Goal: Information Seeking & Learning: Check status

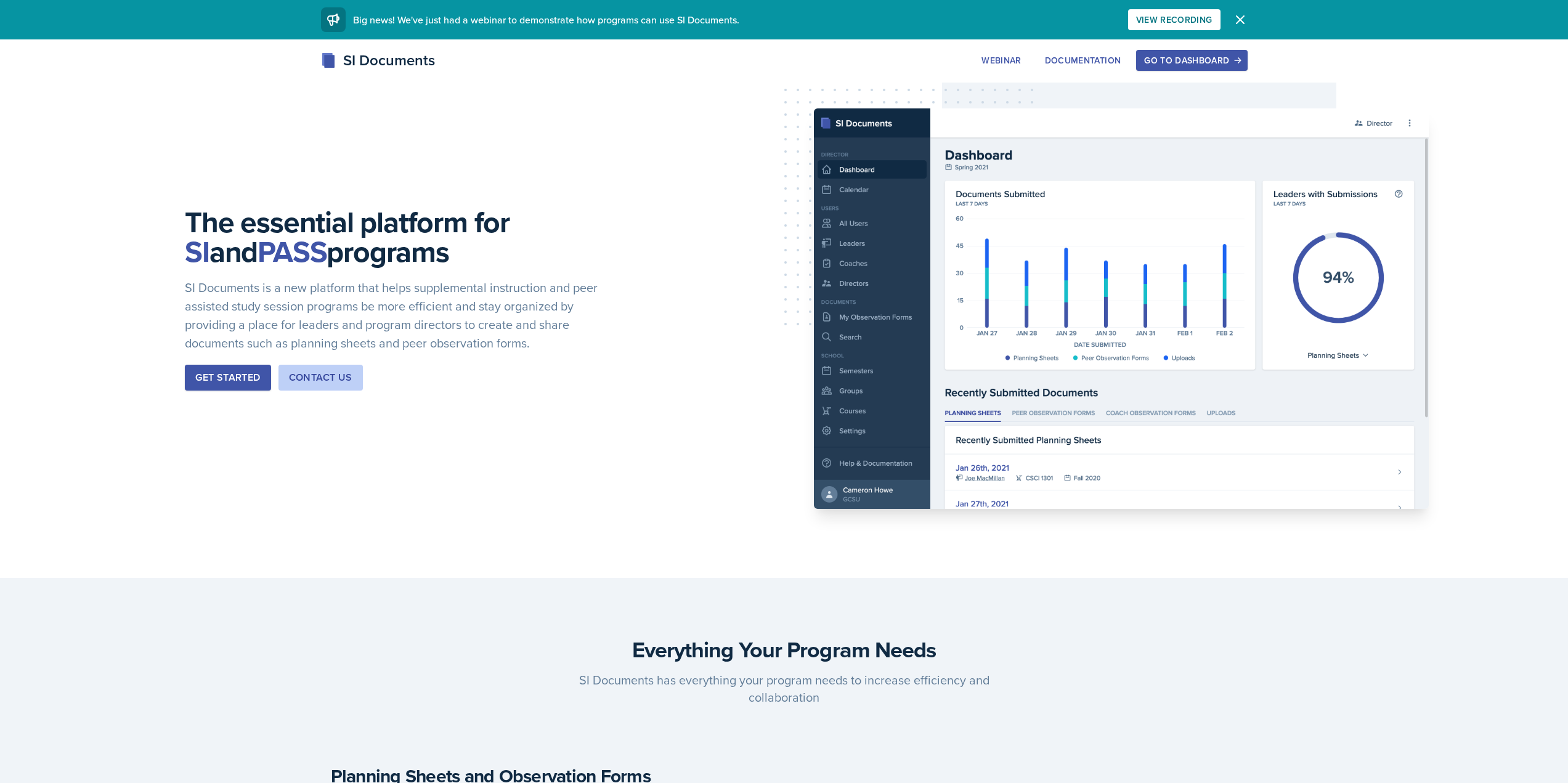
click at [1137, 54] on button "Go to Dashboard" at bounding box center [1191, 60] width 111 height 21
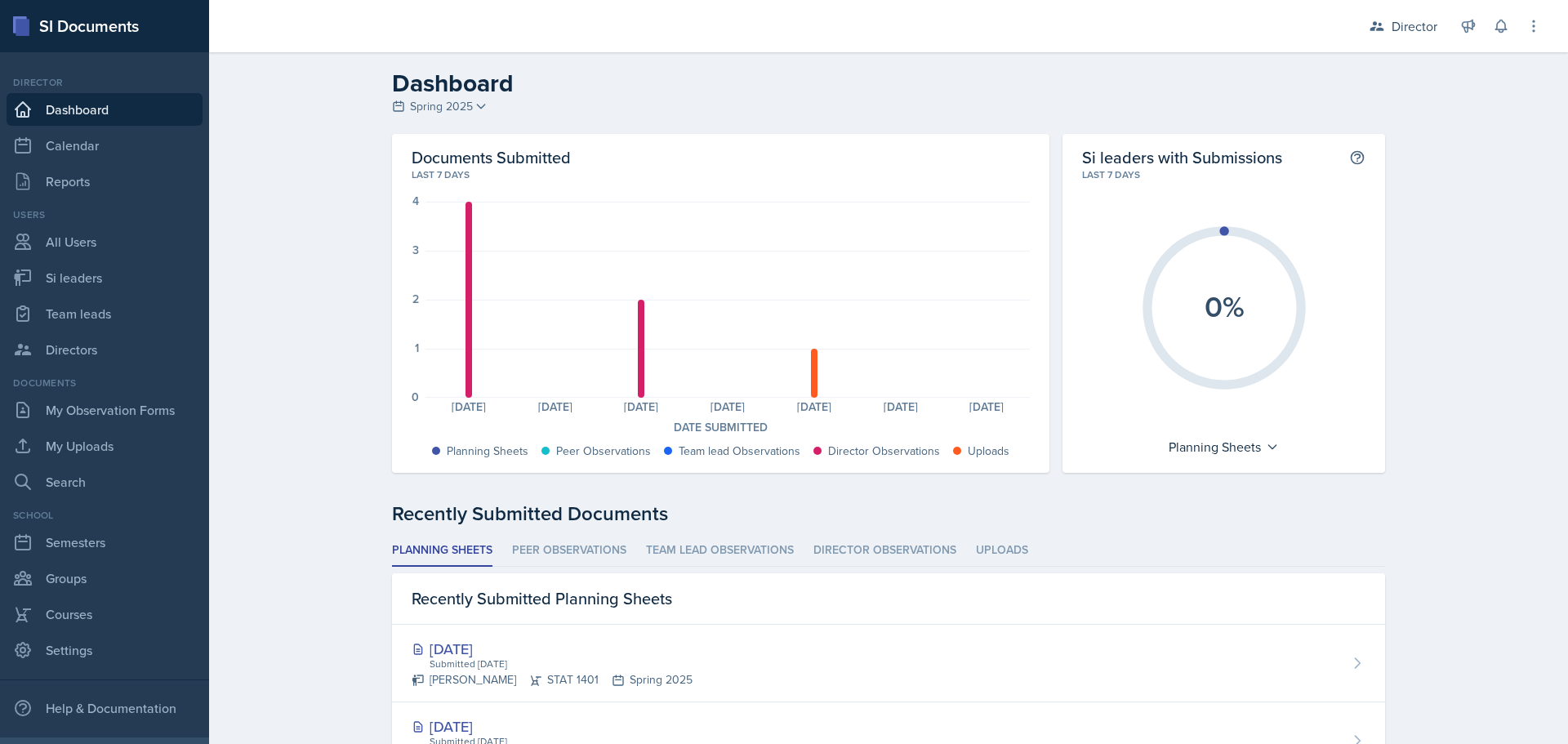
click at [445, 120] on header "Dashboard Spring 2025 Fall 2025 Summer 2025 Spring 2025 Fall 2024 Summer 2024 S…" at bounding box center [888, 93] width 1359 height 82
click at [445, 113] on span "Spring 2025" at bounding box center [441, 107] width 63 height 17
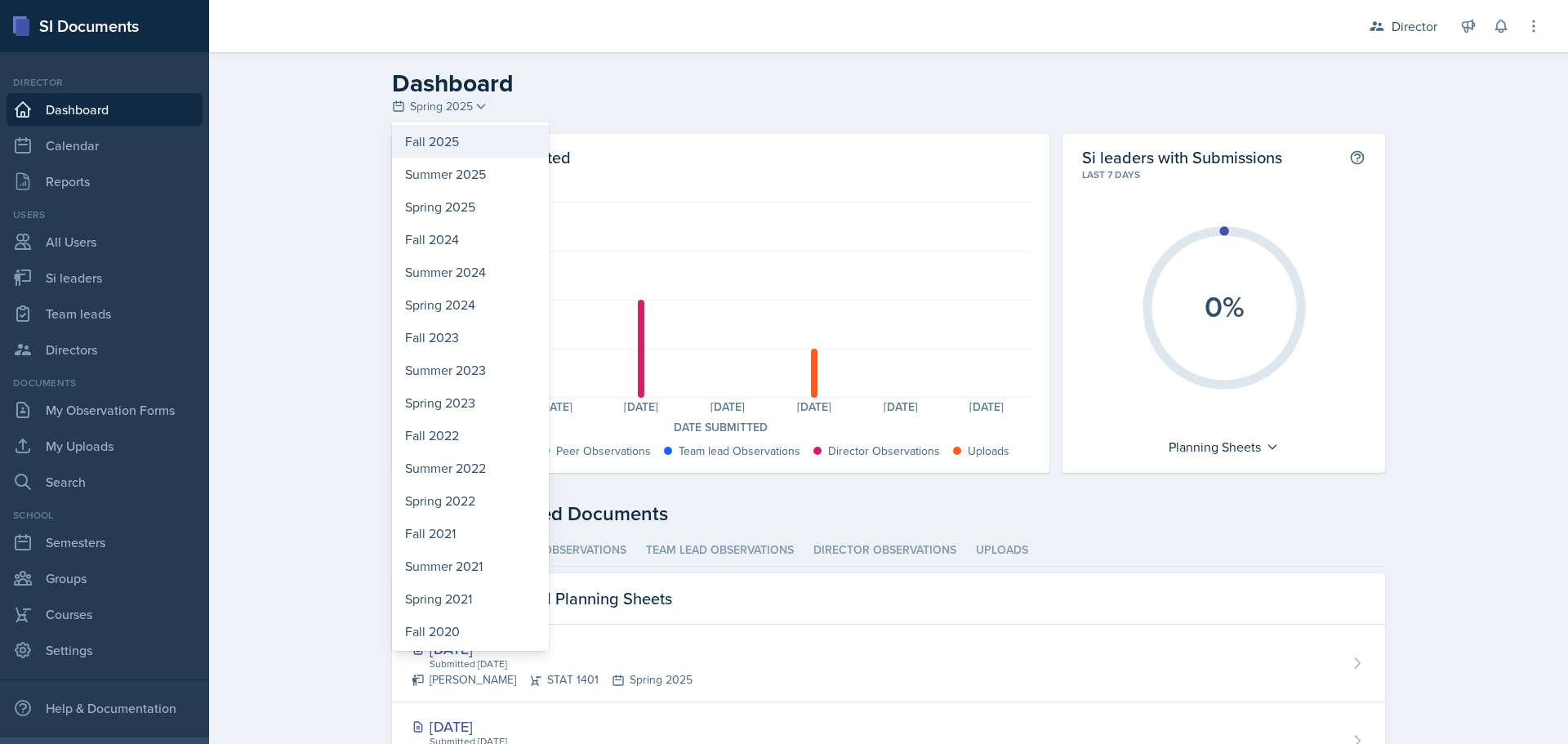
click at [443, 147] on div "Fall 2025" at bounding box center [470, 142] width 157 height 33
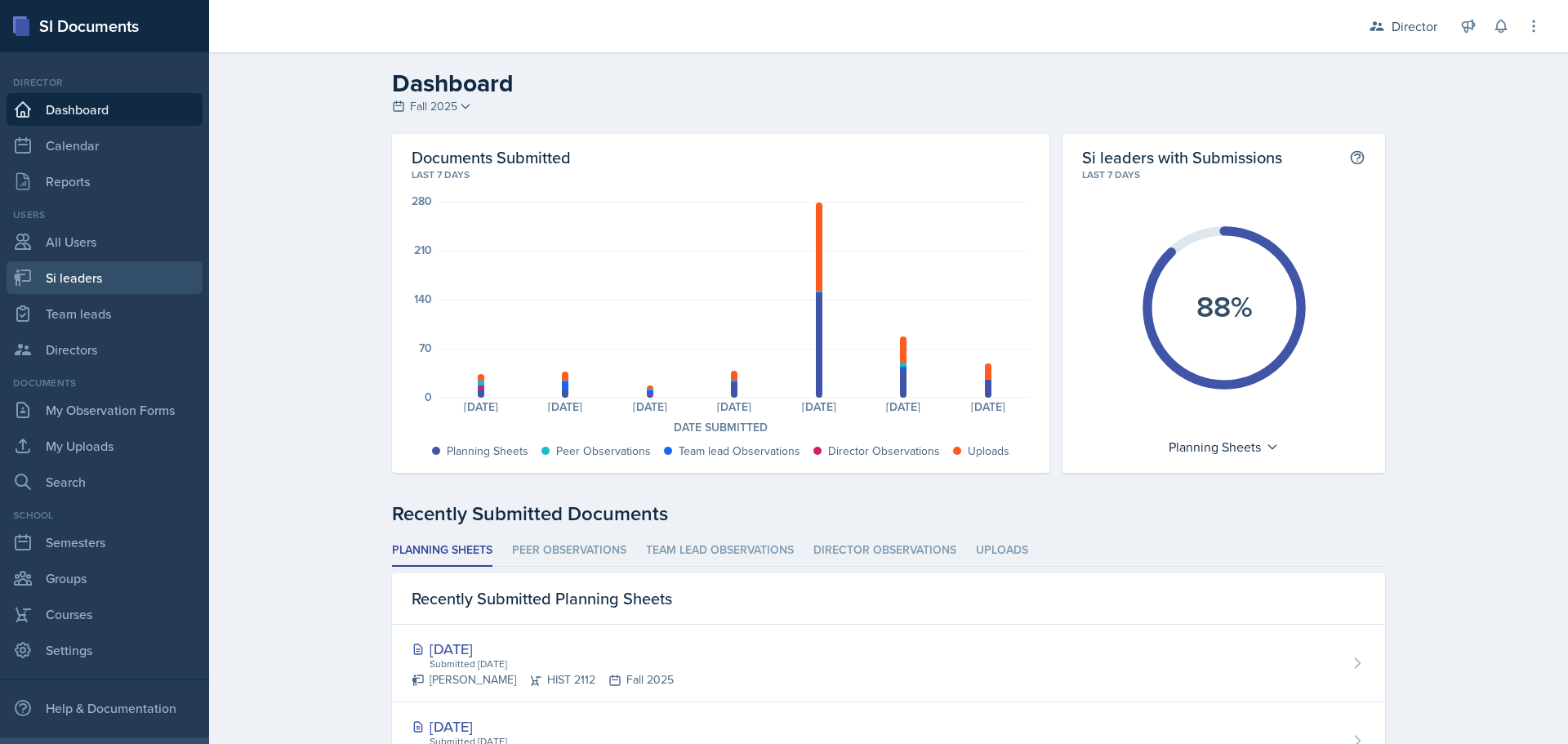
click at [137, 285] on link "Si leaders" at bounding box center [104, 278] width 196 height 33
select select "2bed604d-1099-4043-b1bc-2365e8740244"
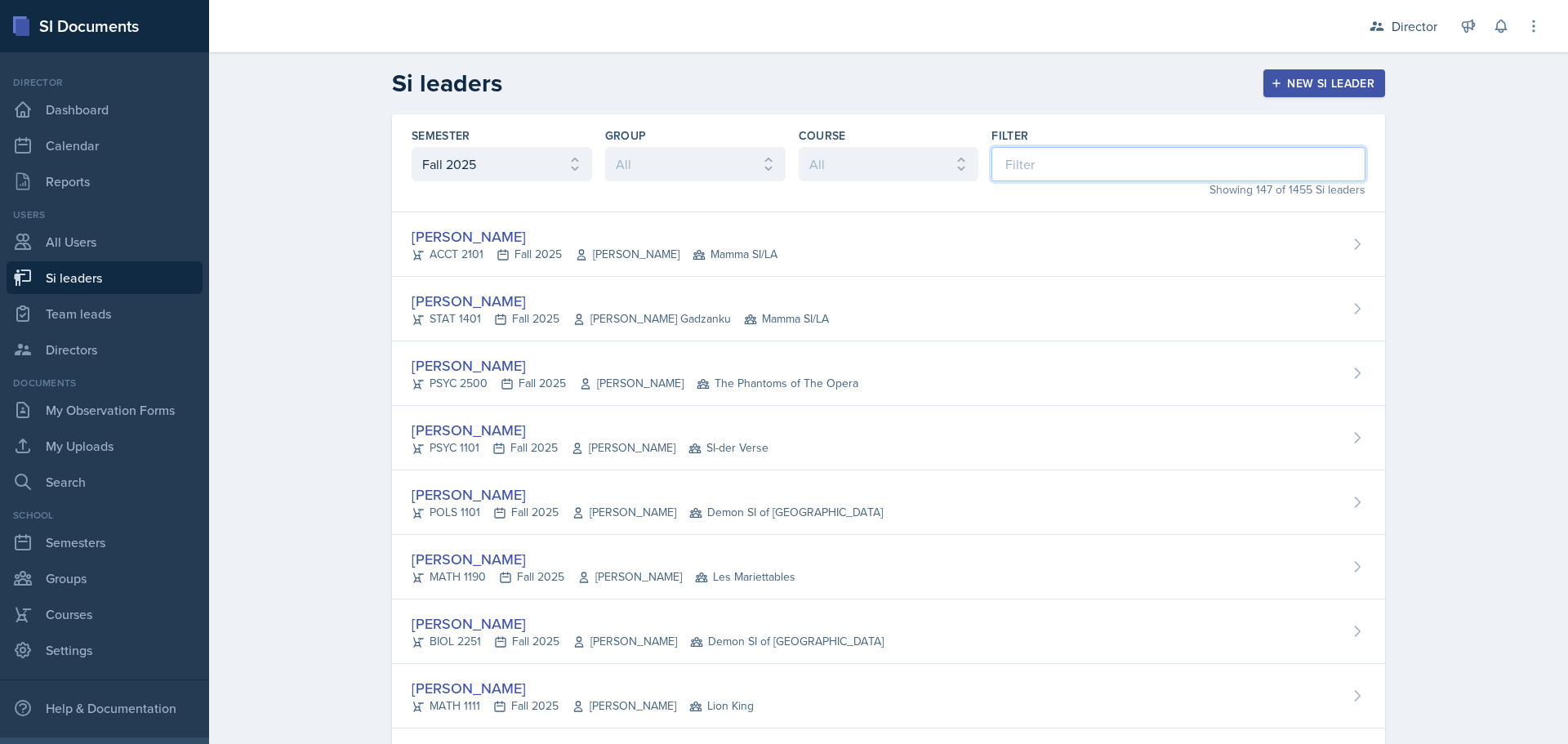
click at [1067, 149] on input at bounding box center [1178, 165] width 374 height 35
click at [1097, 180] on input at bounding box center [1178, 165] width 374 height 35
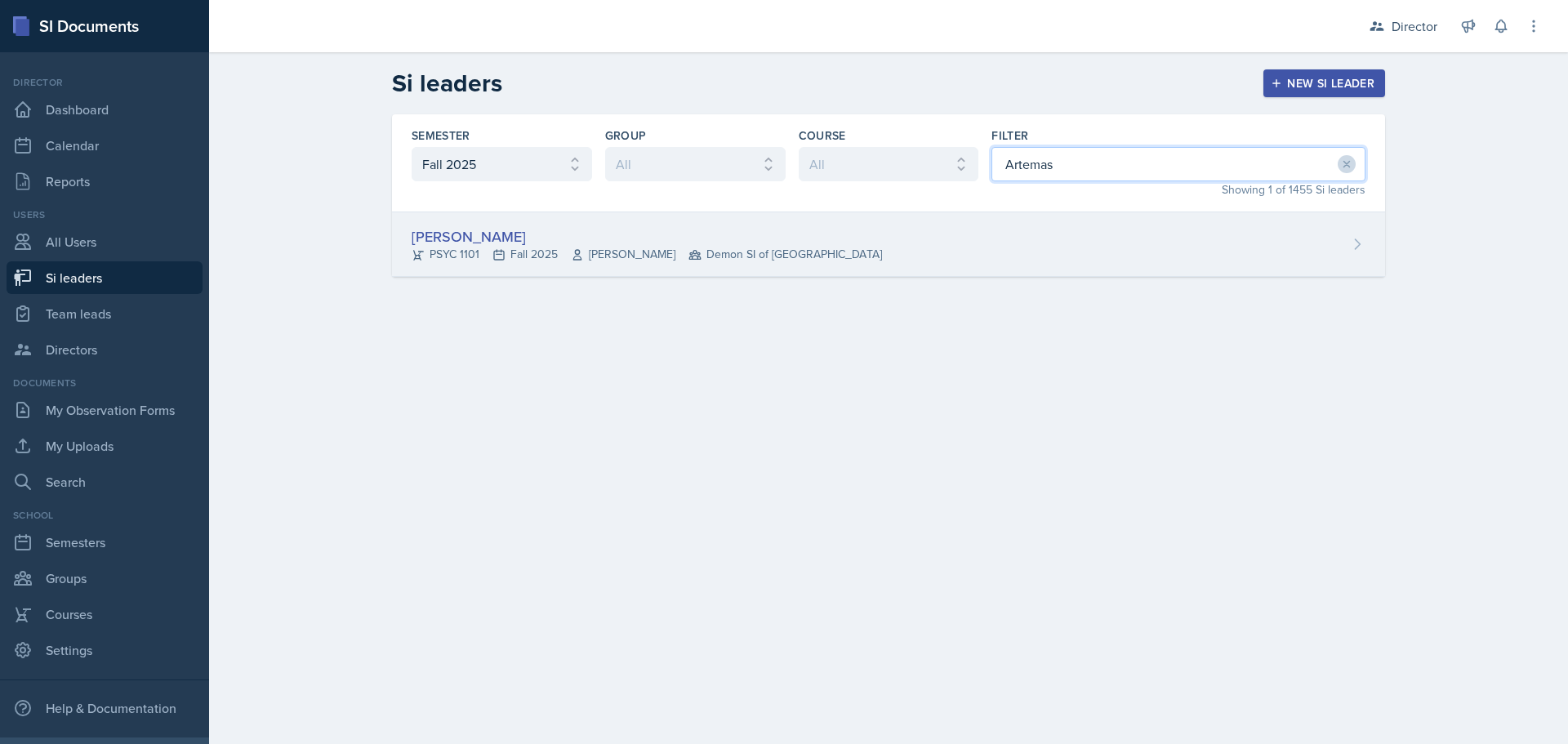
type input "Artemas"
click at [1036, 229] on div "Artemas Souder PSYC 1101 Fall 2025 Sandra Scheier Demon SI of Fleet Street" at bounding box center [888, 244] width 993 height 65
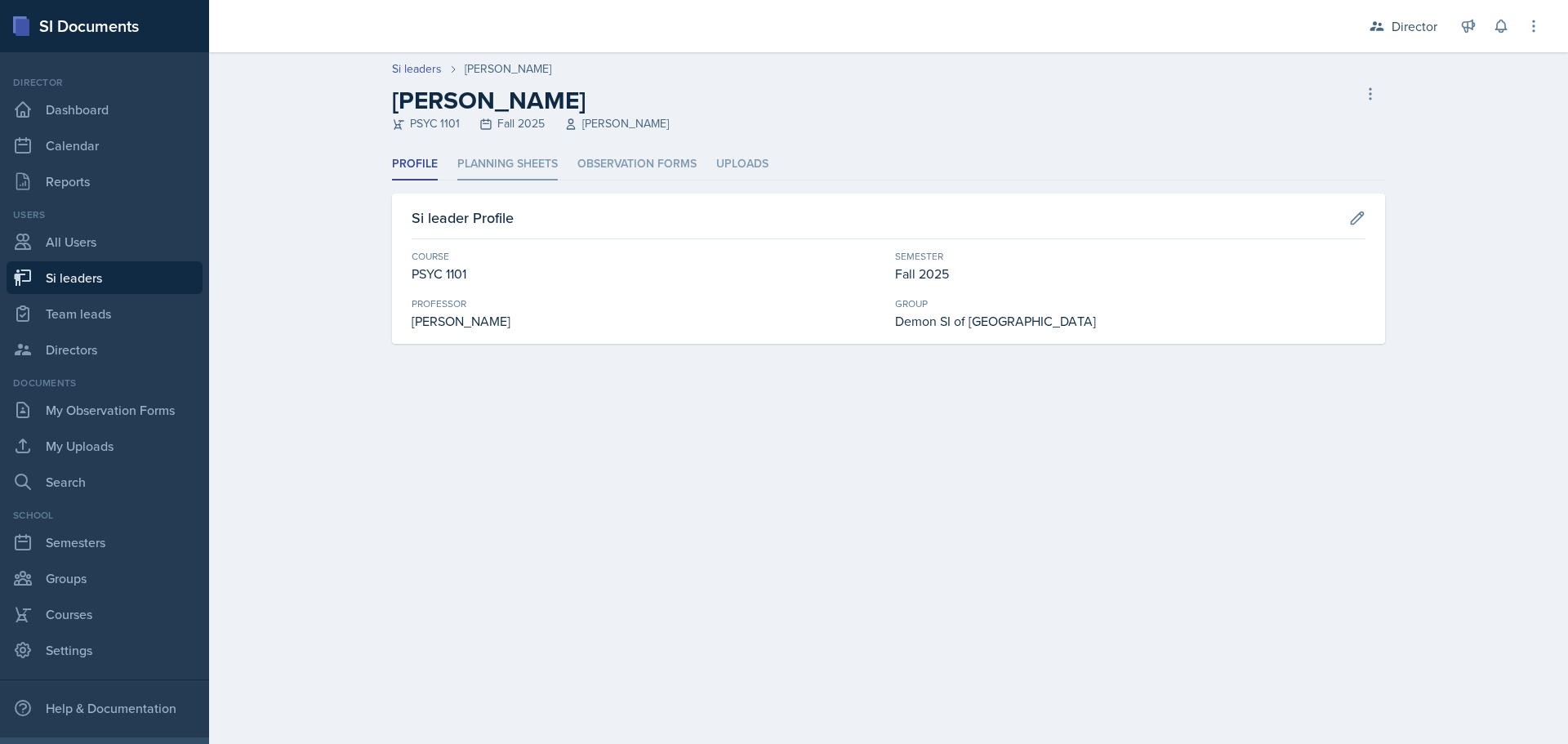
click at [512, 173] on li "Planning Sheets" at bounding box center [508, 164] width 100 height 32
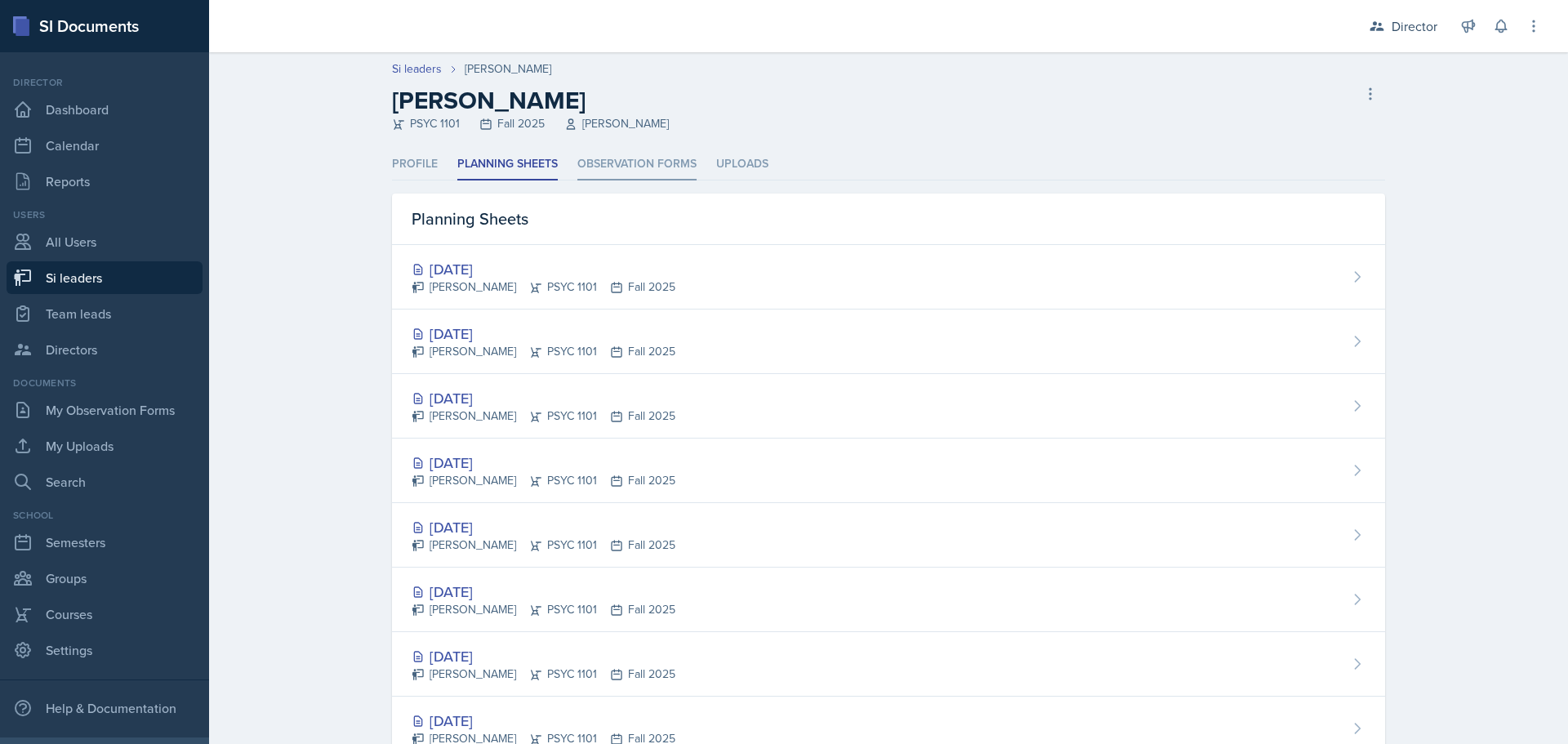
click at [586, 170] on li "Observation Forms" at bounding box center [637, 164] width 119 height 32
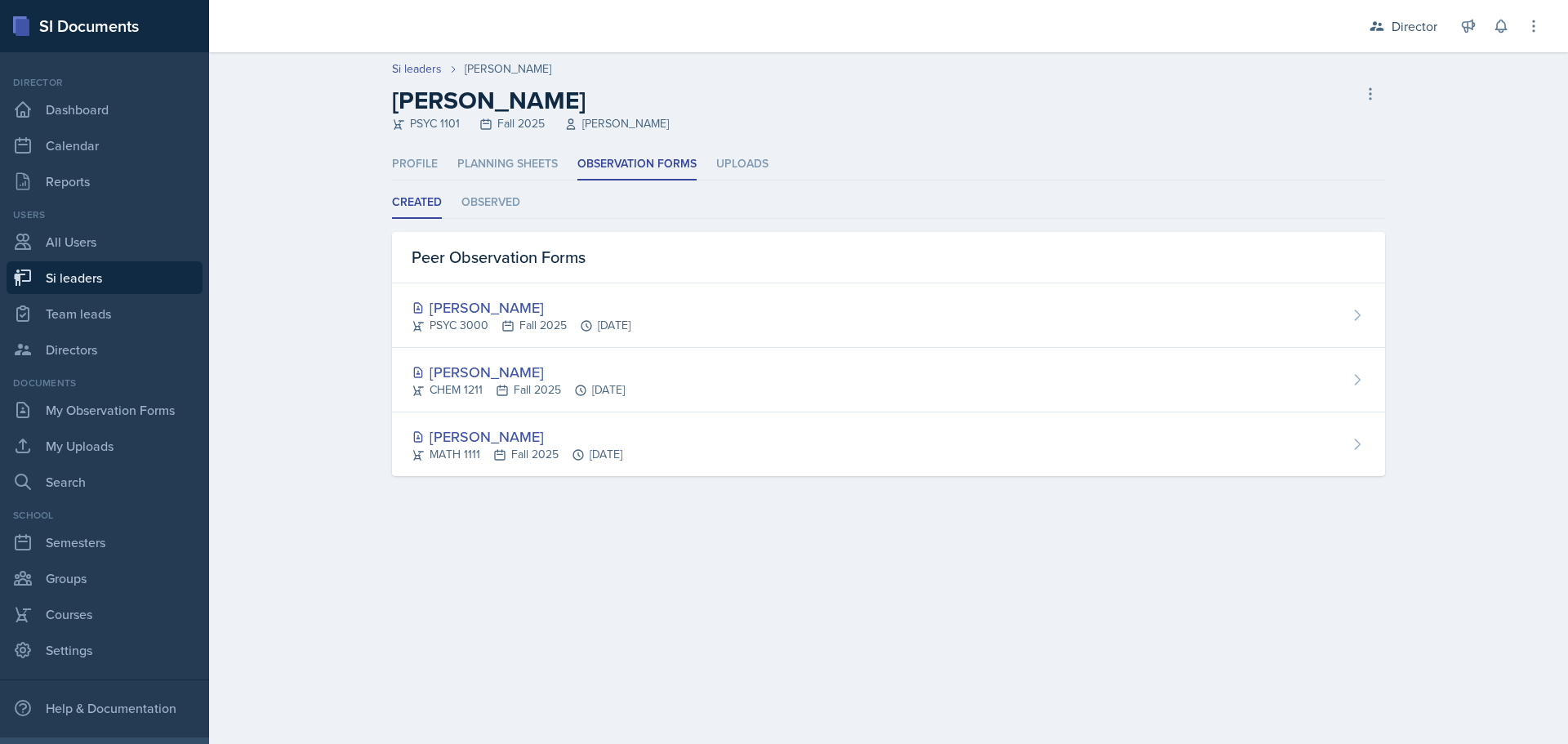
click at [523, 193] on ul "Created Observed" at bounding box center [888, 202] width 993 height 32
click at [512, 192] on li "Observed" at bounding box center [490, 202] width 59 height 32
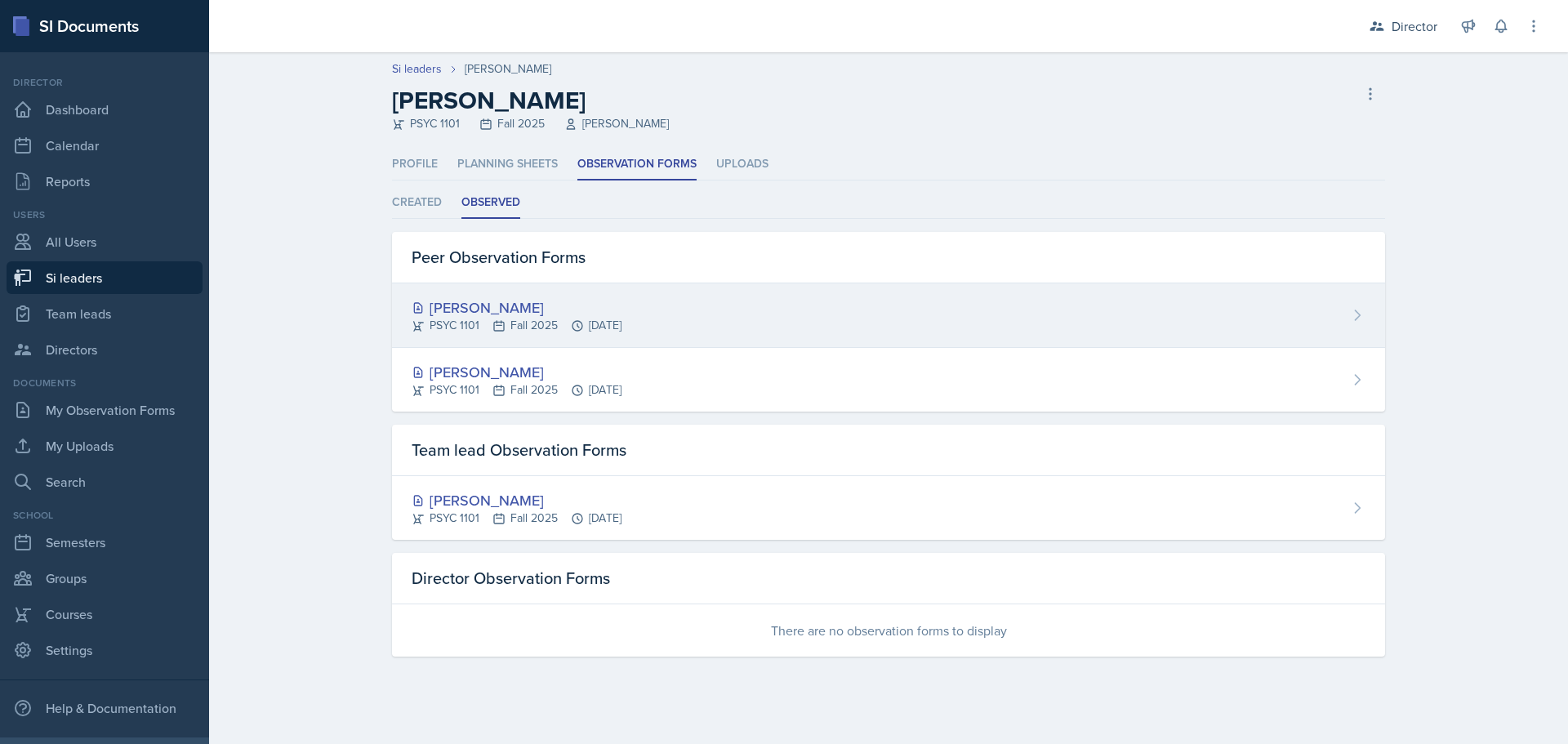
click at [555, 329] on div "PSYC 1101 Fall 2025 Sep 26th, 2025" at bounding box center [516, 326] width 210 height 17
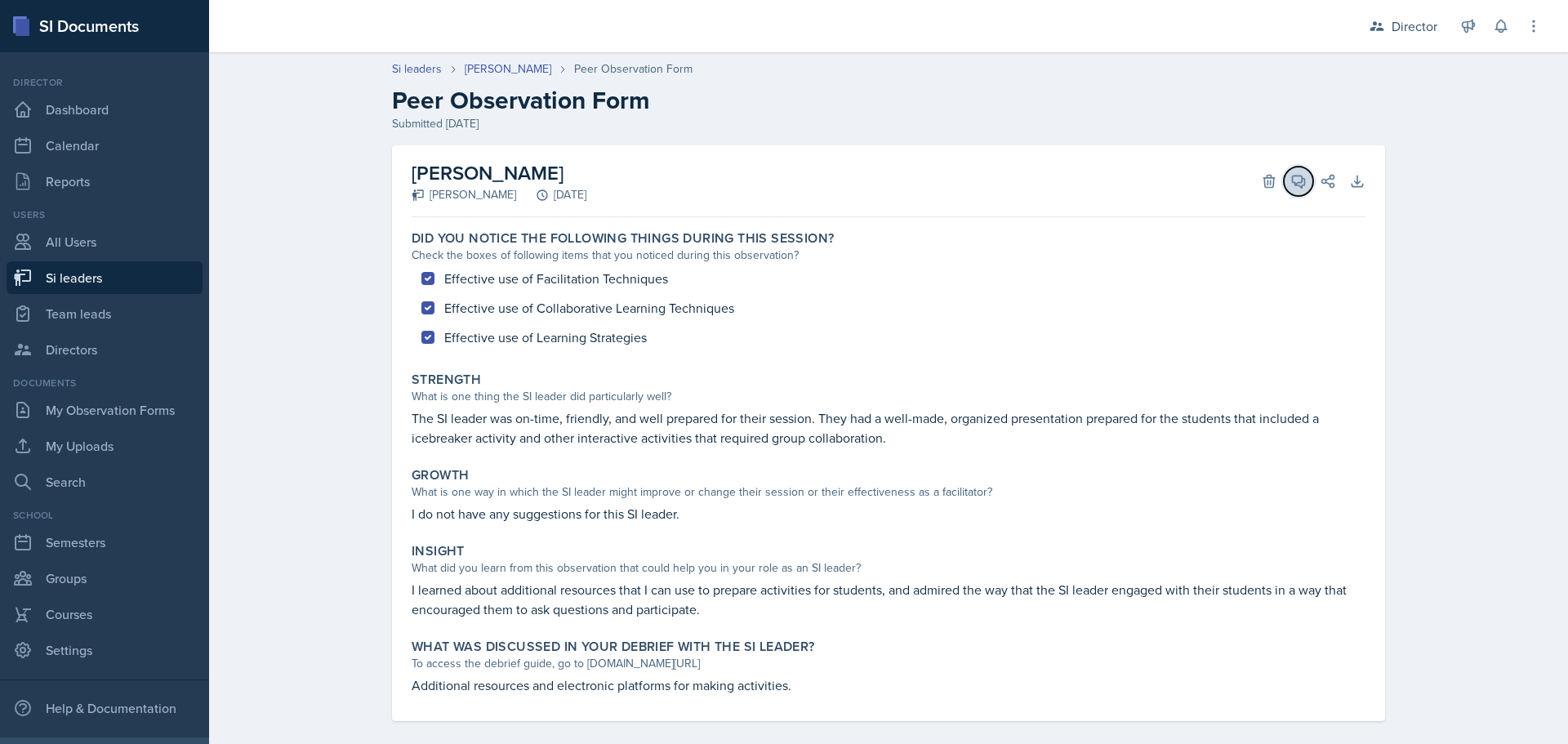
click at [1291, 186] on icon at bounding box center [1298, 181] width 16 height 16
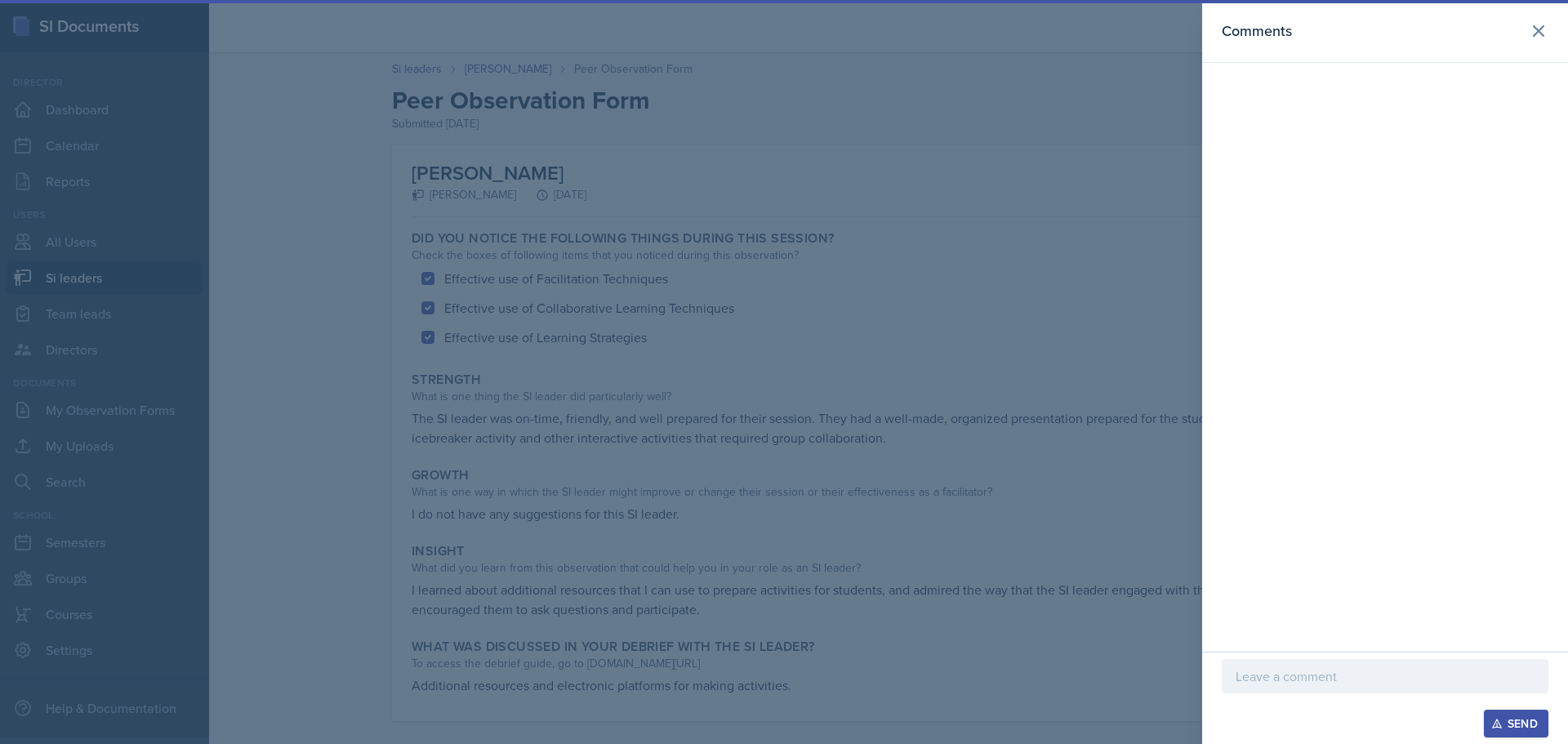
click at [1567, 30] on header "Comments" at bounding box center [1385, 31] width 366 height 63
click at [1549, 26] on button at bounding box center [1538, 31] width 33 height 33
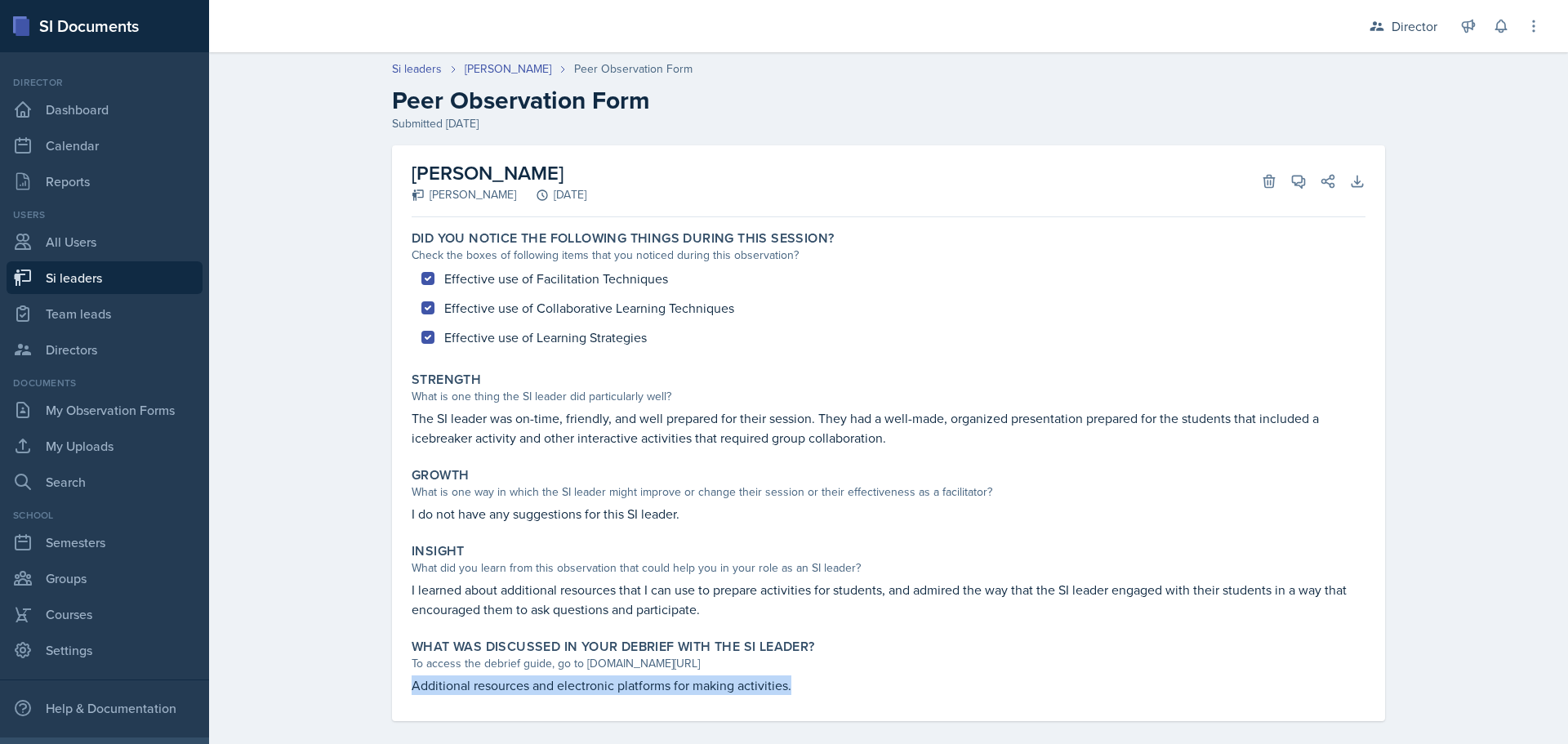
drag, startPoint x: 765, startPoint y: 691, endPoint x: 390, endPoint y: 684, distance: 375.1
click at [392, 684] on div "Artemas Souder Ava Elle Briglevich September 26th, 2025 Delete View Comments Co…" at bounding box center [888, 434] width 993 height 576
click at [507, 341] on div "Effective use of Facilitation Techniques Effective use of Collaborative Learnin…" at bounding box center [888, 308] width 954 height 89
click at [499, 65] on link "[PERSON_NAME]" at bounding box center [508, 69] width 87 height 17
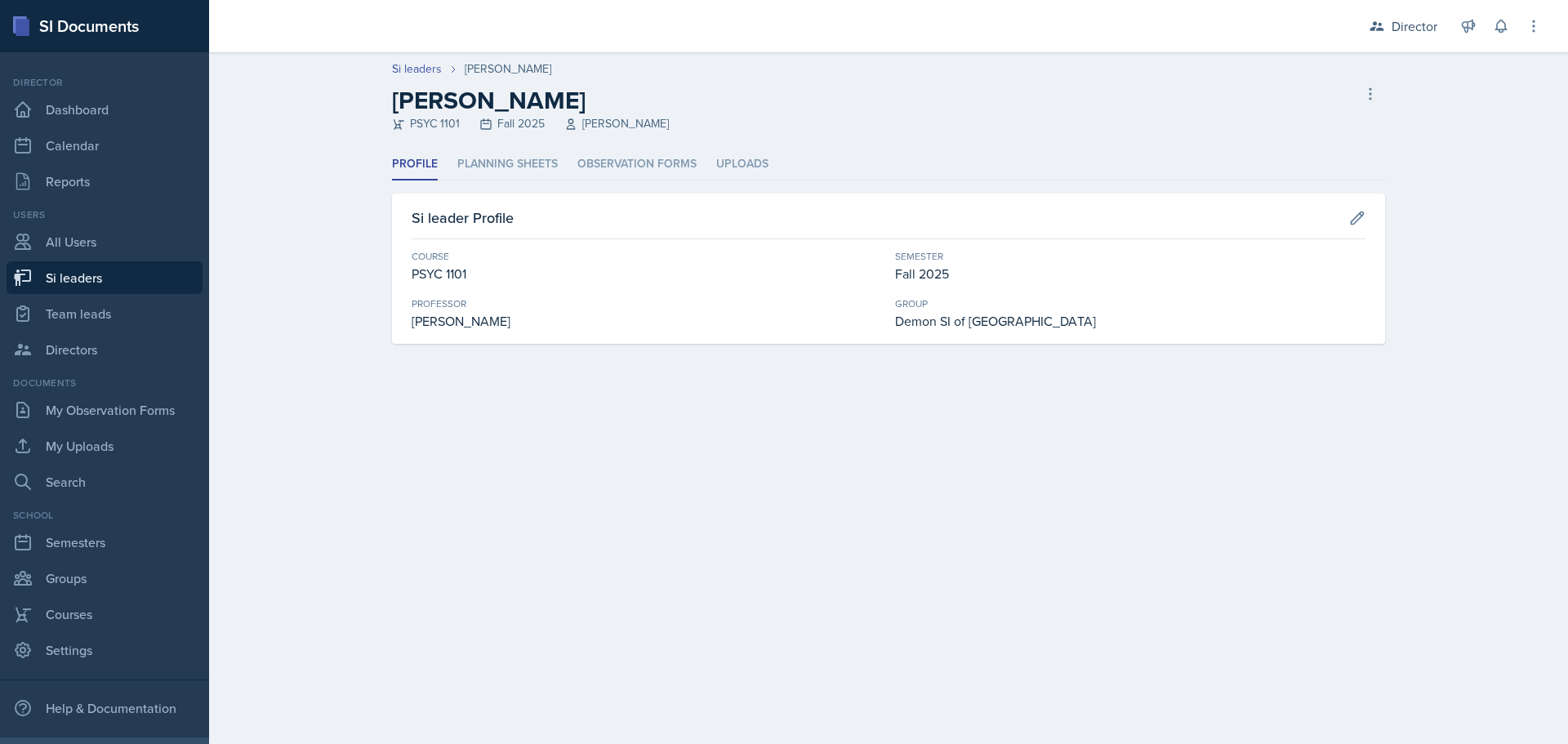
click at [100, 271] on link "Si leaders" at bounding box center [104, 278] width 196 height 33
select select "2bed604d-1099-4043-b1bc-2365e8740244"
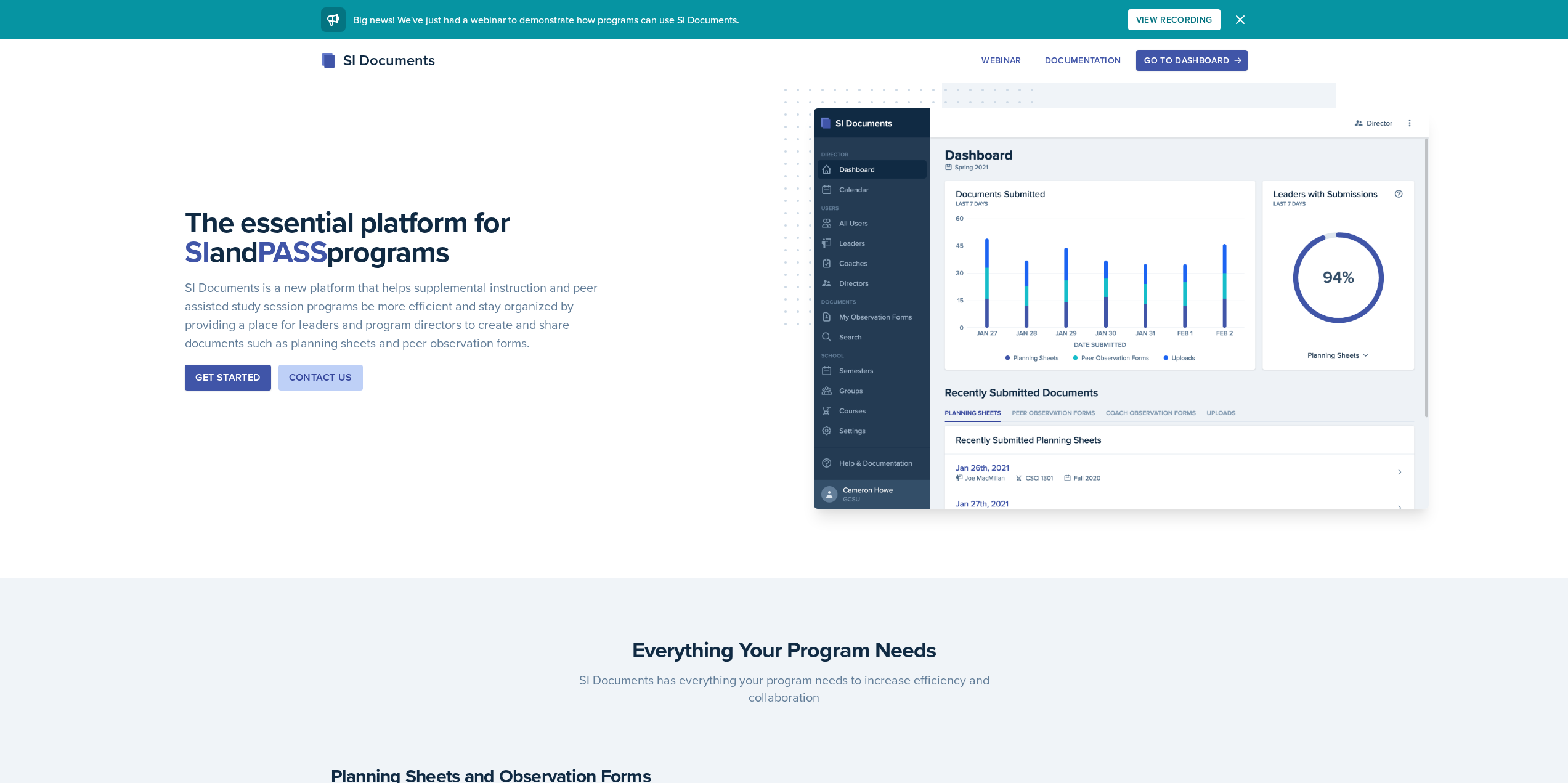
click at [1235, 70] on button "Go to Dashboard" at bounding box center [1191, 60] width 111 height 21
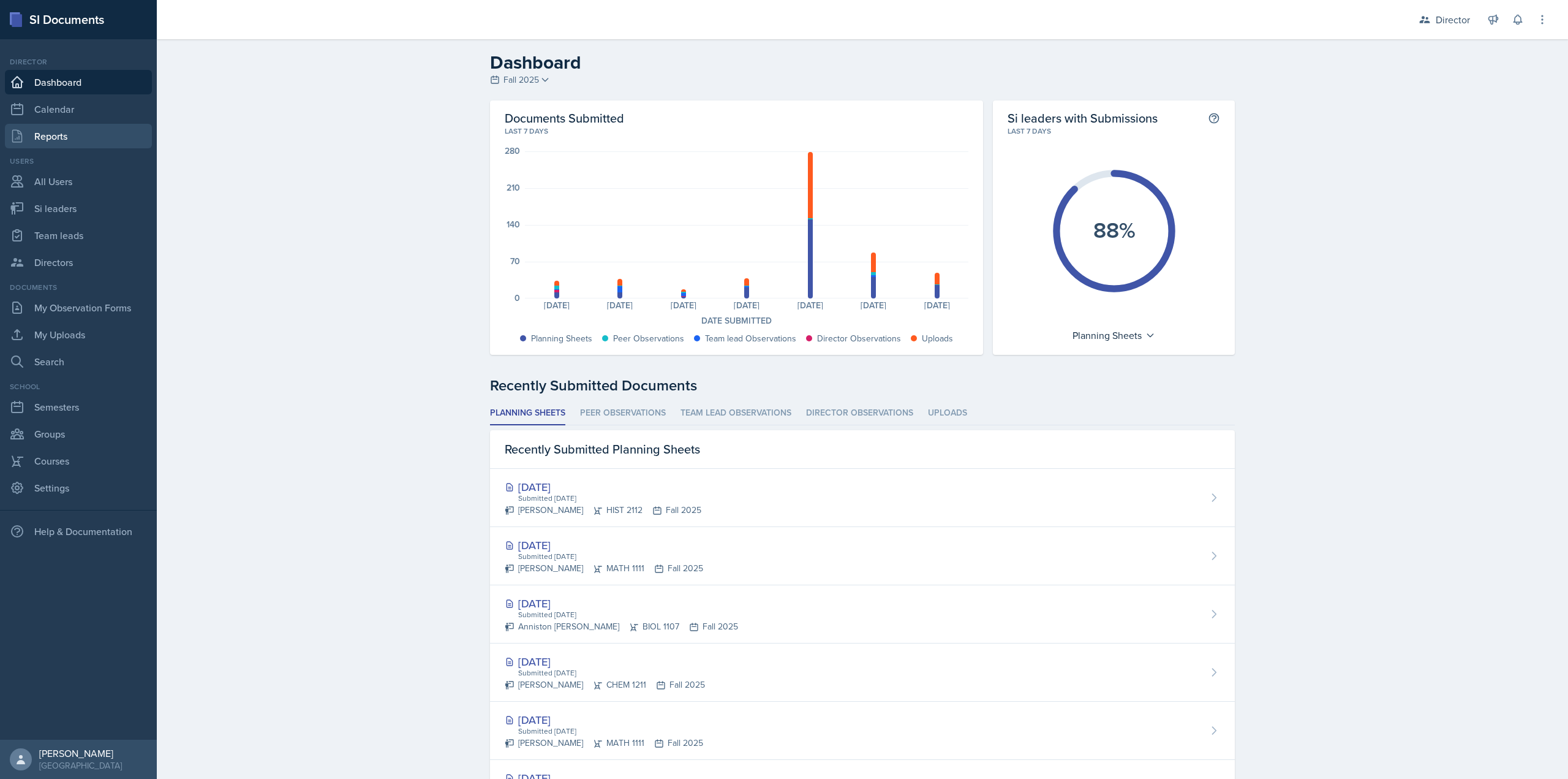
click at [106, 146] on link "Reports" at bounding box center [78, 136] width 147 height 25
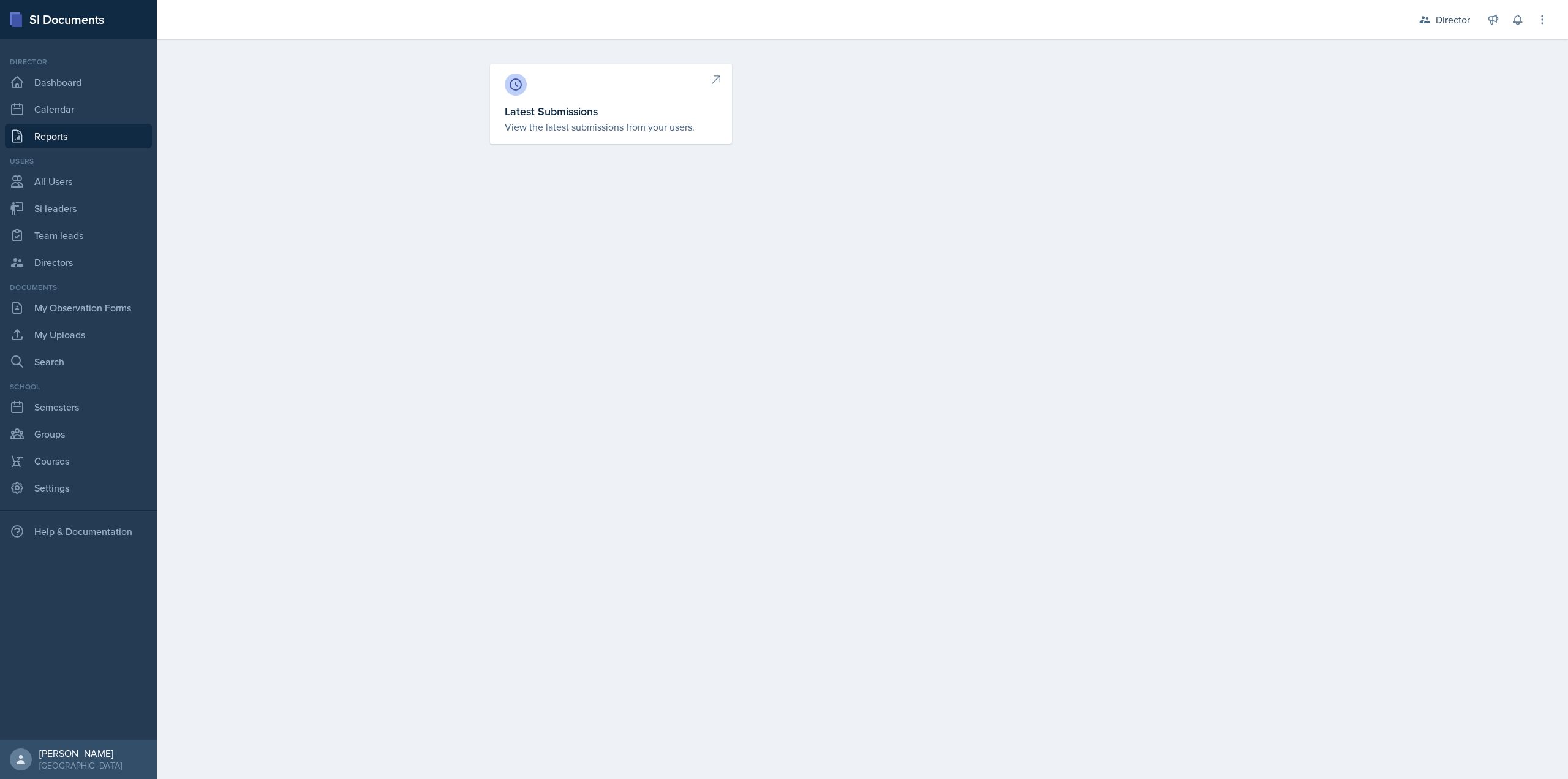
click at [582, 58] on header at bounding box center [862, 51] width 1411 height 25
click at [582, 80] on div at bounding box center [611, 85] width 212 height 22
select select "1"
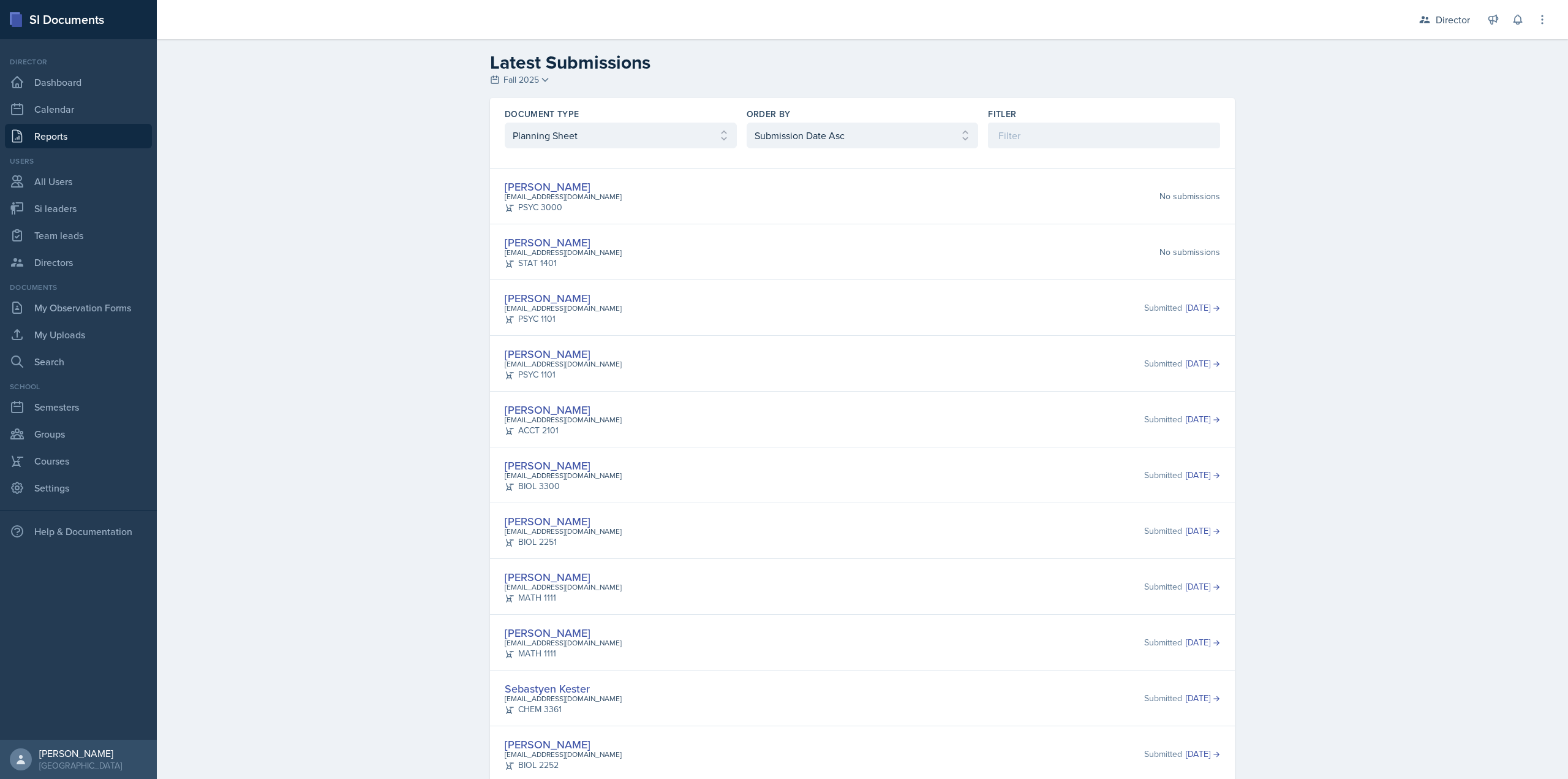
click at [613, 113] on div "Document Type" at bounding box center [621, 113] width 232 height 12
click at [598, 125] on select "Select document type Planning Sheet Peer Observation Form Team lead Observation…" at bounding box center [621, 136] width 232 height 26
select select "2"
click at [505, 123] on select "Select document type Planning Sheet Peer Observation Form Team lead Observation…" at bounding box center [621, 136] width 232 height 26
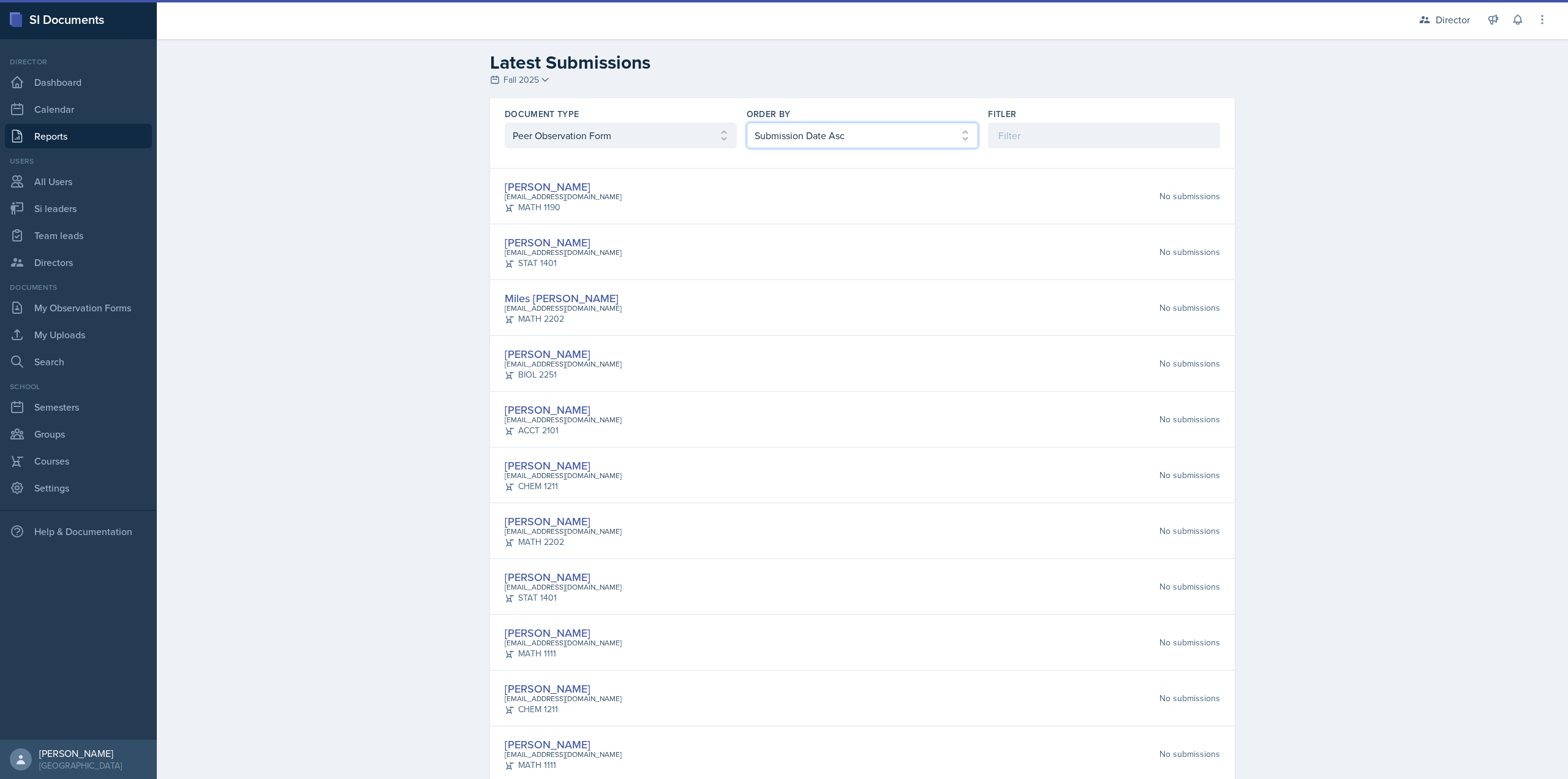
click at [789, 142] on select "Select order by Submission Date Asc Submission Date Desc User Last Name" at bounding box center [862, 136] width 232 height 26
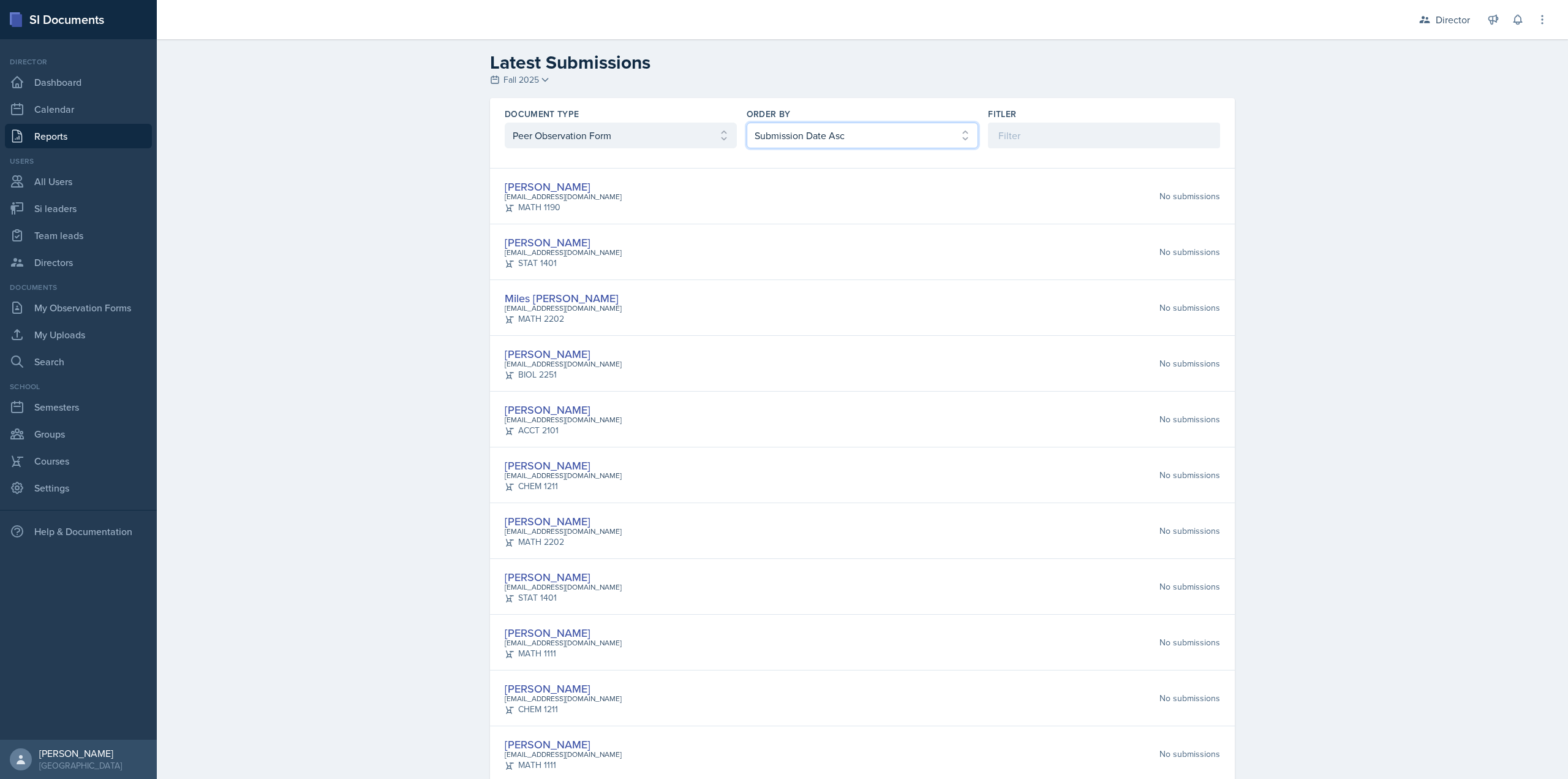
select select "2"
click at [746, 123] on select "Select order by Submission Date Asc Submission Date Desc User Last Name" at bounding box center [862, 136] width 232 height 26
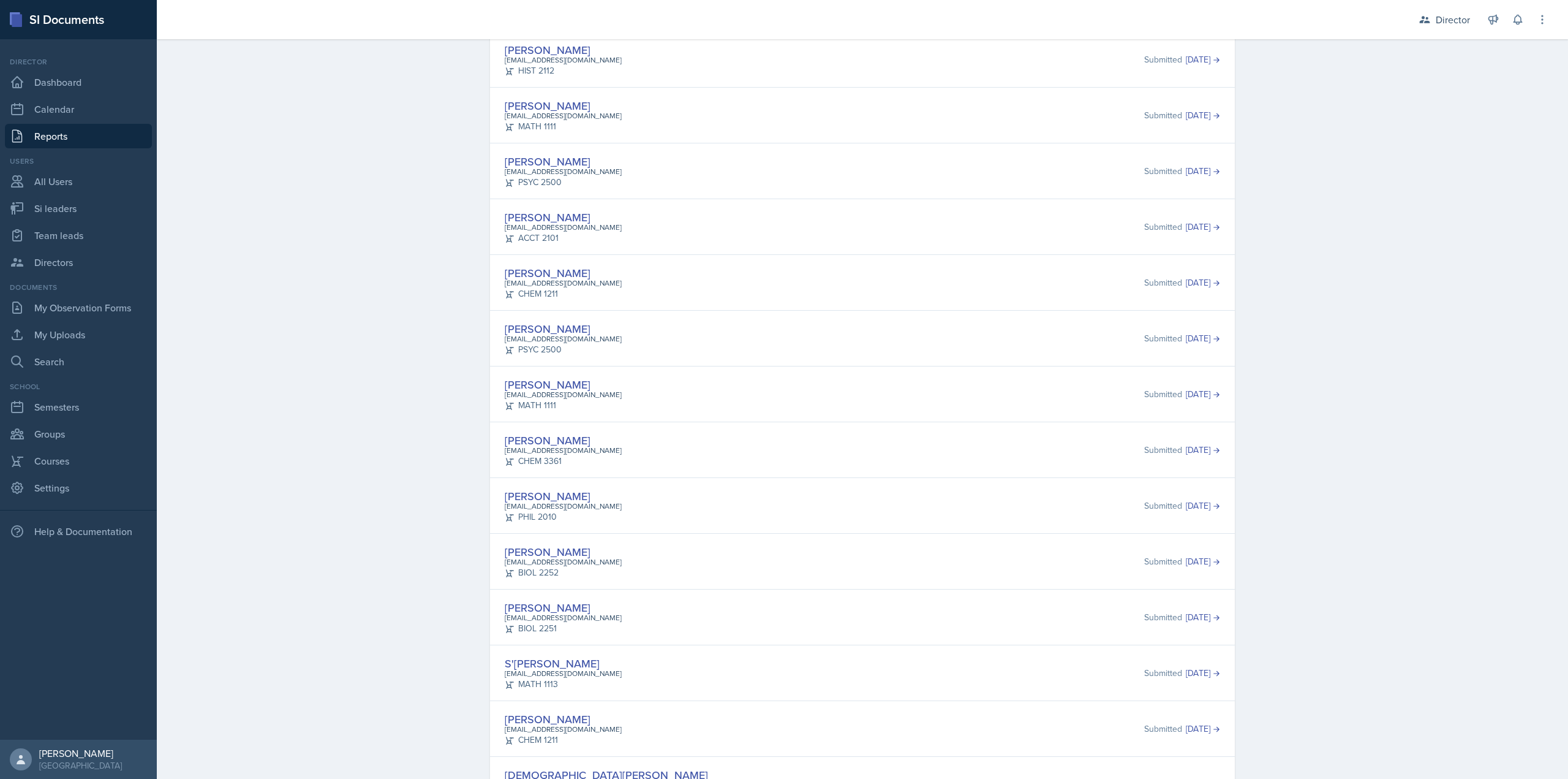
scroll to position [4043, 0]
click at [1362, 348] on header "Latest Submissions Fall 2025 Fall 2025 Summer 2025 Spring 2025 Fall 2024 Summer…" at bounding box center [862, 164] width 1411 height 8336
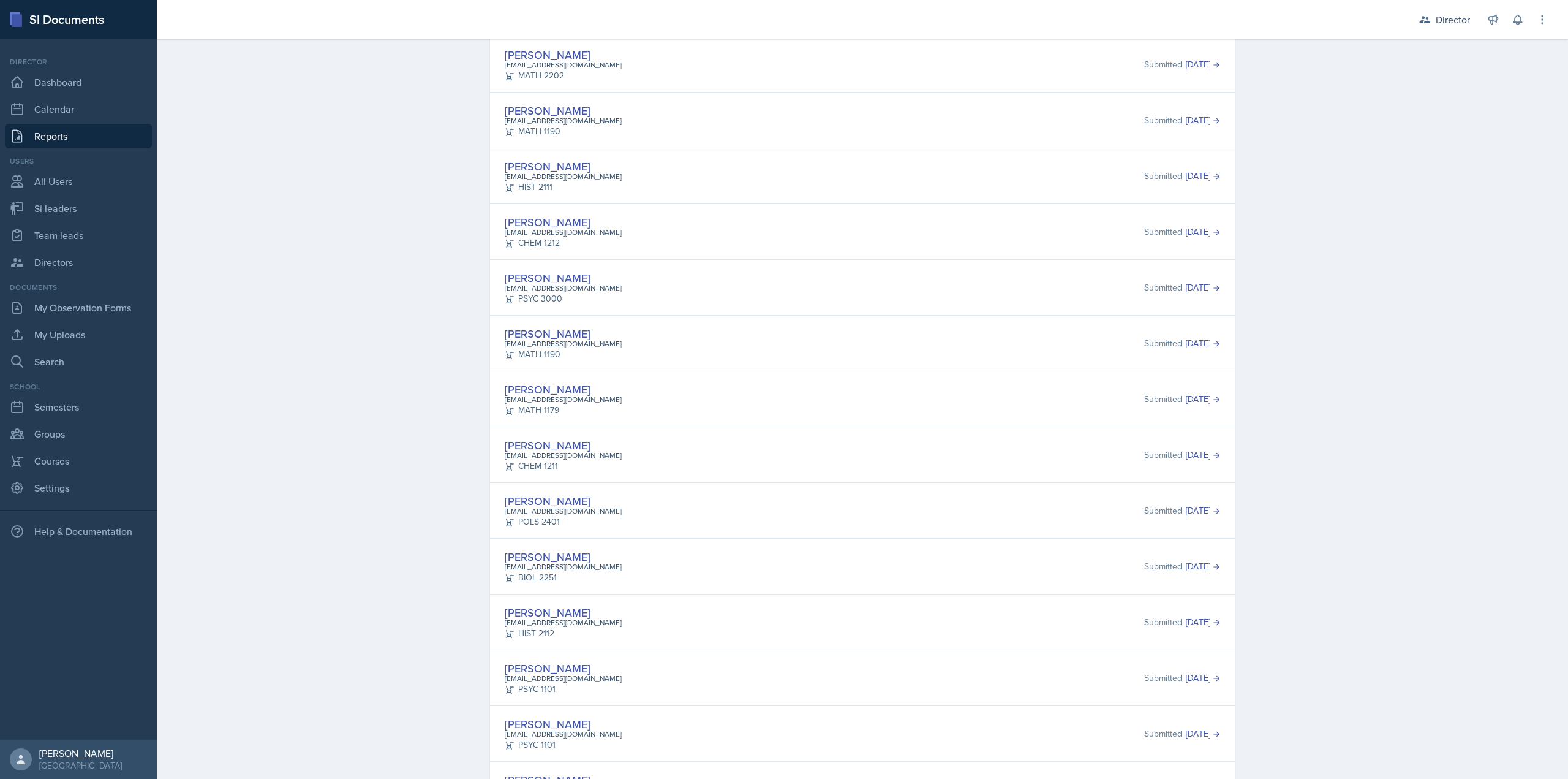
scroll to position [0, 0]
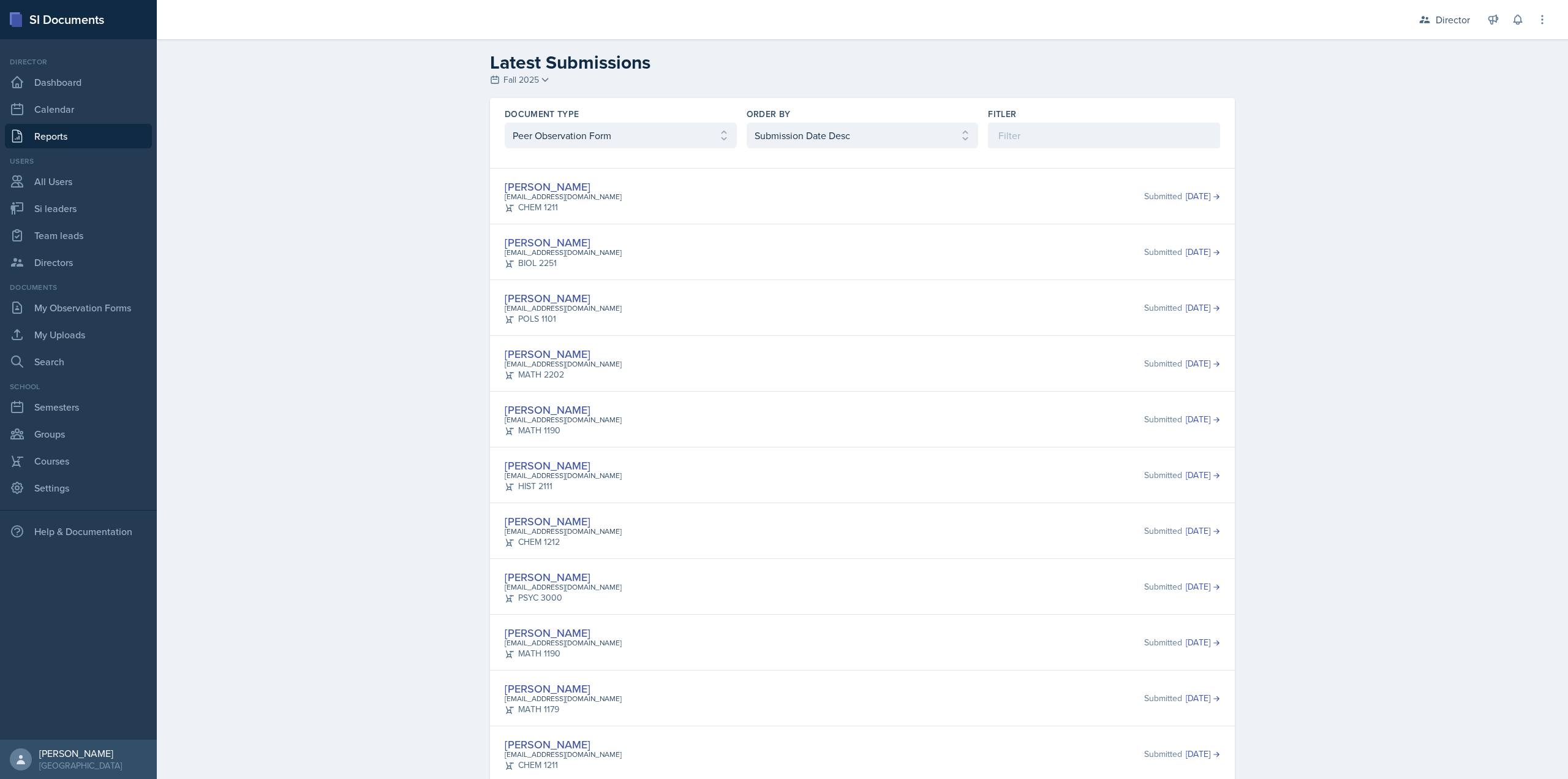
click at [733, 134] on div "Document Type Select document type Planning Sheet Peer Observation Form Team le…" at bounding box center [862, 128] width 745 height 60
click at [725, 139] on select "Select document type Planning Sheet Peer Observation Form Team lead Observation…" at bounding box center [621, 136] width 232 height 26
select select "3"
click at [505, 123] on select "Select document type Planning Sheet Peer Observation Form Team lead Observation…" at bounding box center [621, 136] width 232 height 26
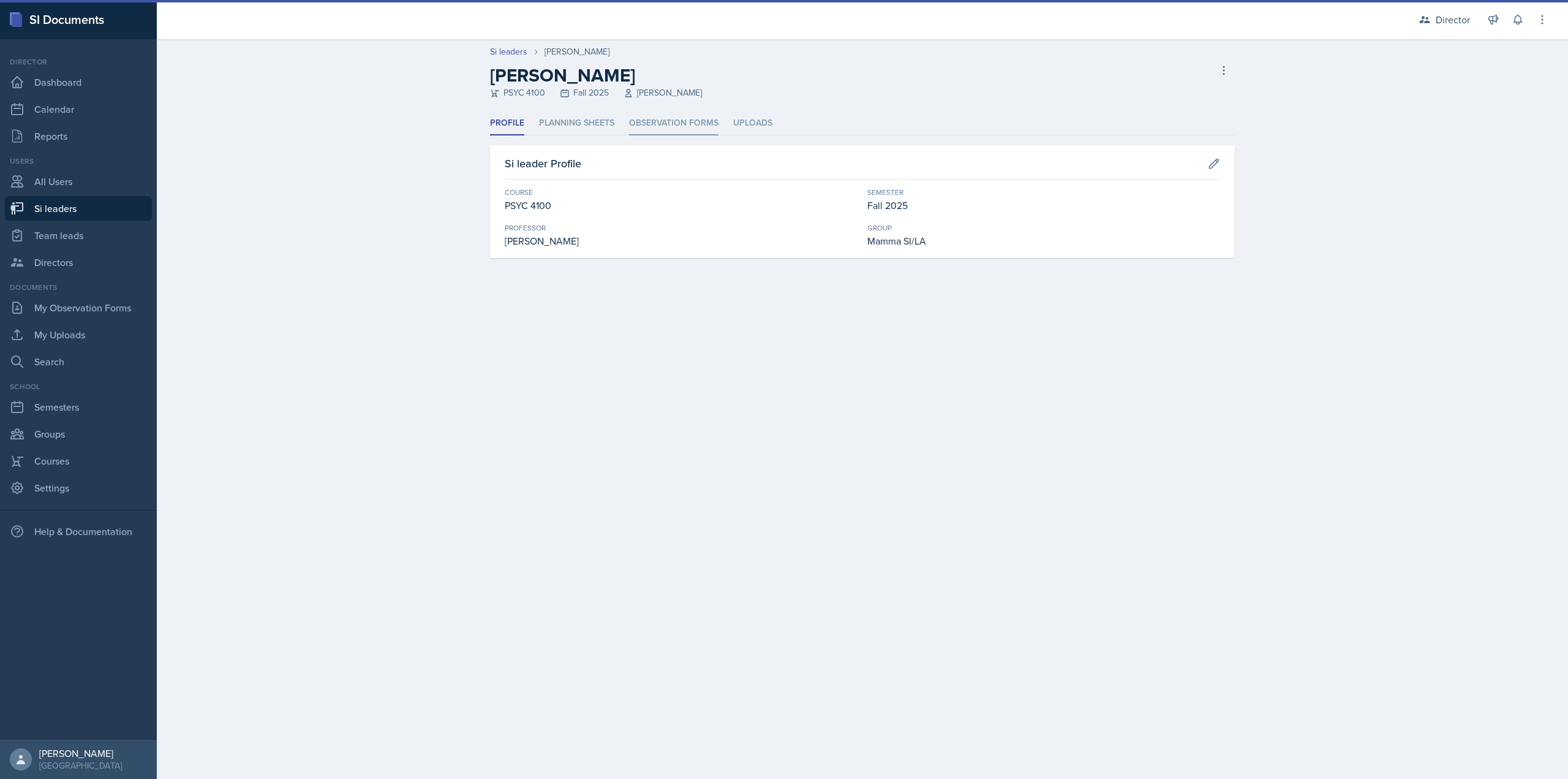
click at [654, 124] on li "Observation Forms" at bounding box center [674, 123] width 90 height 24
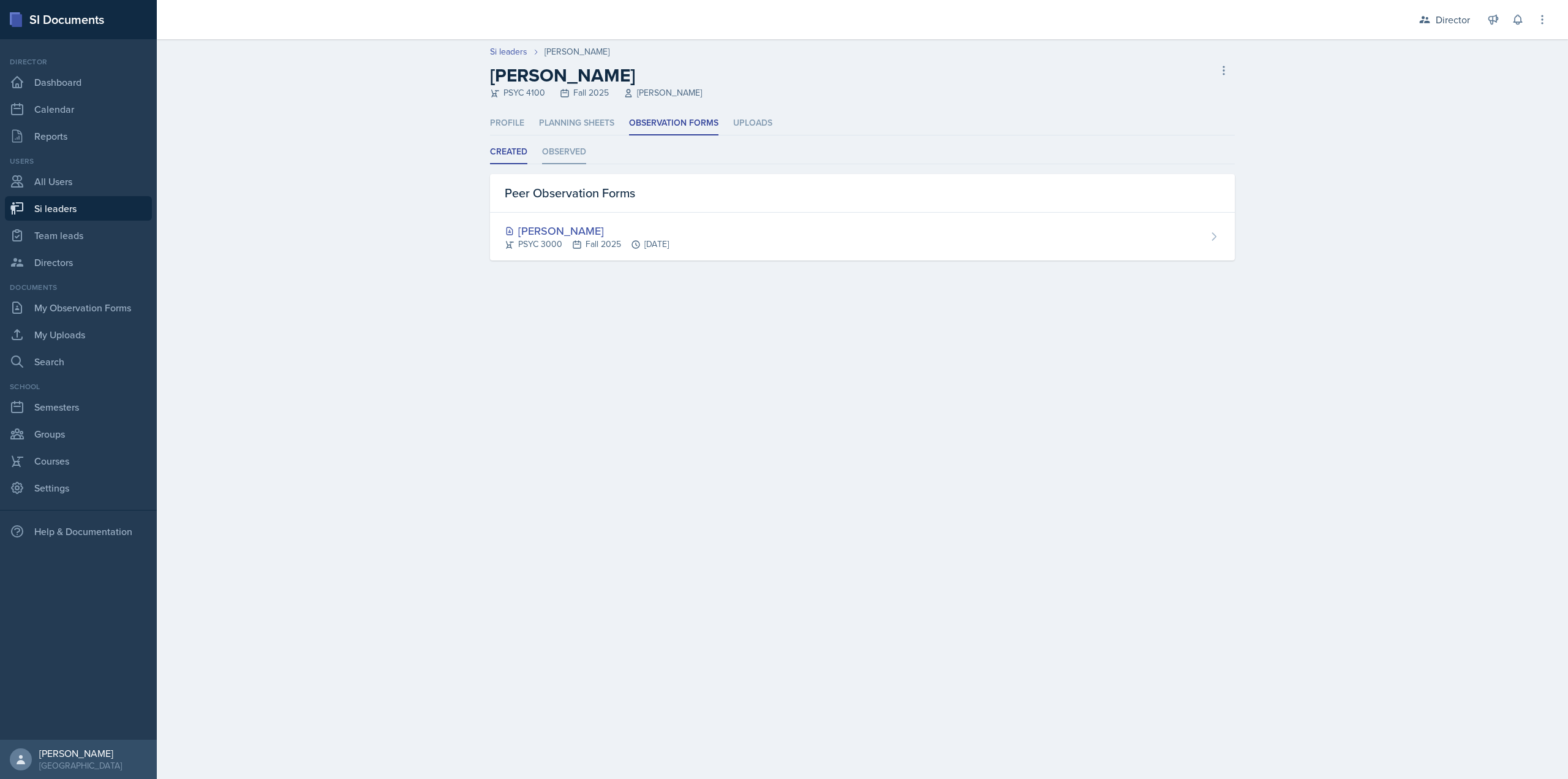
click at [557, 159] on li "Observed" at bounding box center [564, 152] width 44 height 24
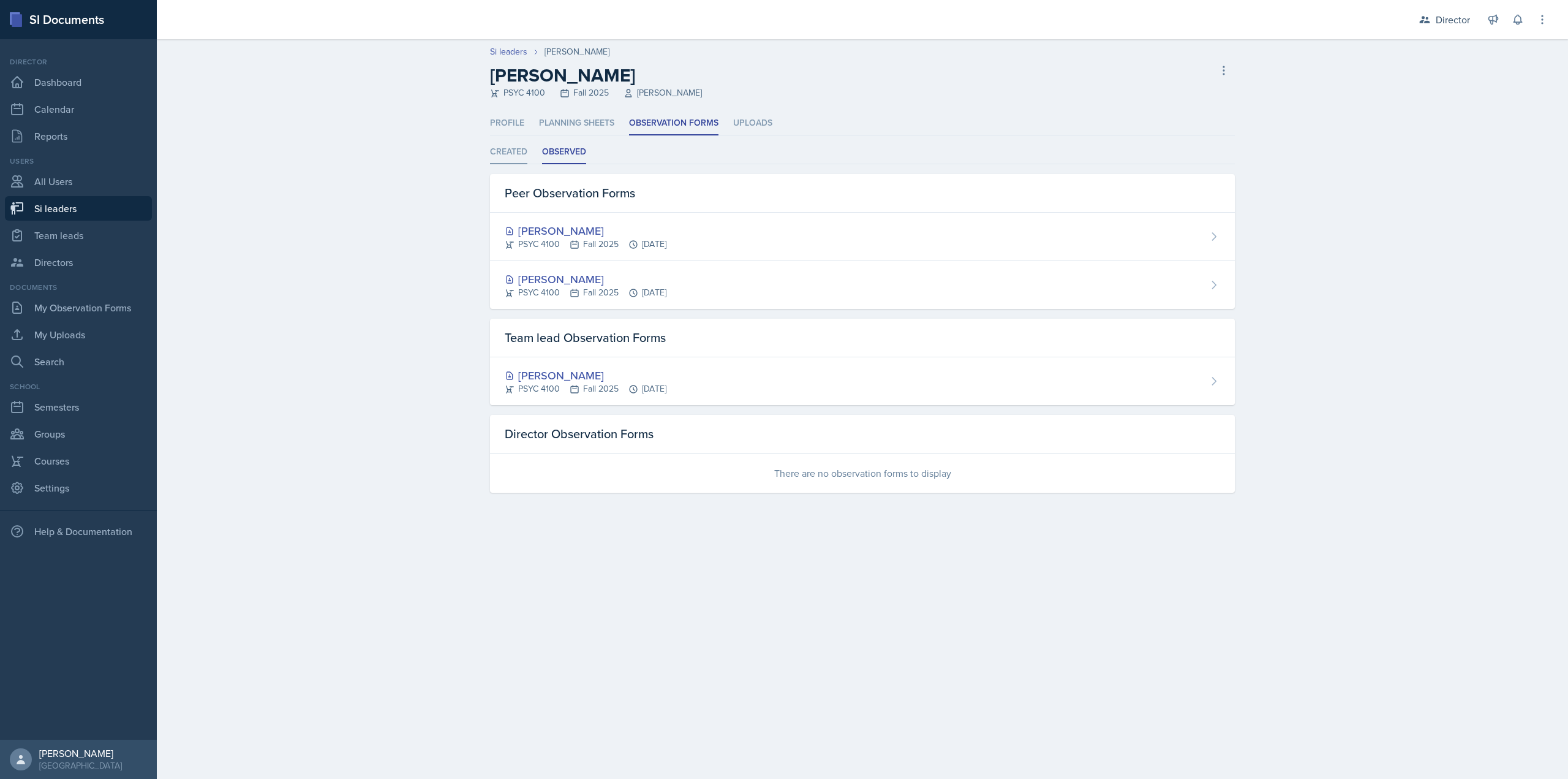
drag, startPoint x: 533, startPoint y: 147, endPoint x: 521, endPoint y: 147, distance: 12.0
click at [532, 147] on ul "Created Observed" at bounding box center [862, 152] width 745 height 24
click at [517, 148] on li "Created" at bounding box center [509, 152] width 38 height 24
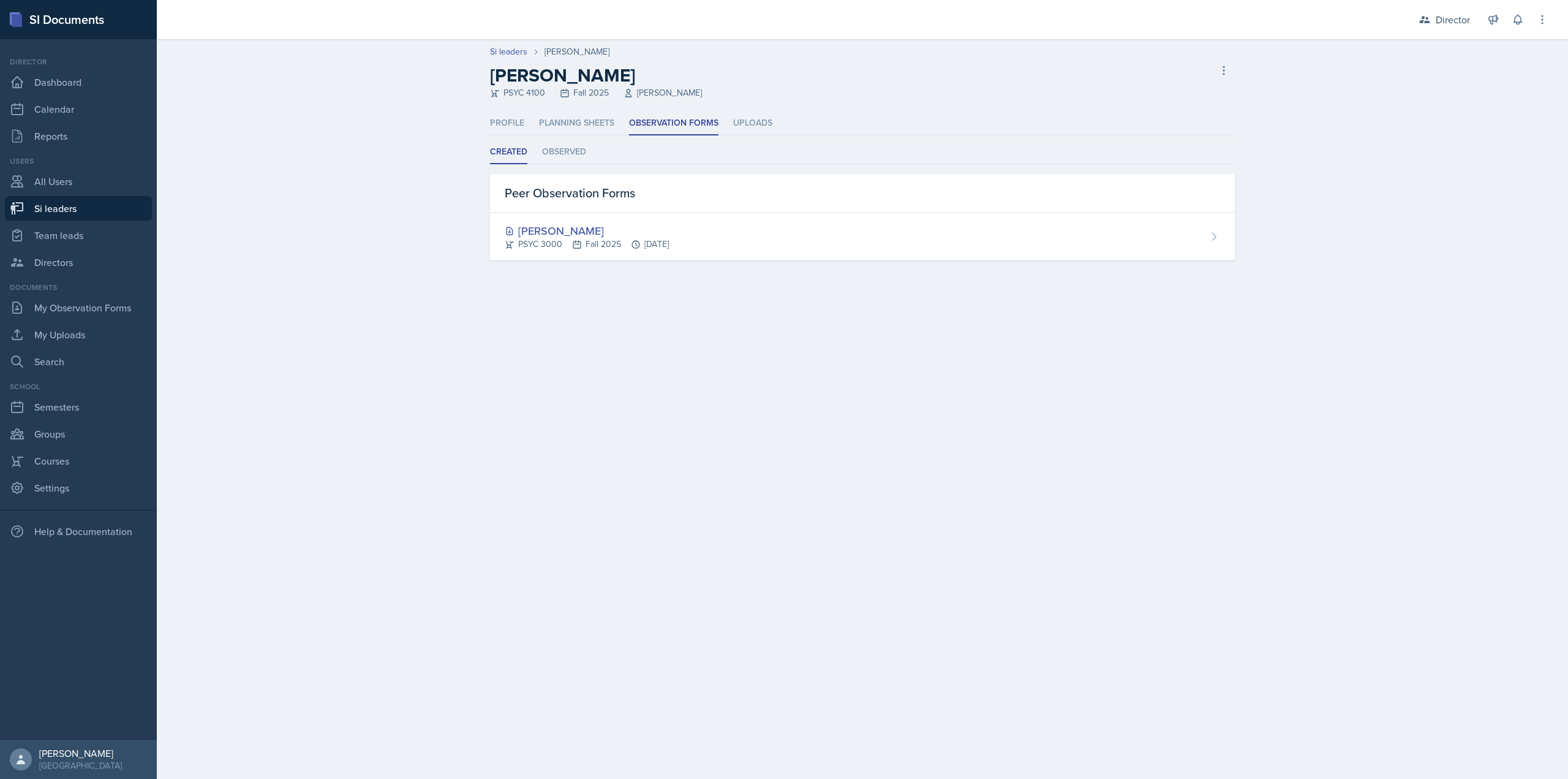
click at [62, 214] on link "Si leaders" at bounding box center [78, 208] width 147 height 25
select select "2bed604d-1099-4043-b1bc-2365e8740244"
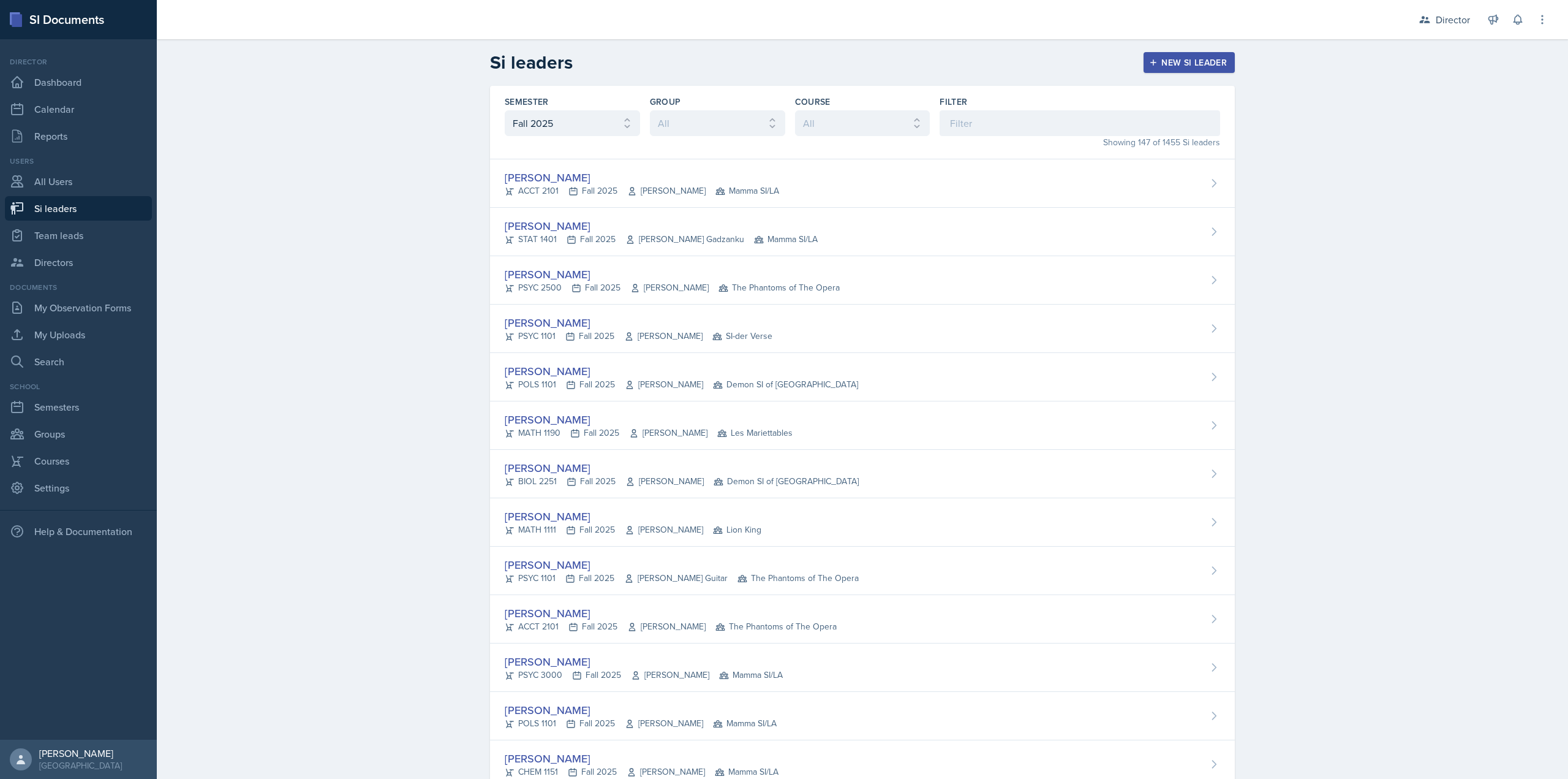
drag, startPoint x: 62, startPoint y: 214, endPoint x: 66, endPoint y: 208, distance: 7.2
click at [66, 208] on link "Si leaders" at bounding box center [78, 208] width 147 height 25
click at [1067, 130] on input at bounding box center [1080, 124] width 280 height 26
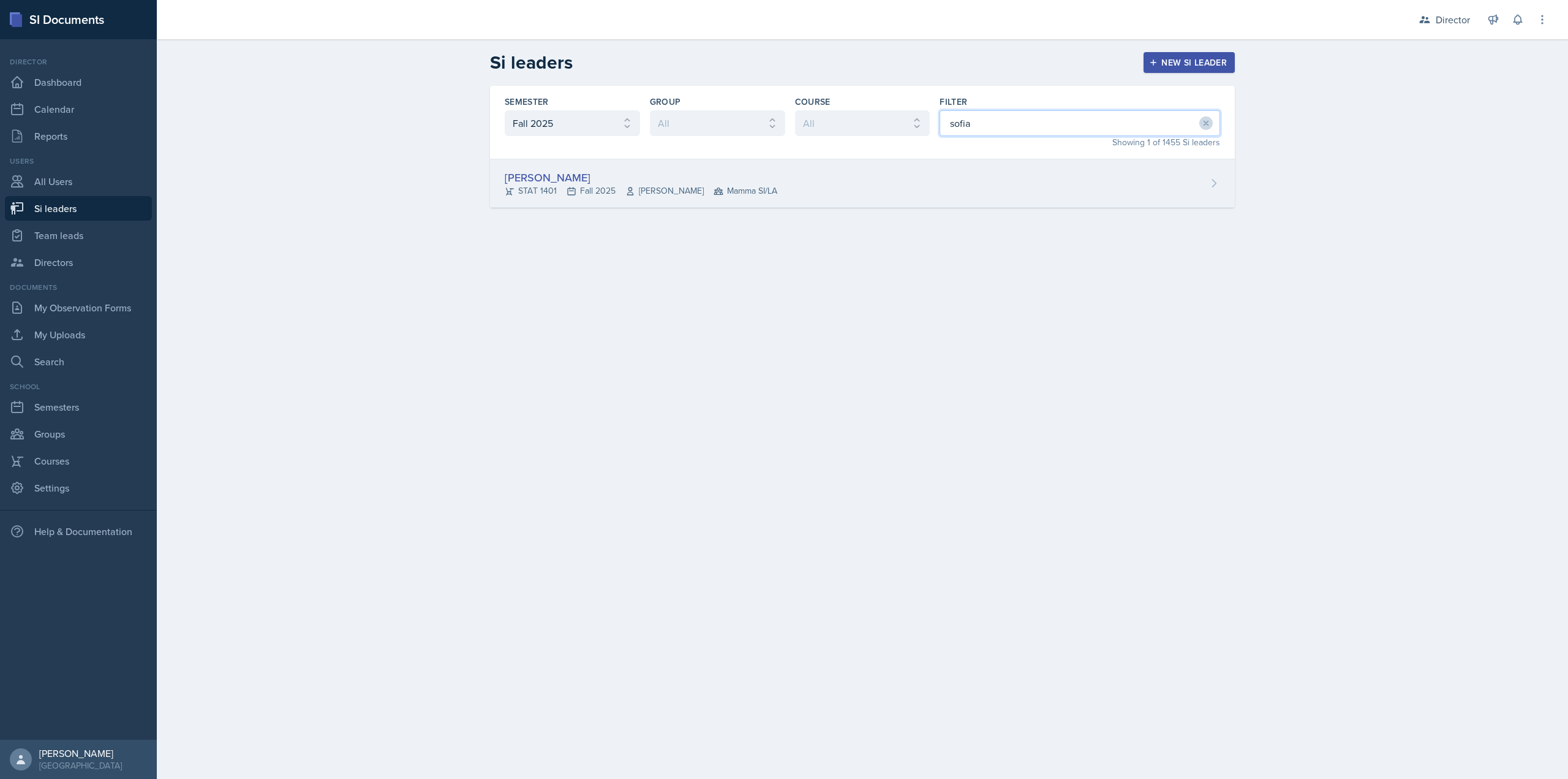
type input "sofia"
click at [754, 160] on div "Sofia Rose Ibarra STAT 1401 Fall 2025 Sheri Johnson Mamma SI/LA" at bounding box center [862, 183] width 745 height 48
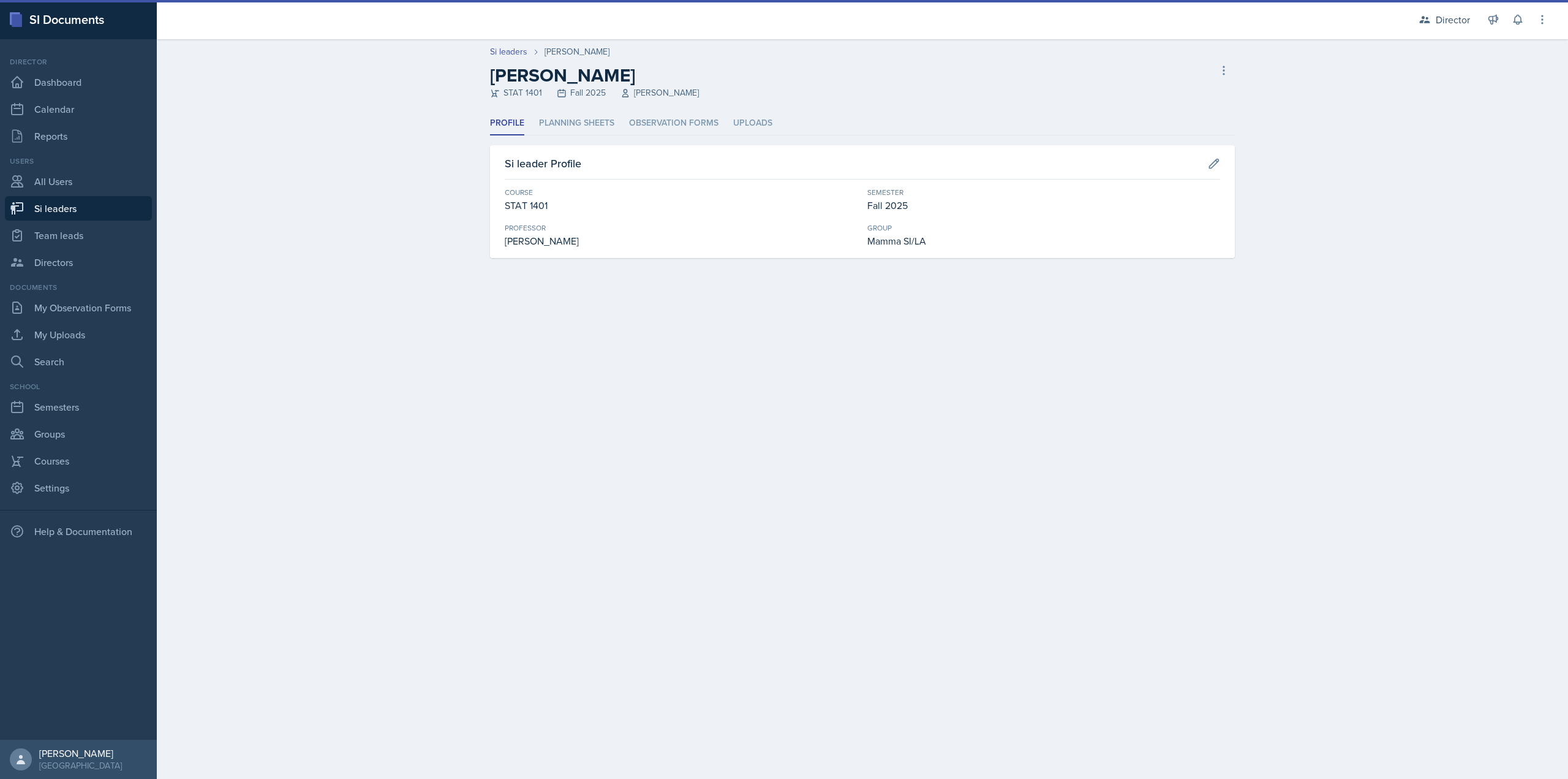
click at [681, 136] on div "Profile Planning Sheets Observation Forms Uploads Profile Planning Sheets Obser…" at bounding box center [862, 184] width 745 height 147
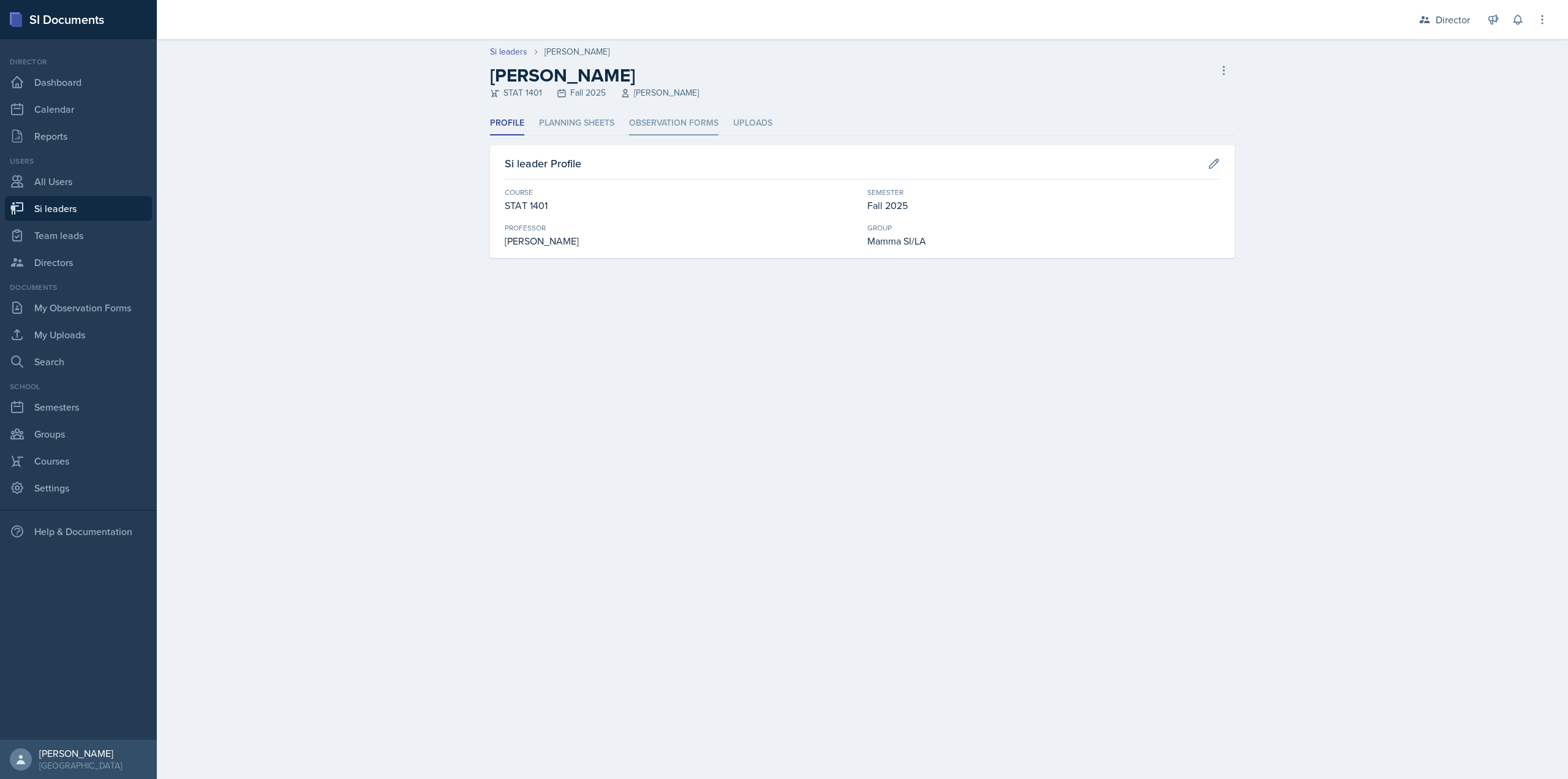
click at [672, 121] on li "Observation Forms" at bounding box center [674, 123] width 90 height 24
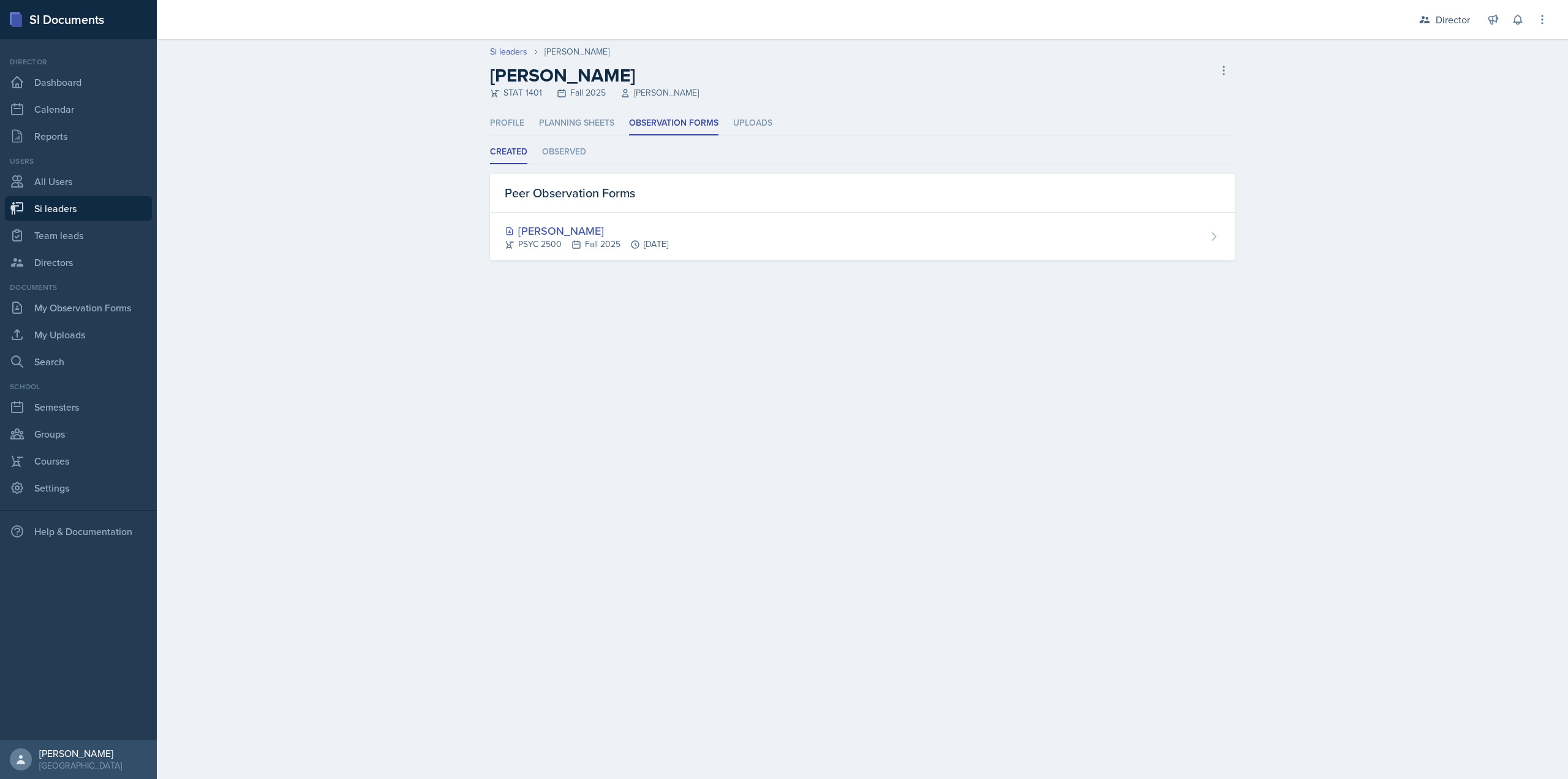
click at [538, 151] on ul "Created Observed" at bounding box center [862, 152] width 745 height 24
click at [548, 149] on li "Observed" at bounding box center [564, 152] width 44 height 24
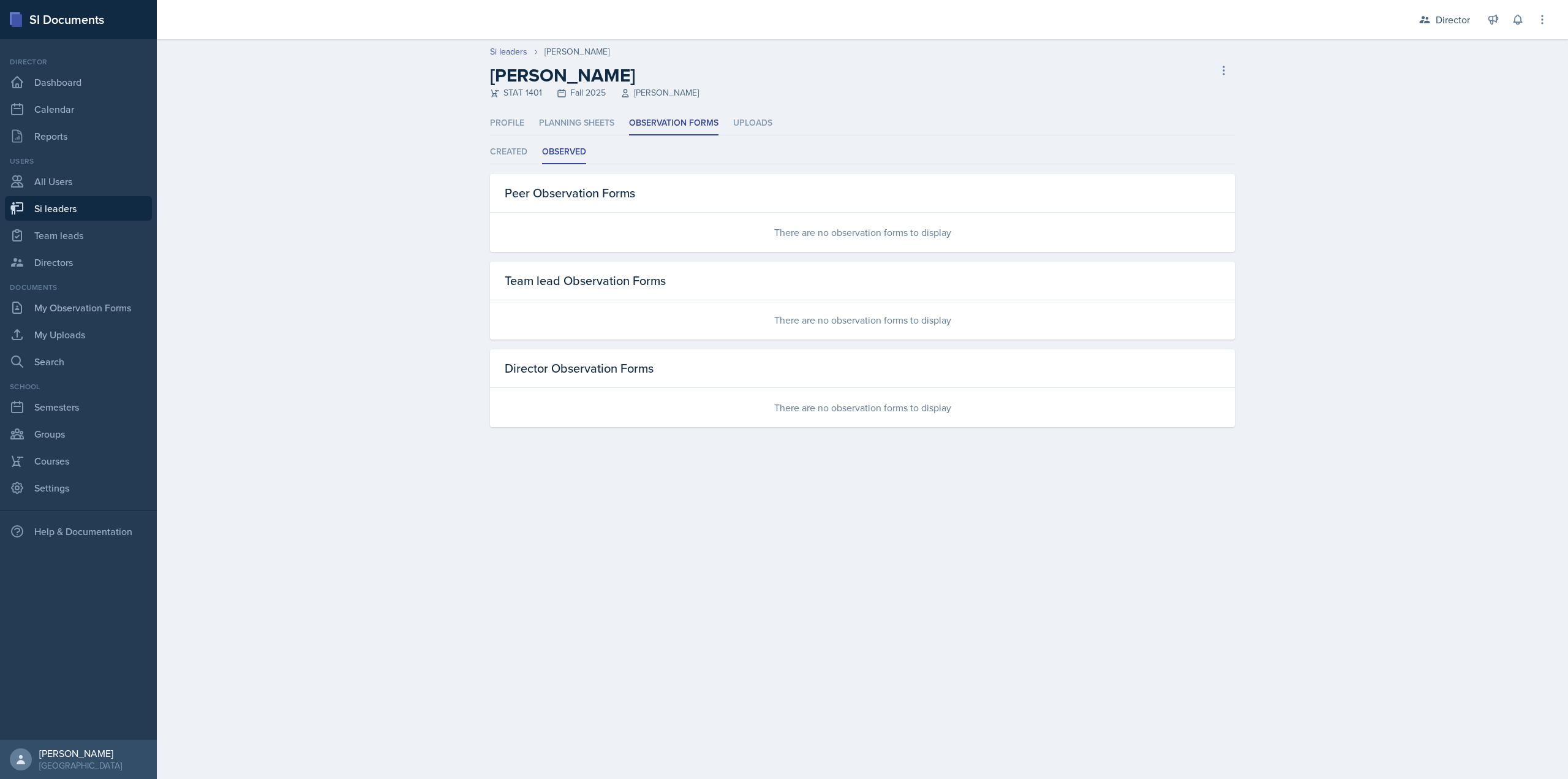
select select "2bed604d-1099-4043-b1bc-2365e8740244"
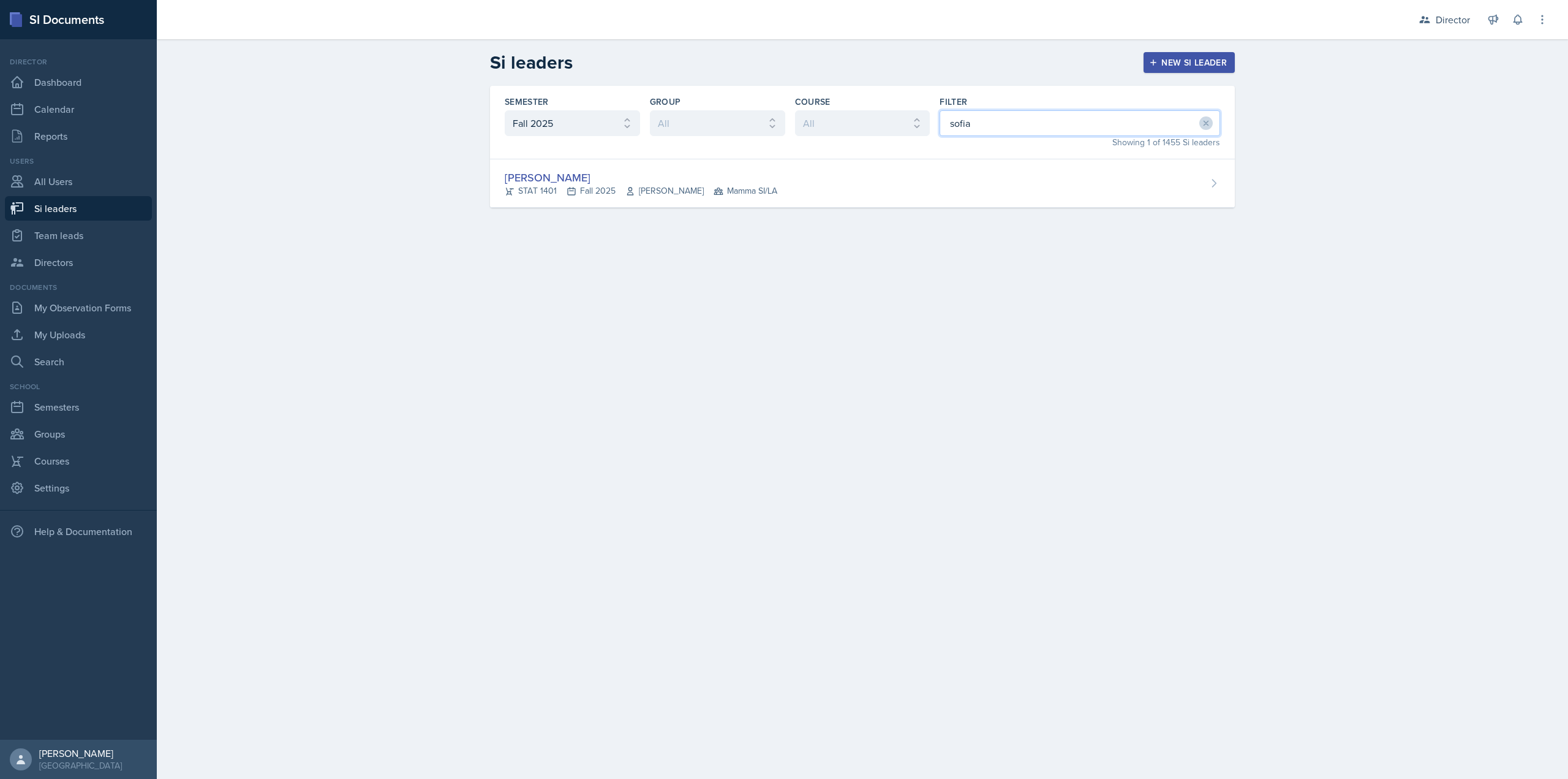
click at [1059, 116] on input "sofia" at bounding box center [1080, 124] width 280 height 26
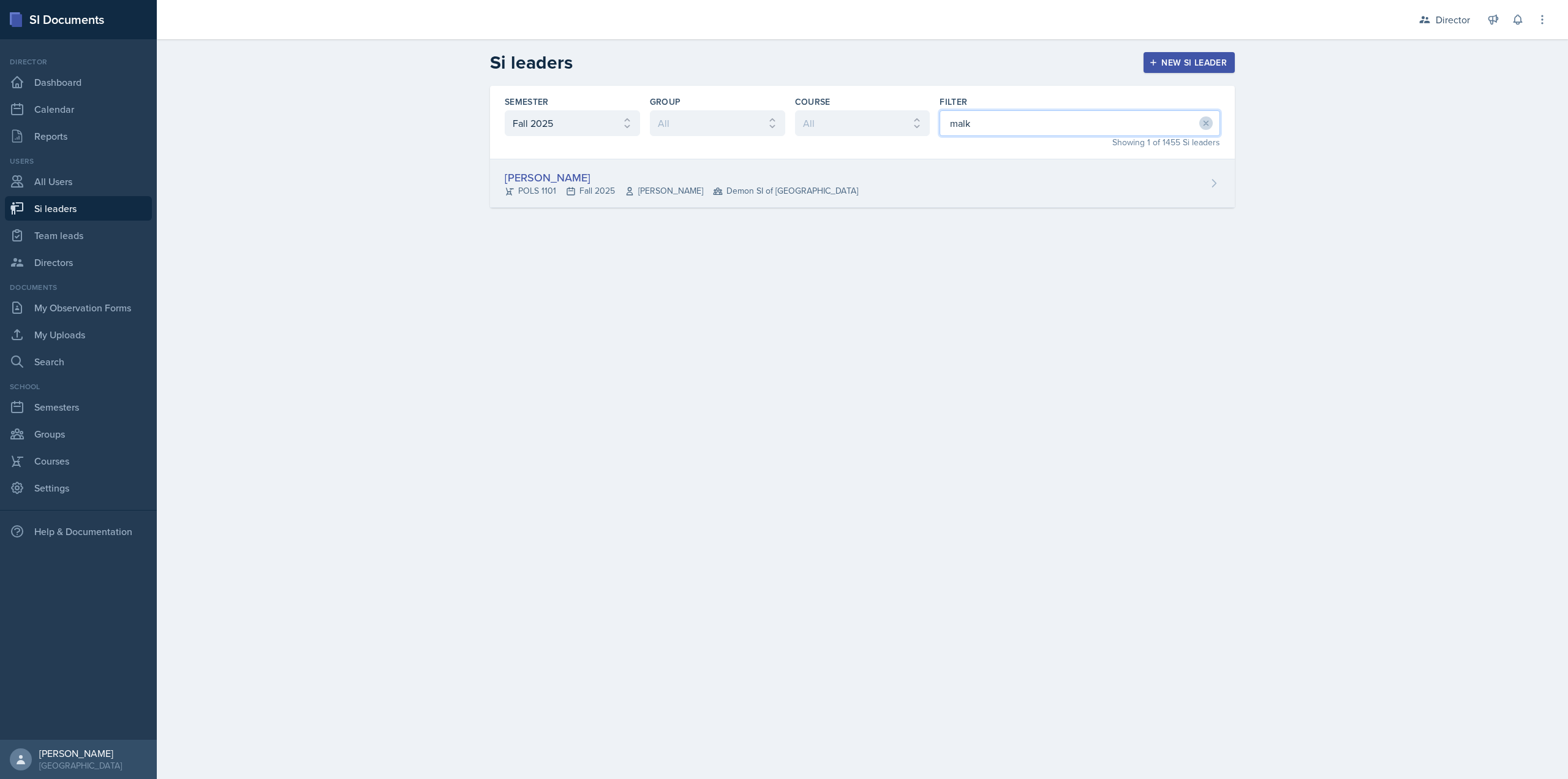
type input "malk"
click at [849, 175] on div "Malk Almimar POLS 1101 Fall 2025 John Moran Demon SI of Fleet Street" at bounding box center [862, 183] width 745 height 48
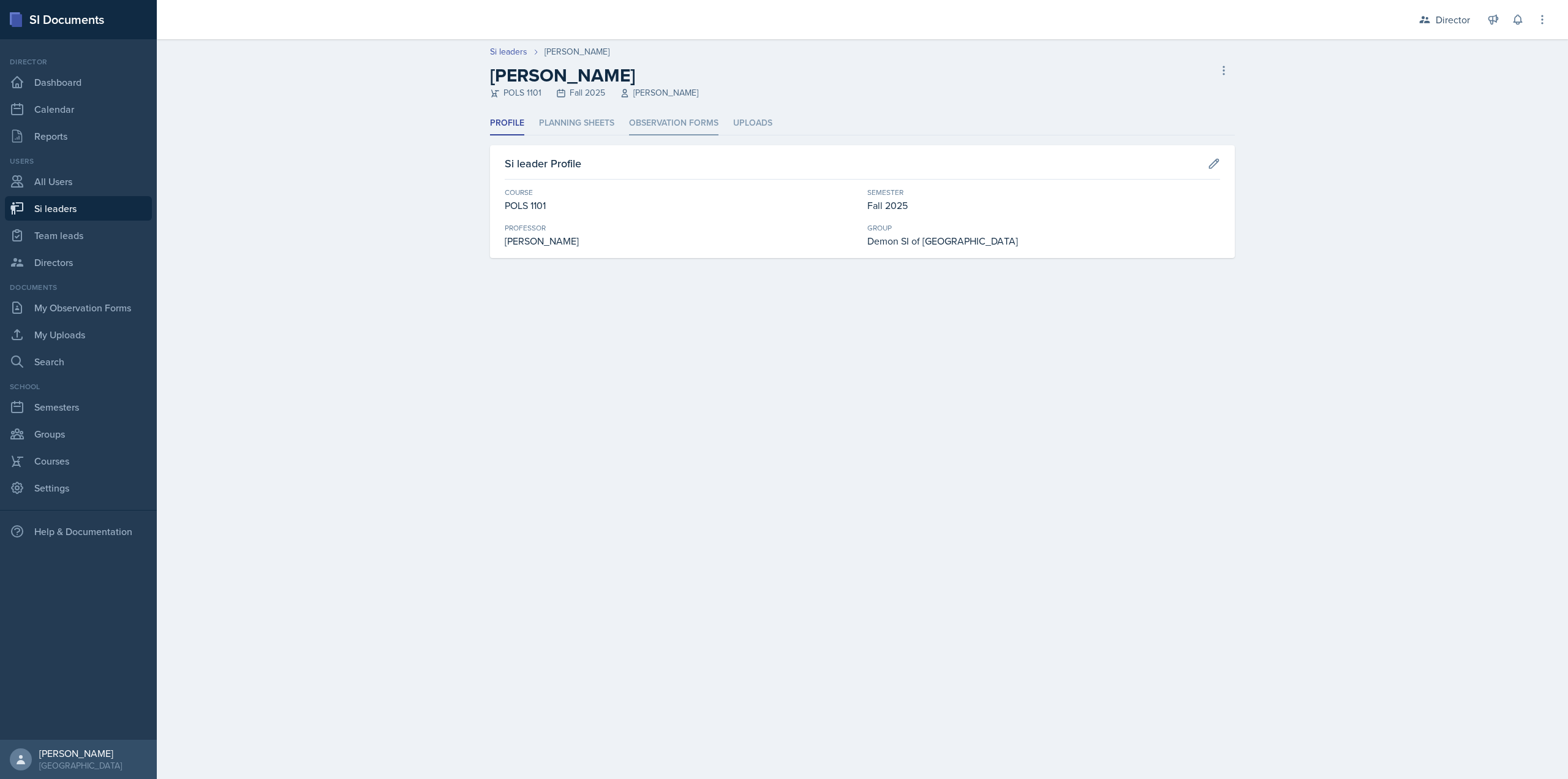
click at [716, 124] on li "Observation Forms" at bounding box center [674, 123] width 90 height 24
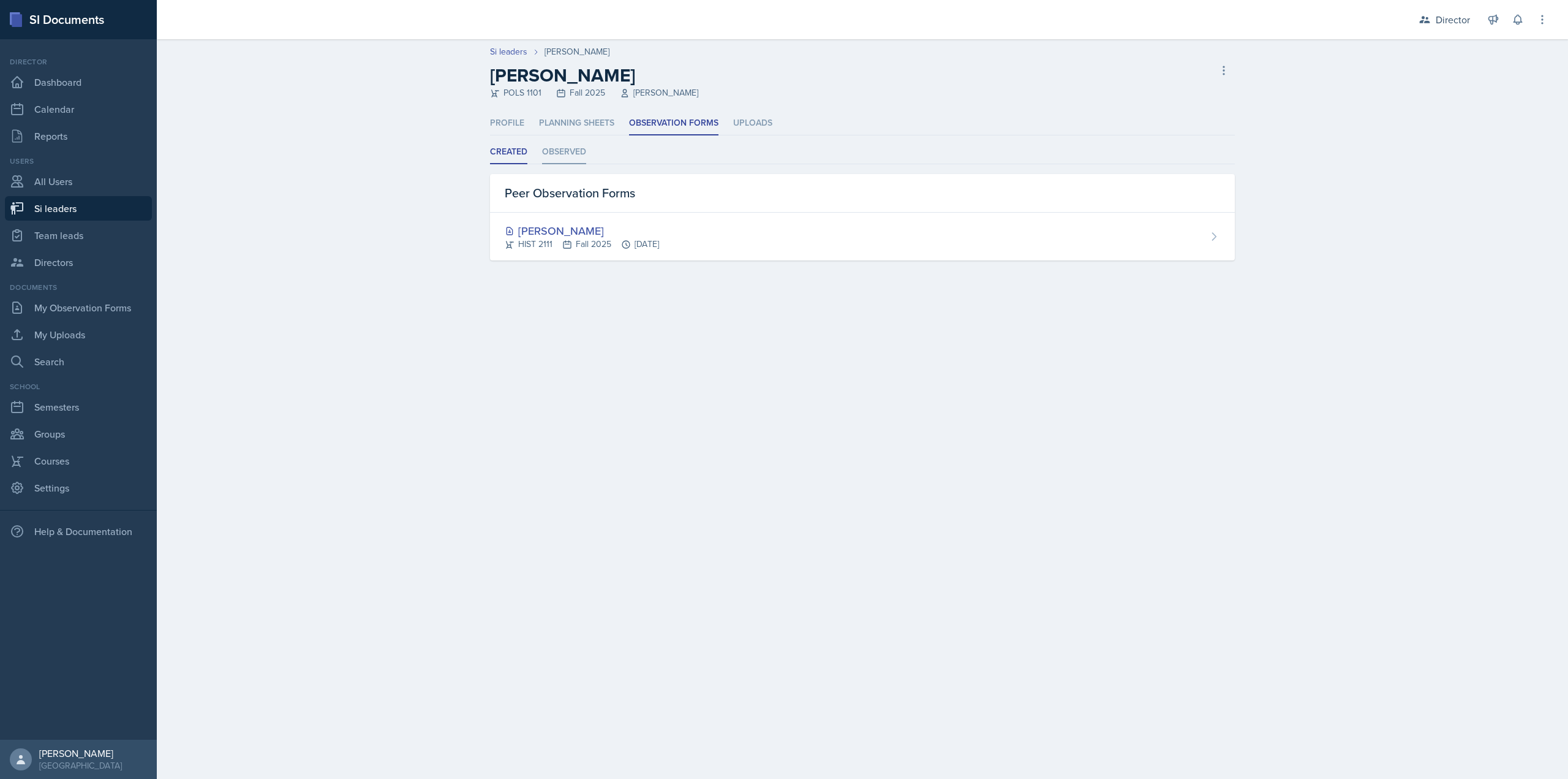
click at [575, 162] on li "Observed" at bounding box center [564, 152] width 44 height 24
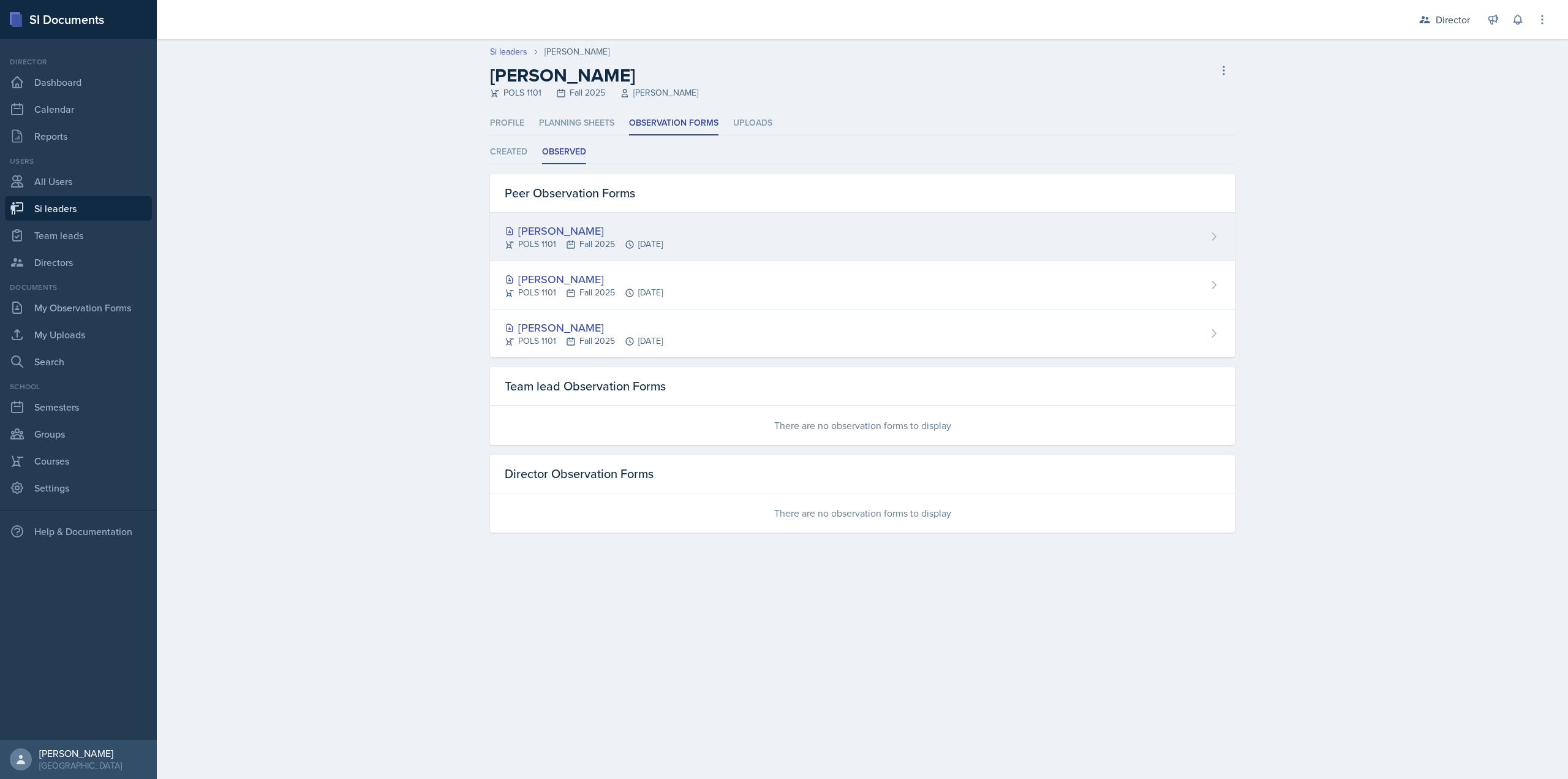
click at [634, 231] on div "[PERSON_NAME]" at bounding box center [584, 231] width 158 height 17
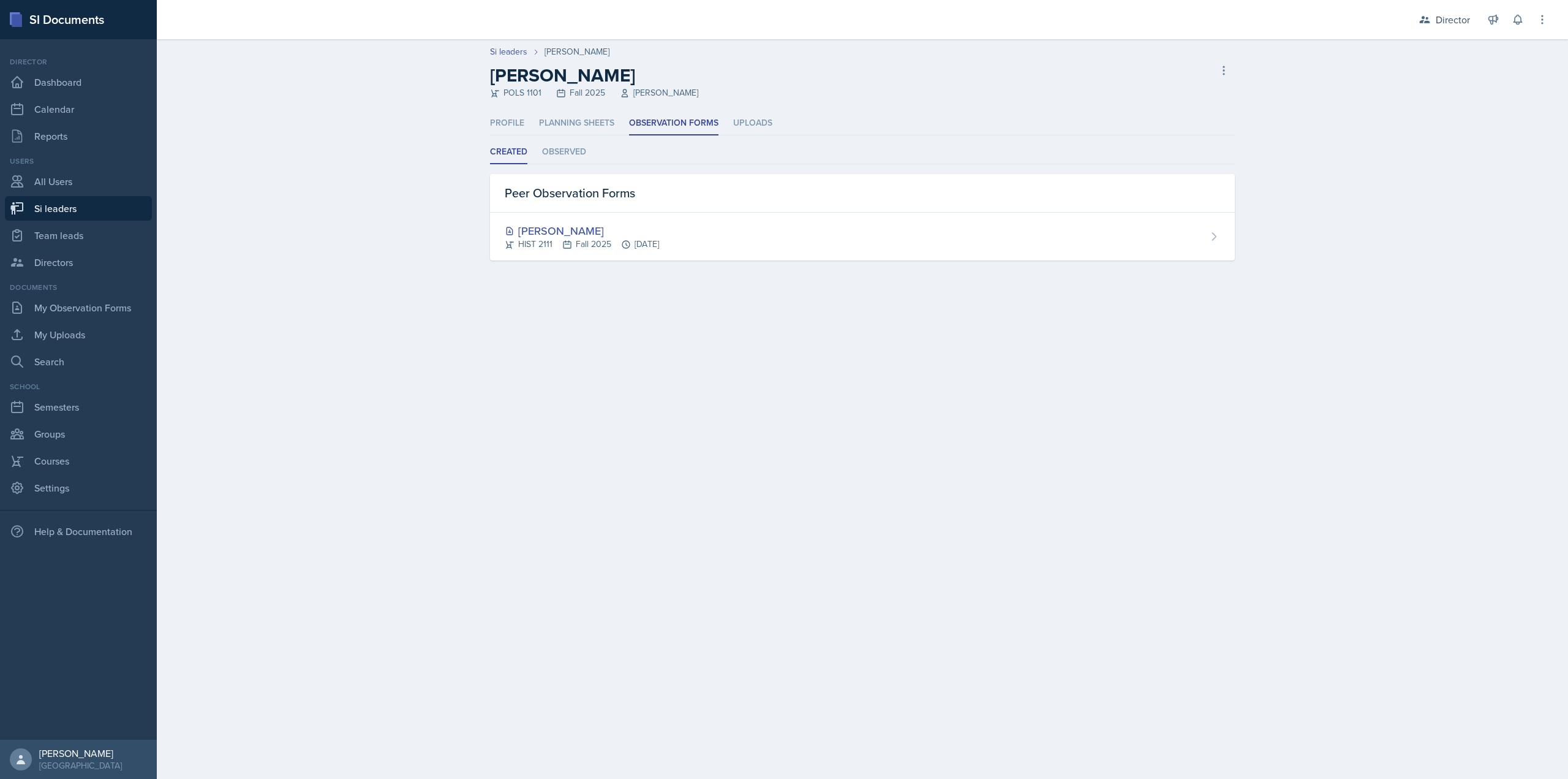
click at [557, 168] on div "Created Observed Created Observed Peer Observation Forms Maria Patino Cruz HIST…" at bounding box center [862, 200] width 745 height 120
click at [559, 162] on li "Observed" at bounding box center [564, 152] width 44 height 24
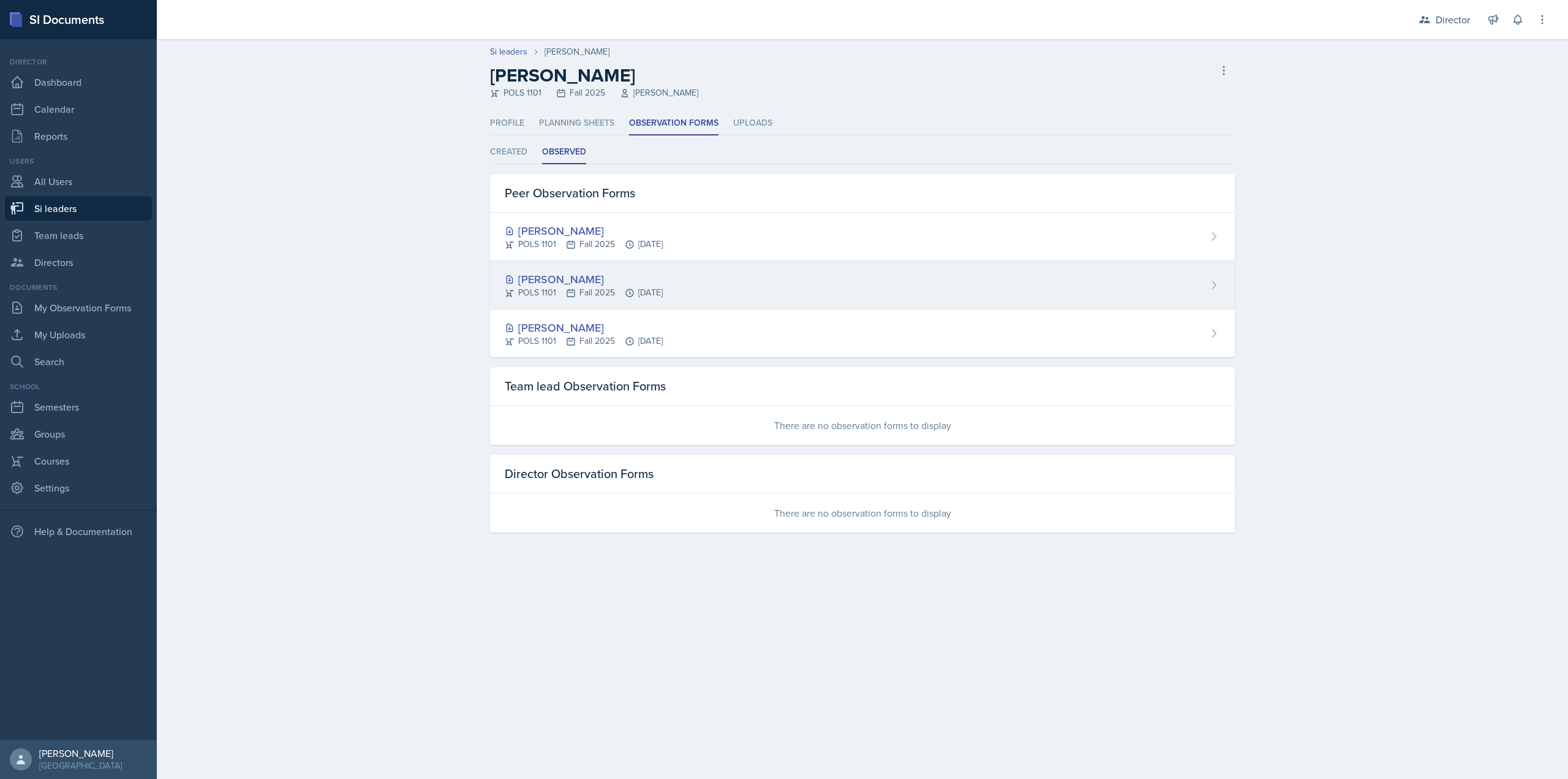
click at [593, 264] on div "Malk Almimar POLS 1101 Fall 2025 Sep 23rd, 2025" at bounding box center [862, 285] width 745 height 48
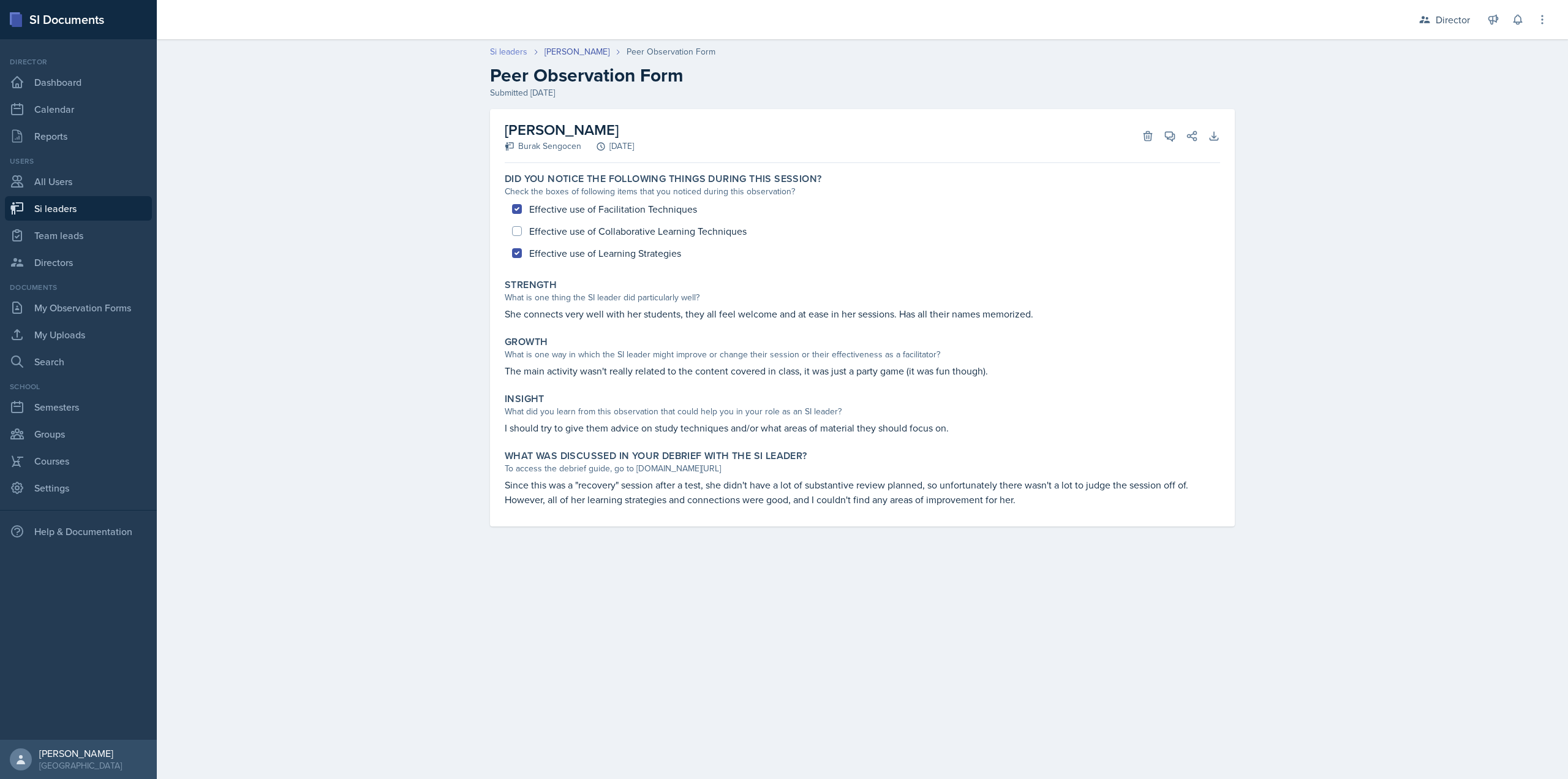
click at [515, 54] on link "Si leaders" at bounding box center [509, 52] width 38 height 13
select select "2bed604d-1099-4043-b1bc-2365e8740244"
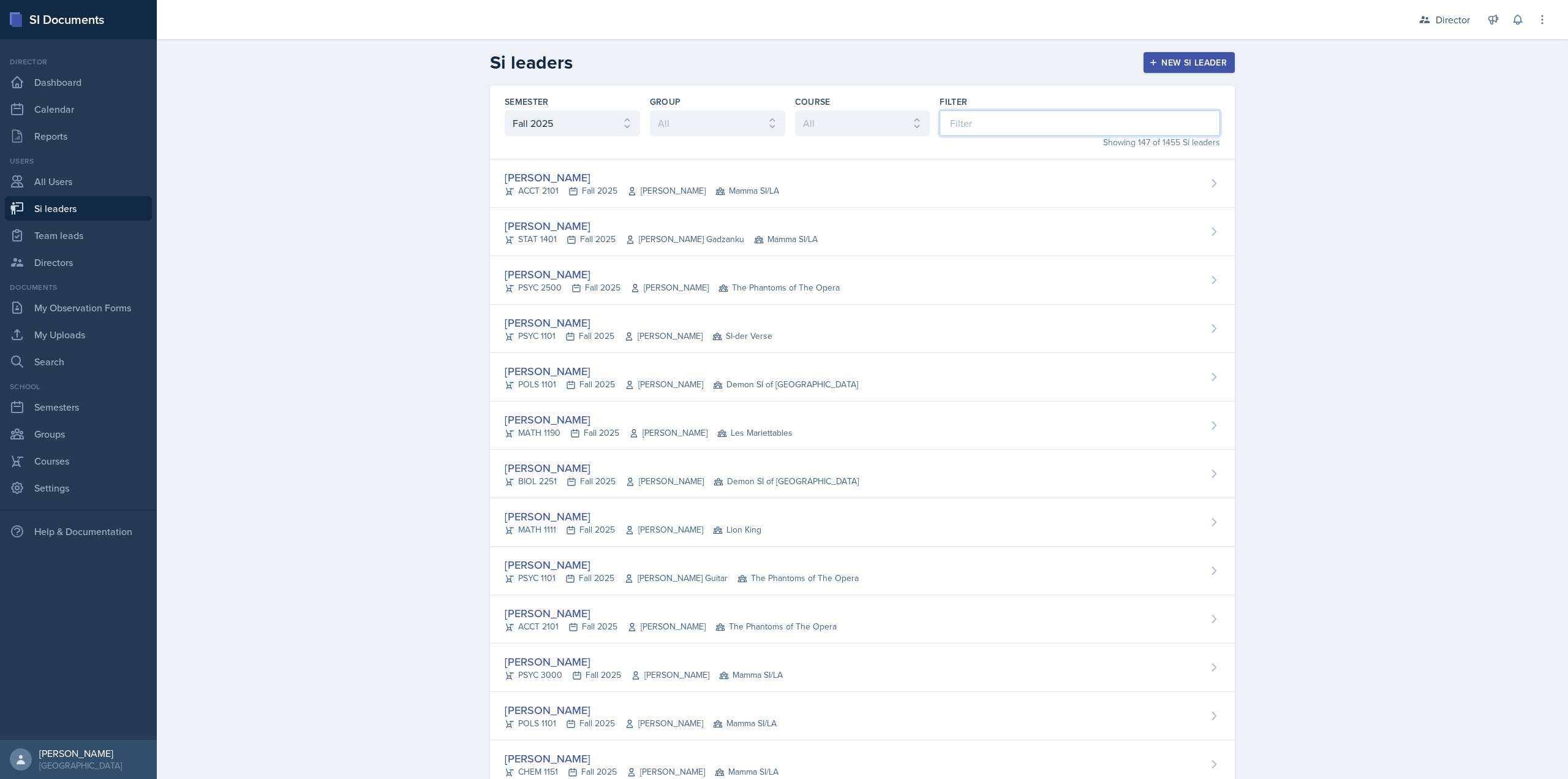
click at [947, 121] on input at bounding box center [1080, 124] width 280 height 26
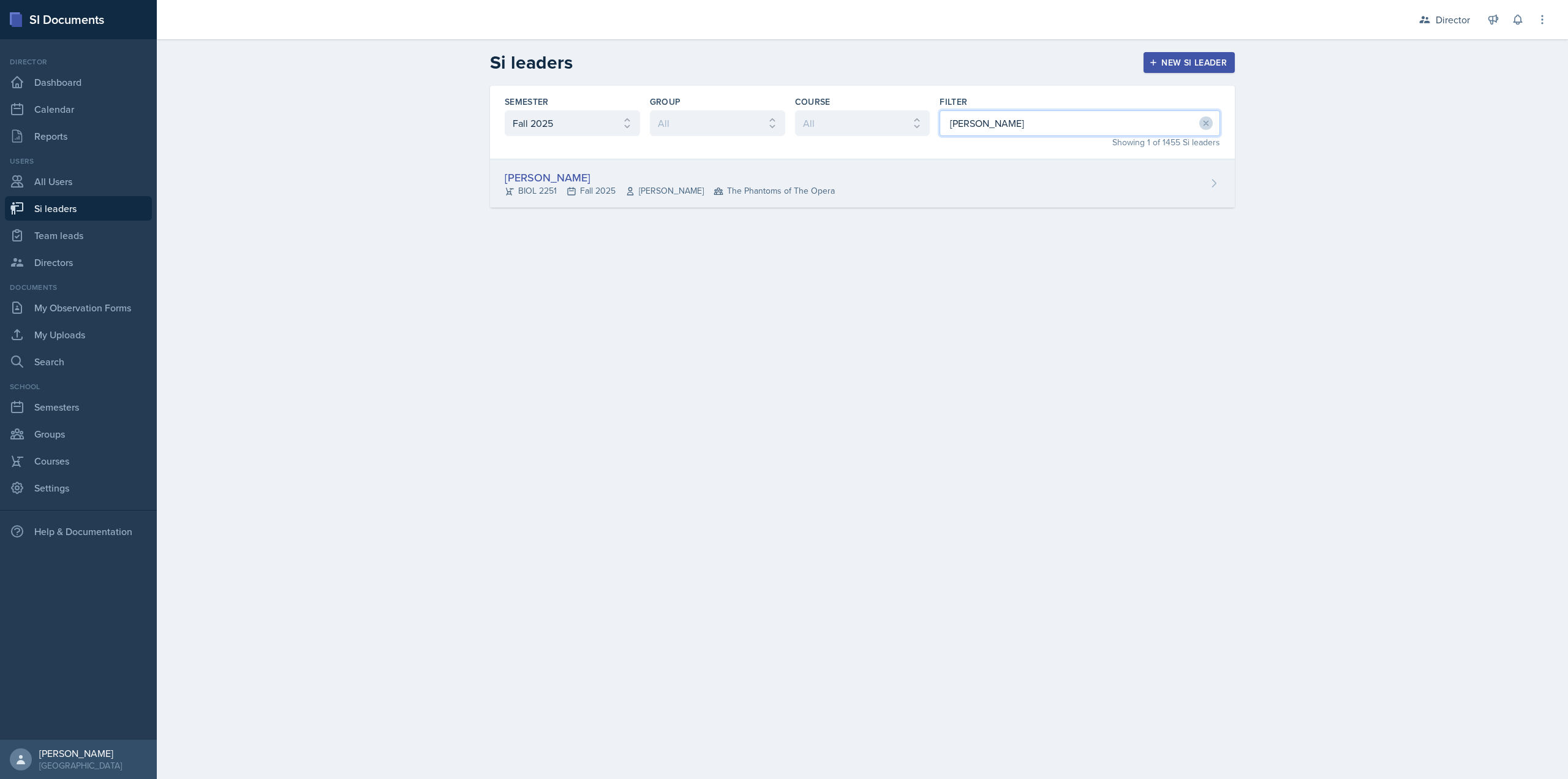
type input "kaitlyn"
click at [711, 191] on div "BIOL 2251 Fall 2025 Vennece Fowlkes The Phantoms of The Opera" at bounding box center [670, 191] width 330 height 13
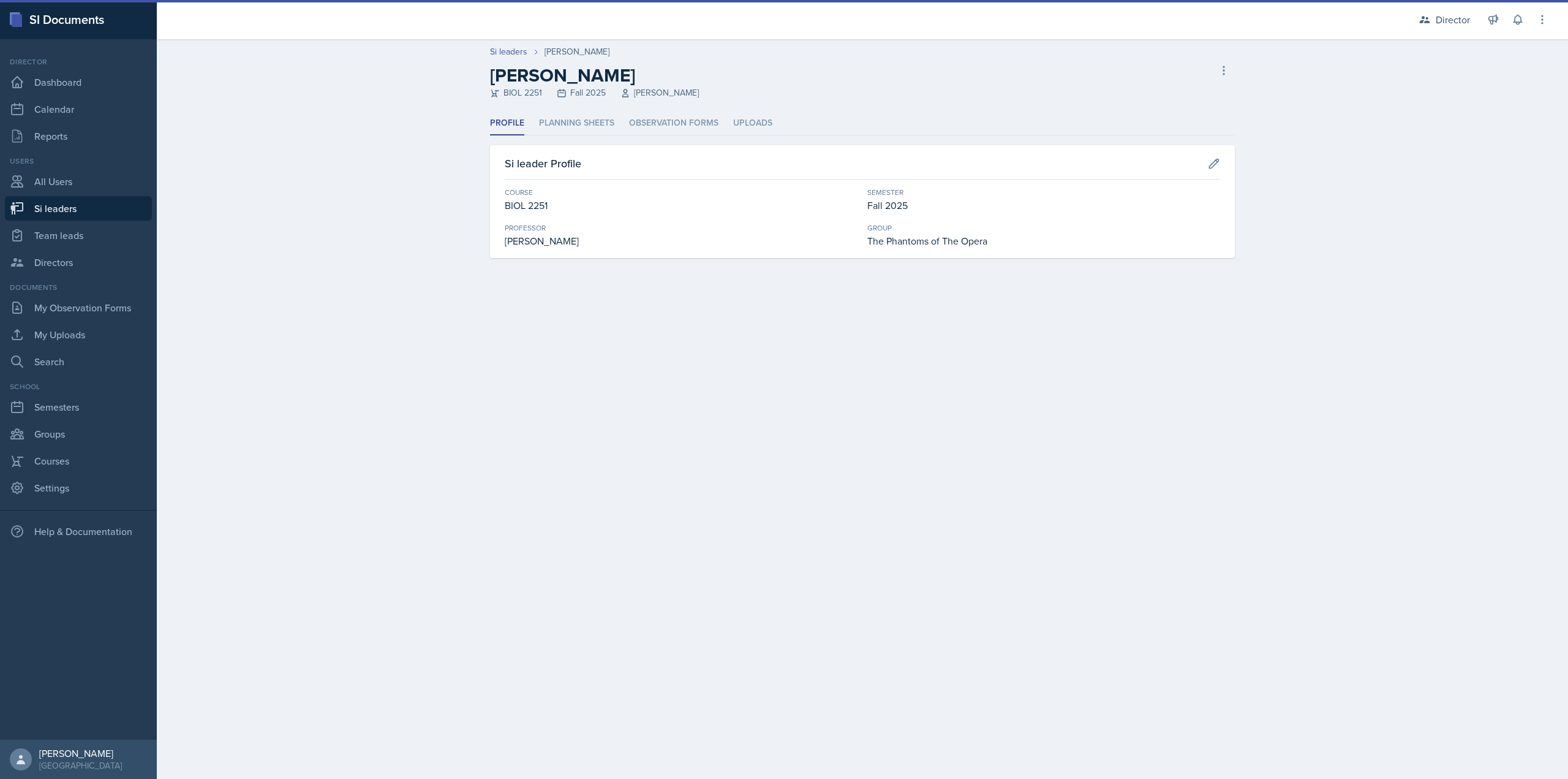
click at [678, 136] on div "Profile Planning Sheets Observation Forms Uploads Profile Planning Sheets Obser…" at bounding box center [862, 184] width 745 height 147
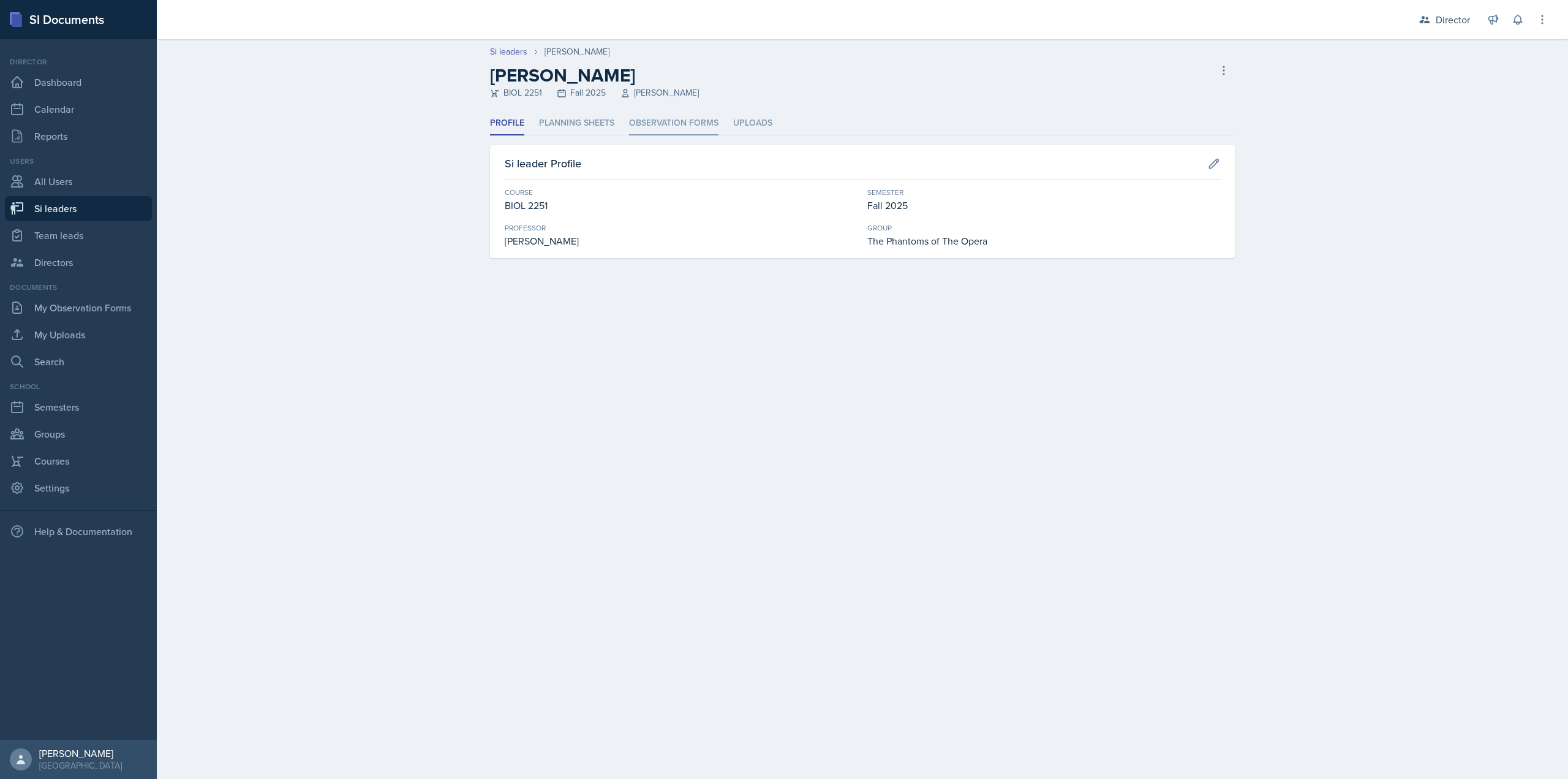
click at [679, 124] on li "Observation Forms" at bounding box center [674, 123] width 90 height 24
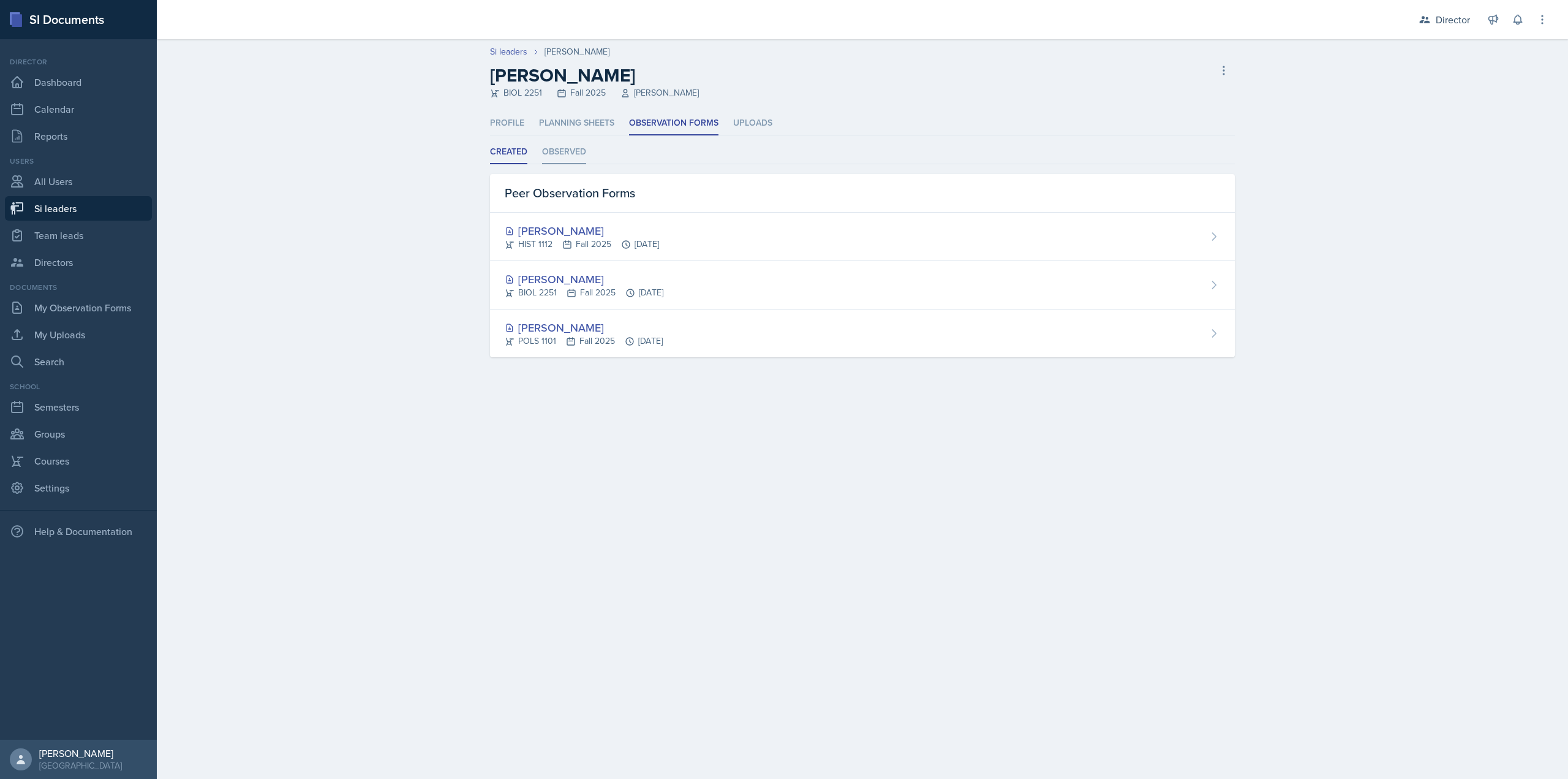
click at [567, 159] on li "Observed" at bounding box center [564, 152] width 44 height 24
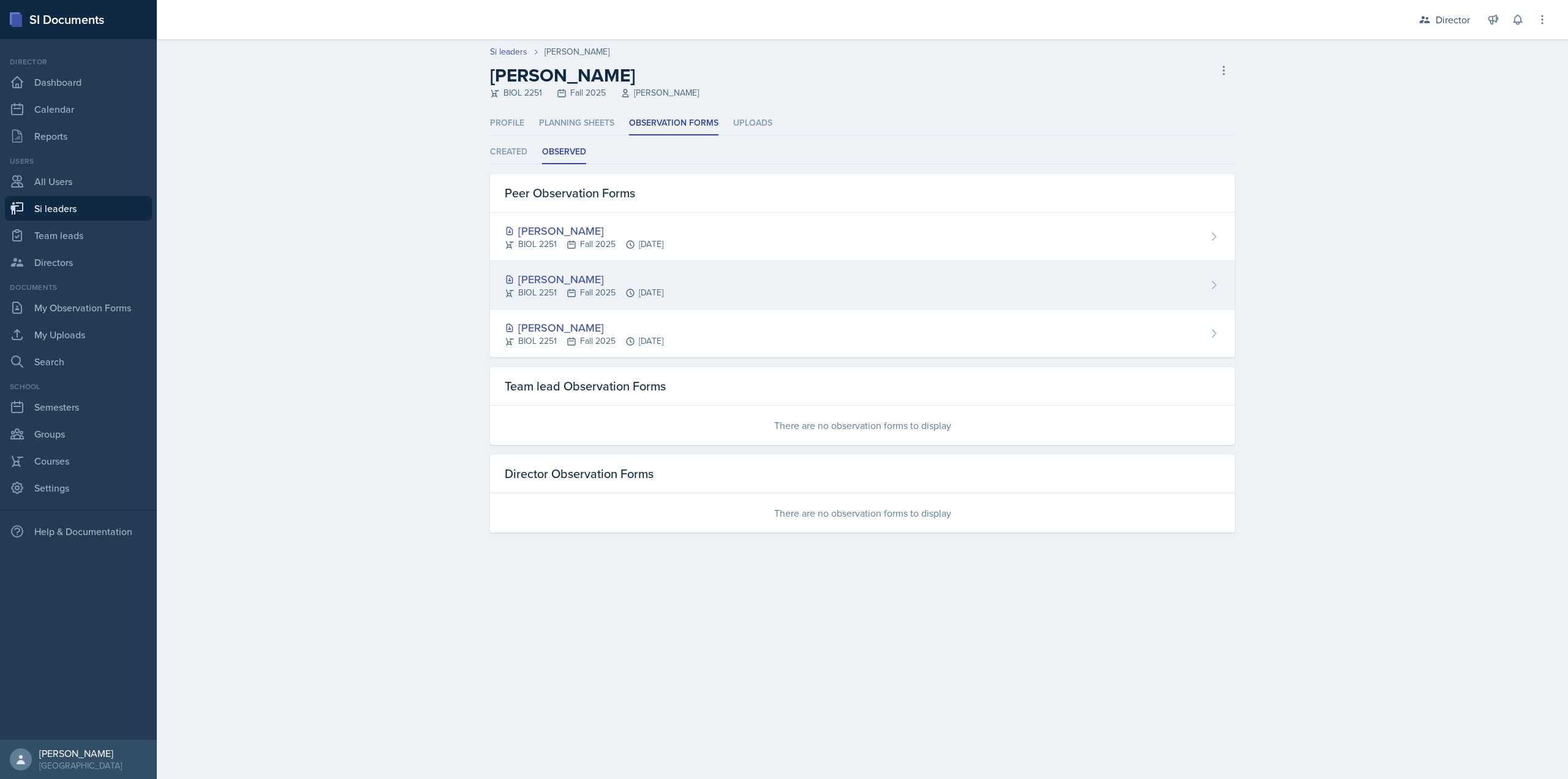
click at [743, 294] on div "Kaitlyn Medley BIOL 2251 Fall 2025 Sep 23rd, 2025" at bounding box center [862, 285] width 745 height 48
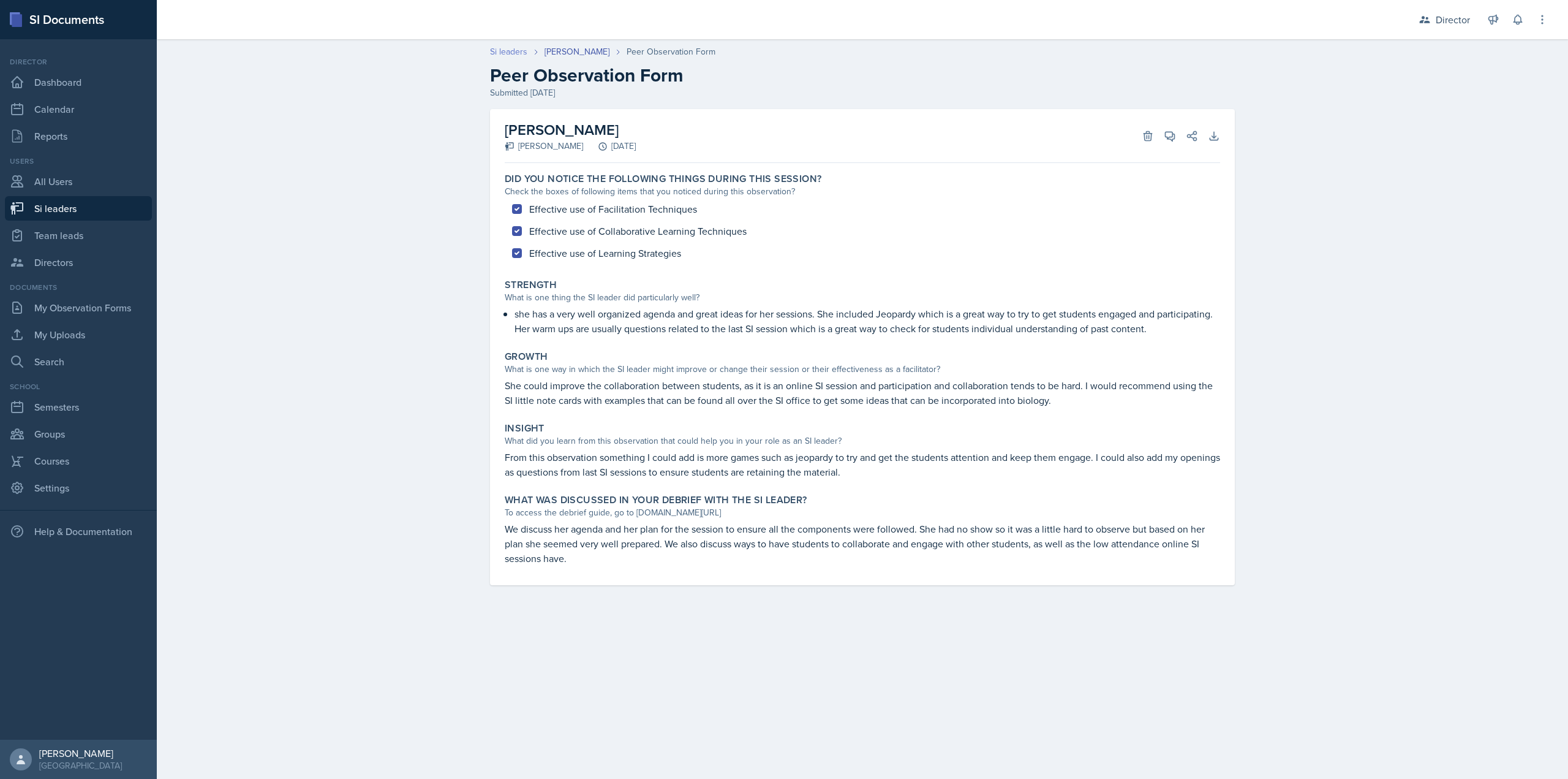
click at [499, 54] on link "Si leaders" at bounding box center [509, 52] width 38 height 13
select select "2bed604d-1099-4043-b1bc-2365e8740244"
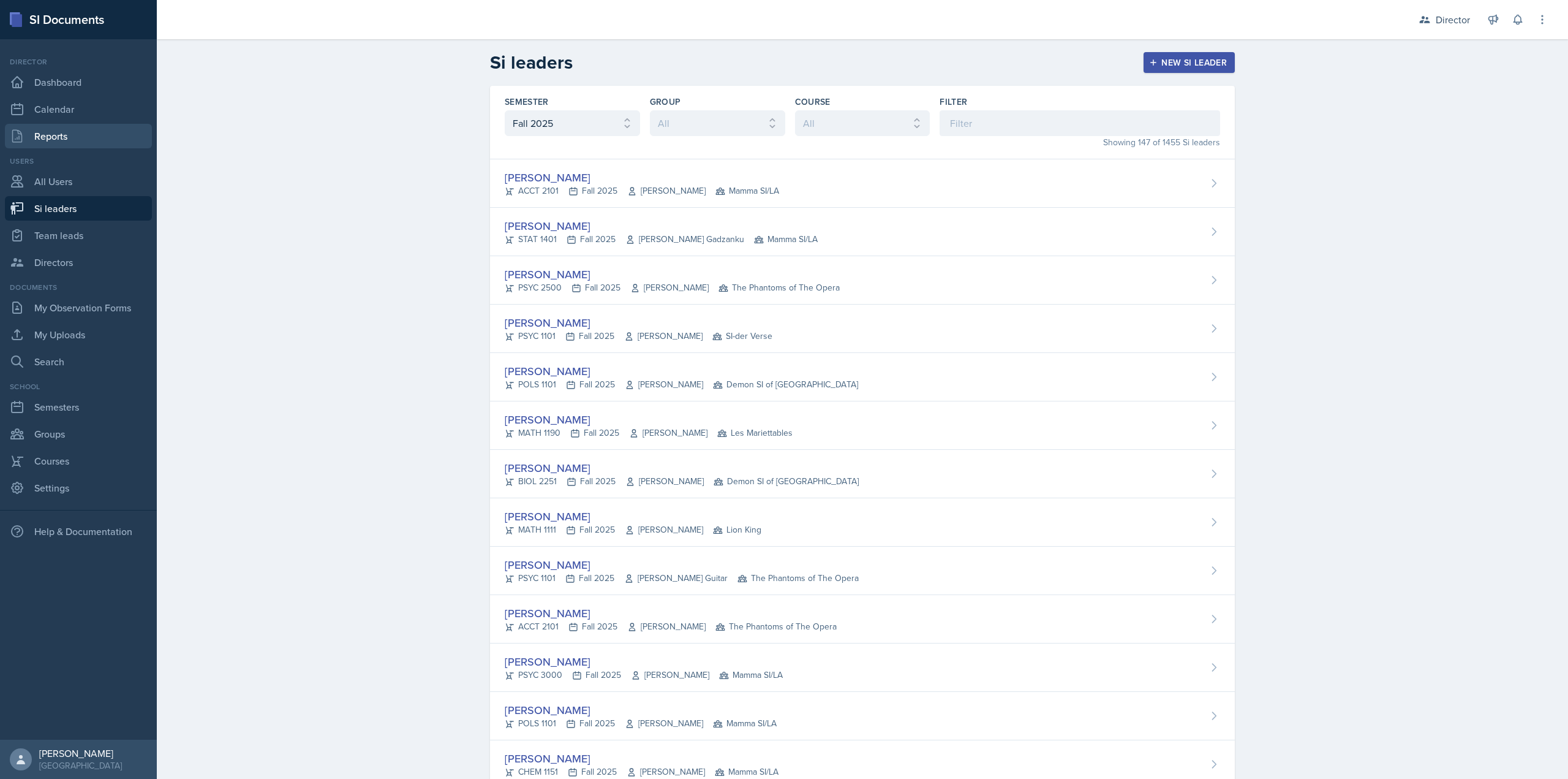
click at [77, 126] on link "Reports" at bounding box center [78, 136] width 147 height 25
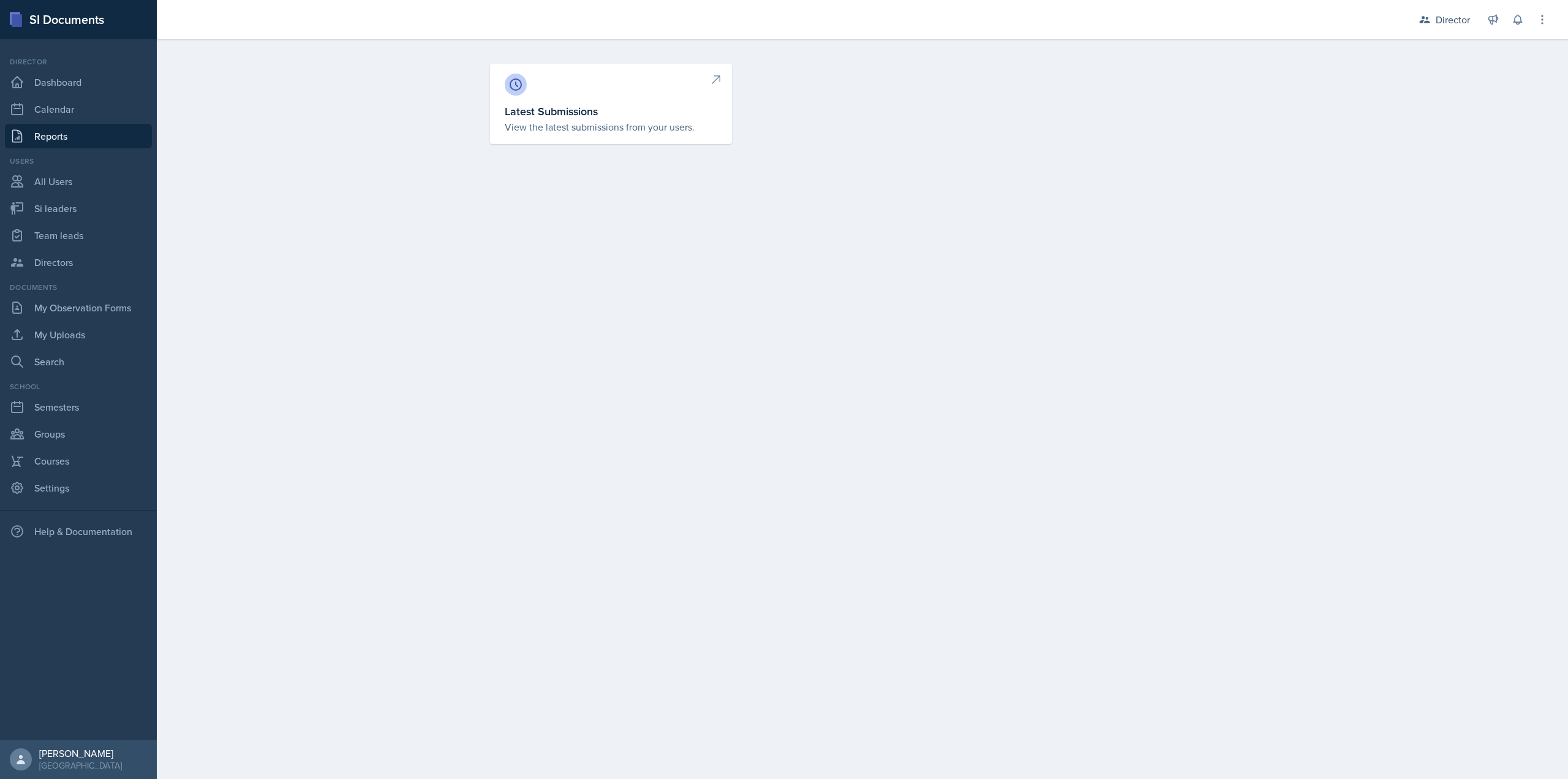
click at [536, 137] on link "Latest Submissions View the latest submissions from your users." at bounding box center [611, 103] width 242 height 80
select select "1"
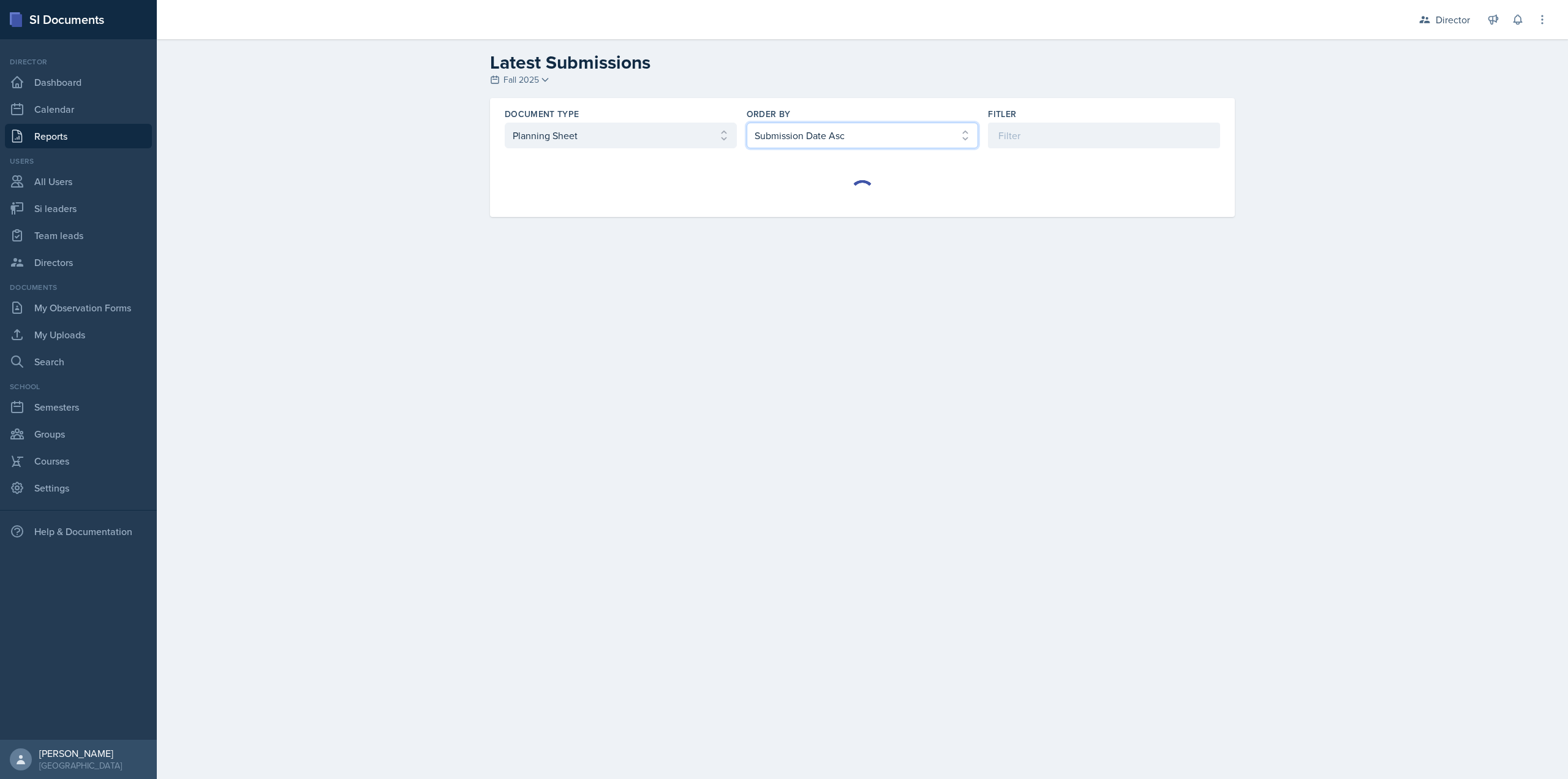
click at [768, 135] on select "Select order by Submission Date Asc Submission Date Desc User Last Name" at bounding box center [862, 136] width 232 height 26
select select "2"
click at [746, 123] on select "Select order by Submission Date Asc Submission Date Desc User Last Name" at bounding box center [862, 136] width 232 height 26
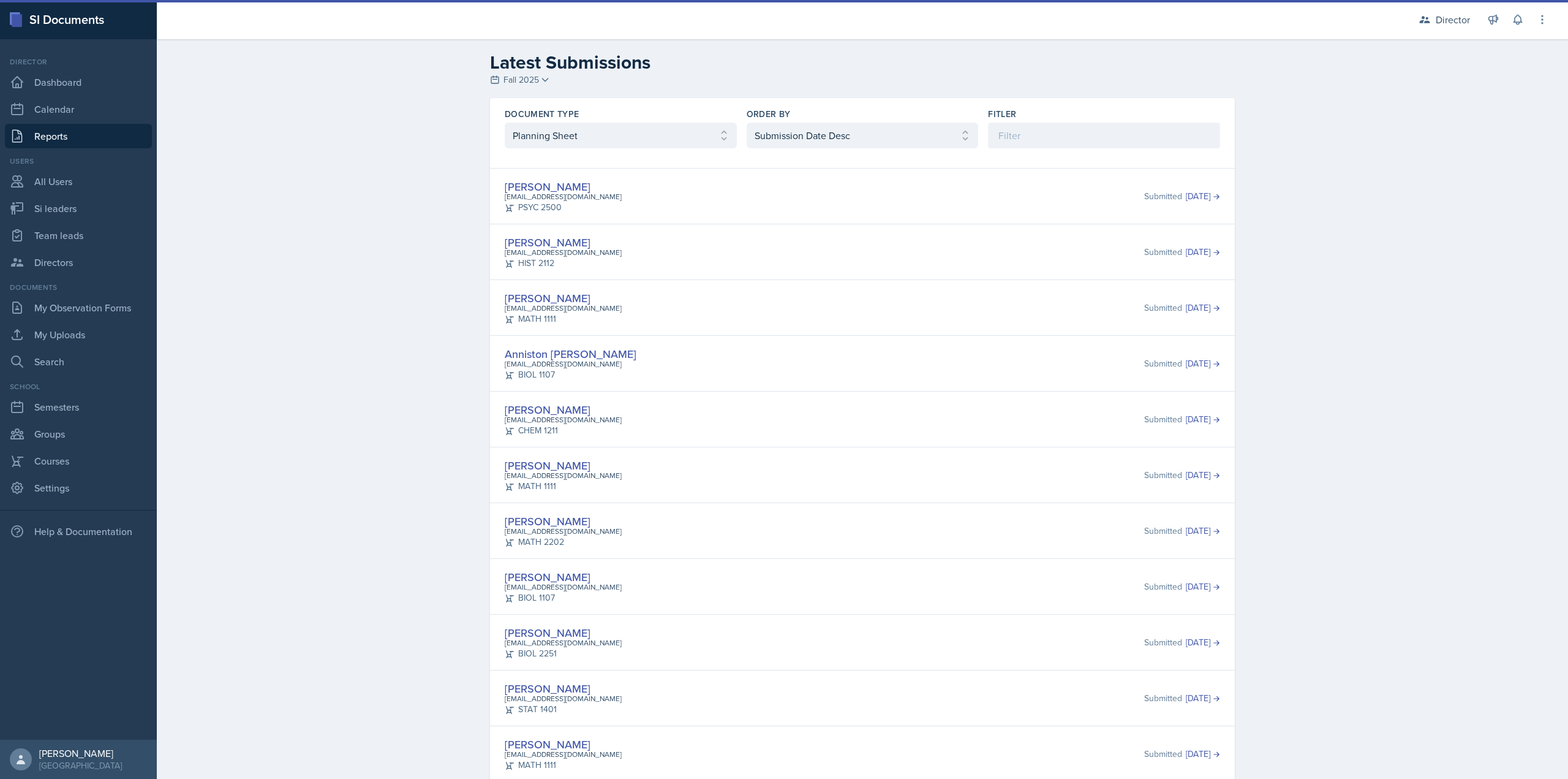
click at [707, 148] on div "Document Type Select document type Planning Sheet Peer Observation Form Team le…" at bounding box center [862, 128] width 745 height 60
click at [704, 141] on select "Select document type Planning Sheet Peer Observation Form Team lead Observation…" at bounding box center [621, 136] width 232 height 26
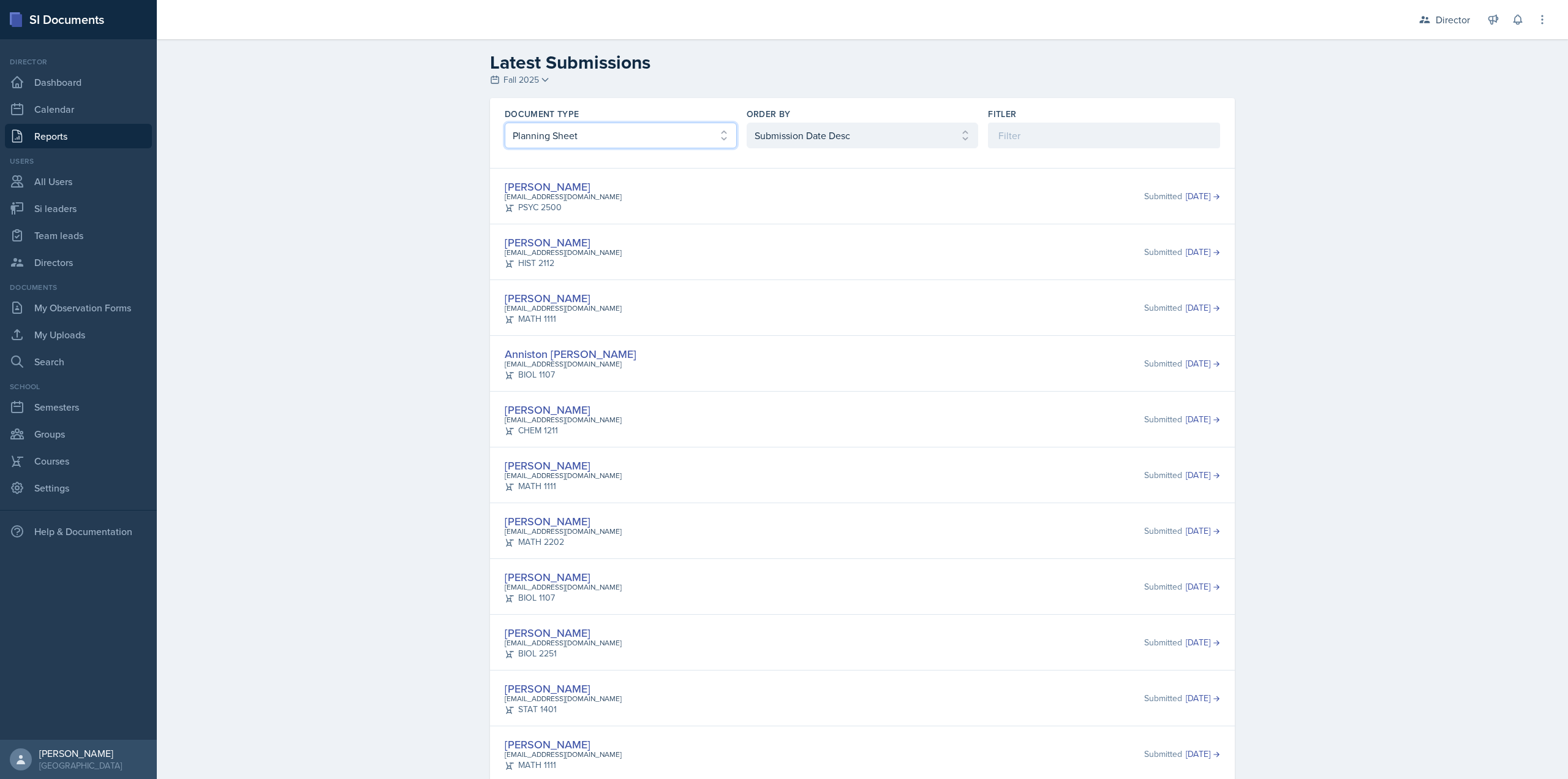
select select "2"
click at [505, 123] on select "Select document type Planning Sheet Peer Observation Form Team lead Observation…" at bounding box center [621, 136] width 232 height 26
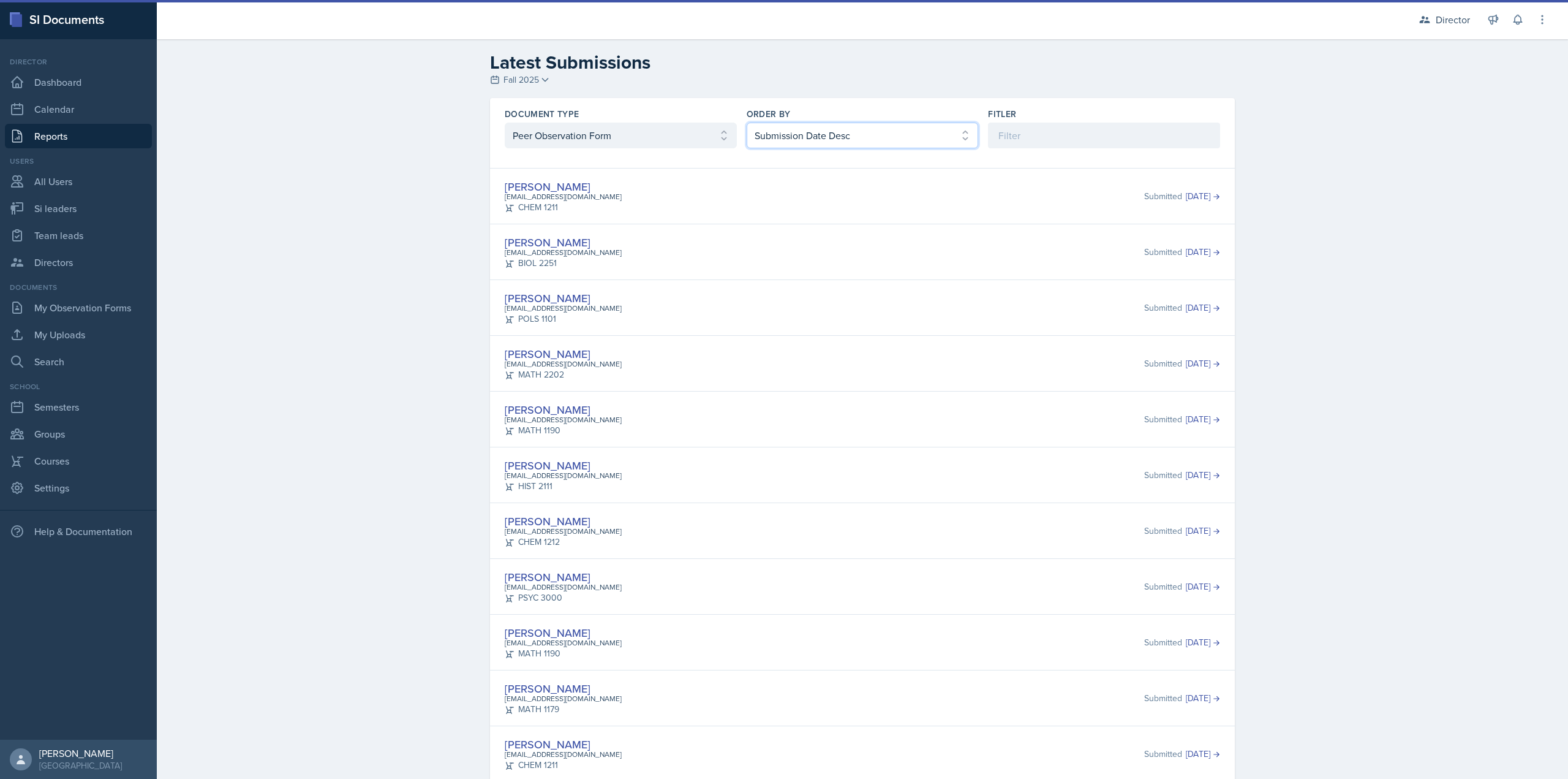
click at [806, 147] on select "Select order by Submission Date Asc Submission Date Desc User Last Name" at bounding box center [862, 136] width 232 height 26
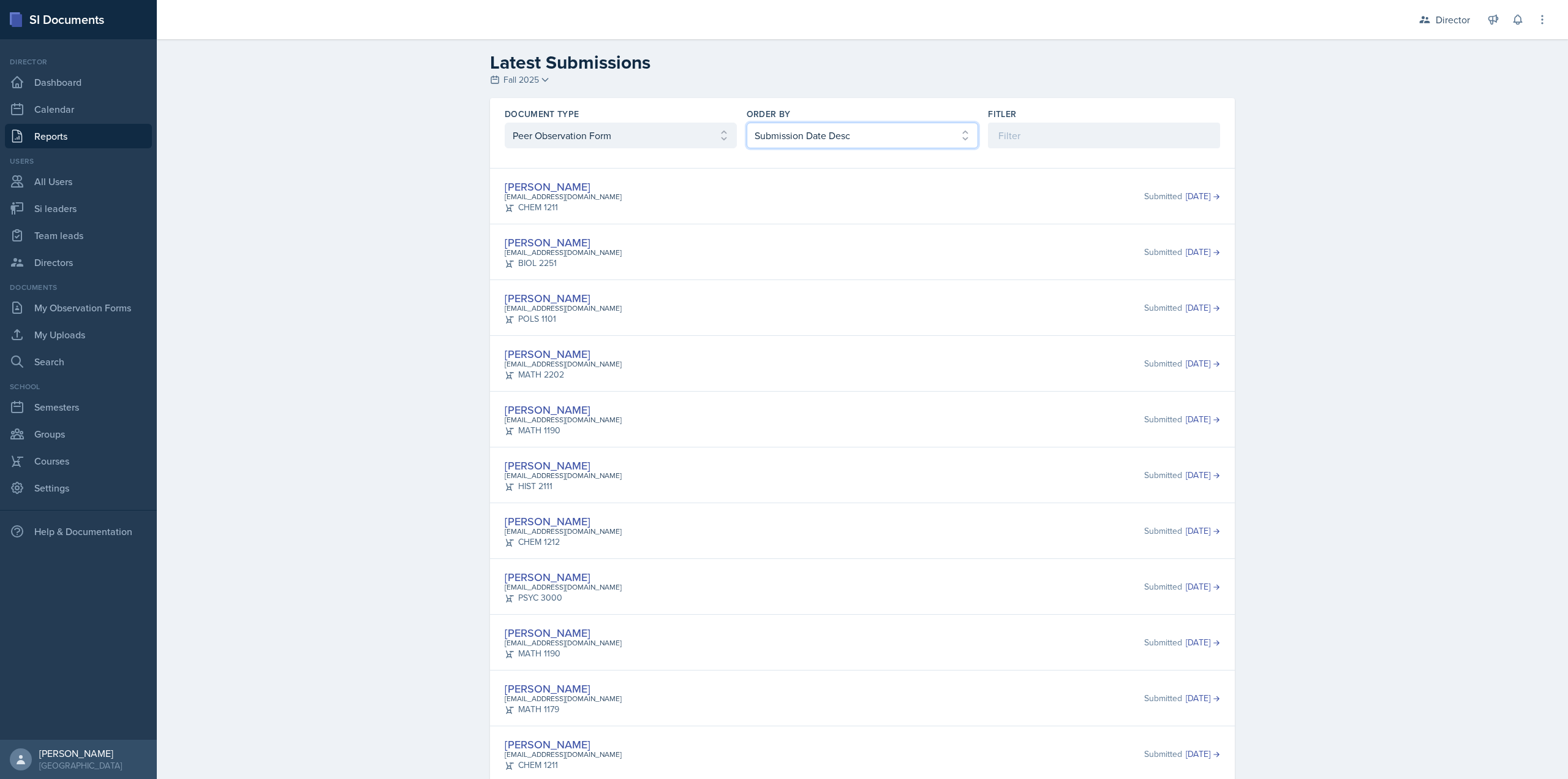
click at [746, 123] on select "Select order by Submission Date Asc Submission Date Desc User Last Name" at bounding box center [862, 136] width 232 height 26
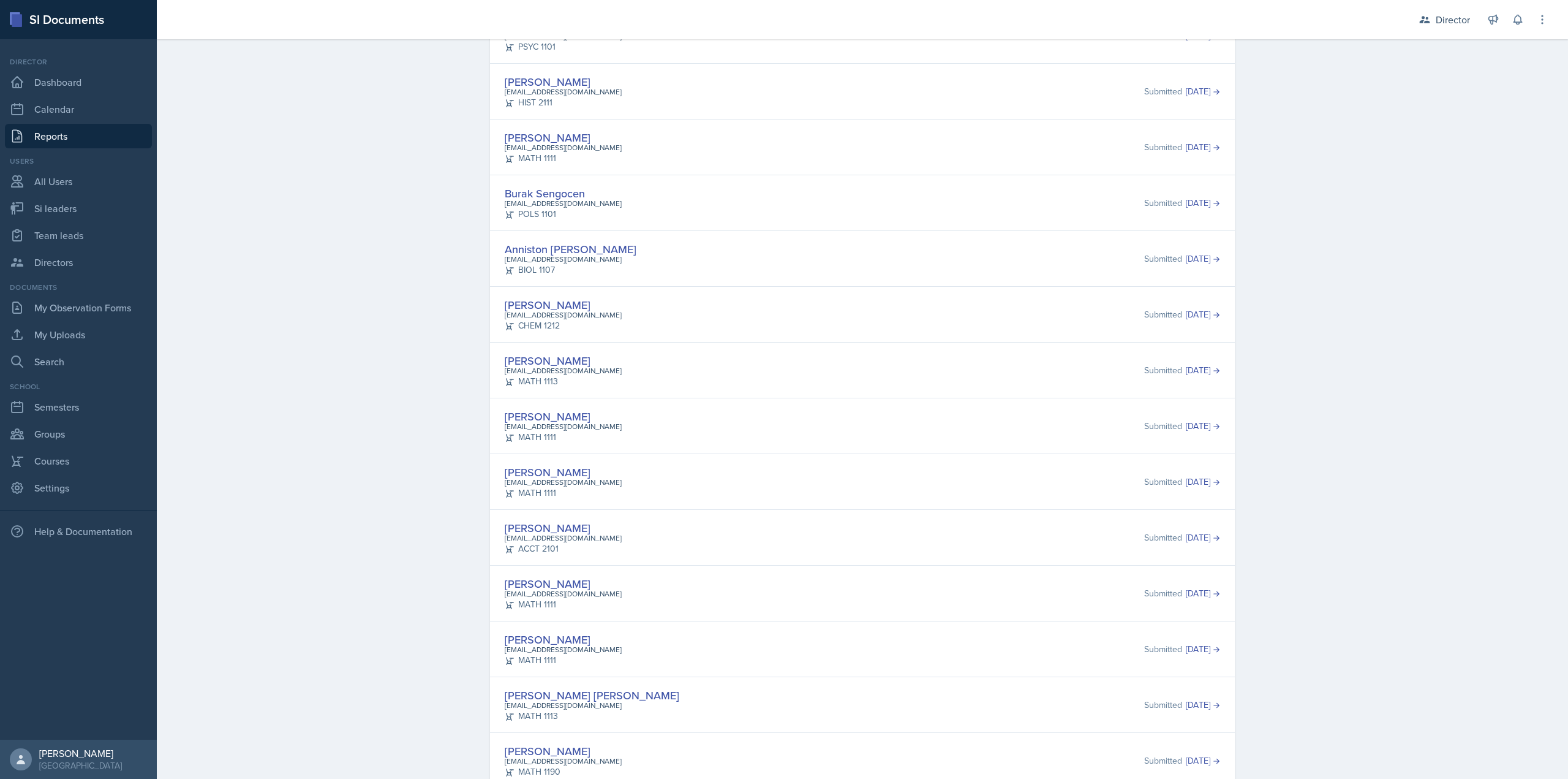
scroll to position [6022, 0]
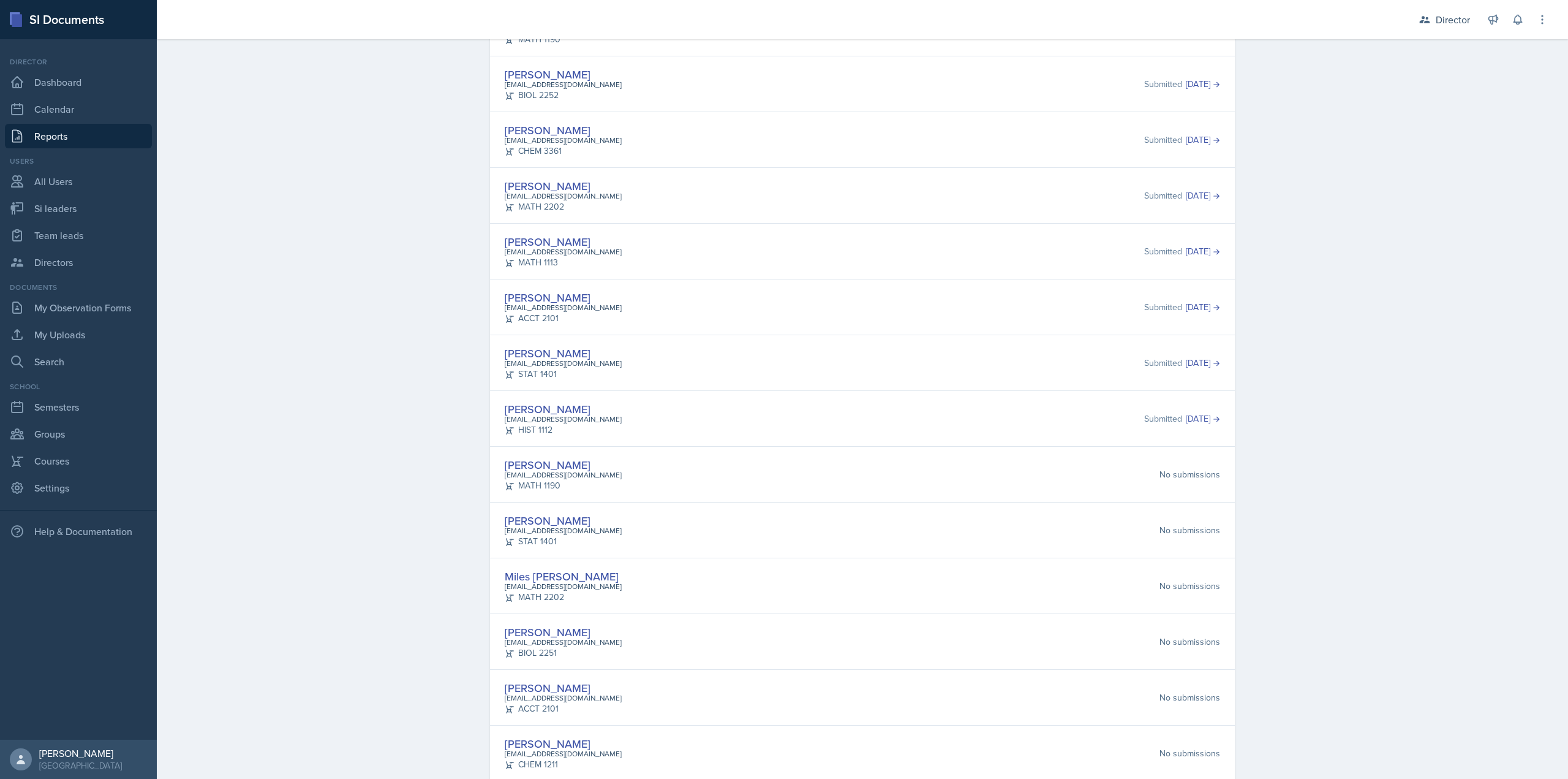
click at [894, 334] on div "Isabella Garcia igarci22@students.kennesaw.edu ACCT 2101 Submitted Sep 4th, 2025" at bounding box center [862, 306] width 745 height 56
drag, startPoint x: 896, startPoint y: 412, endPoint x: 986, endPoint y: 421, distance: 90.4
click at [896, 412] on div "Ava Elle Briglevich abriglev@students.kennesaw.edu POLS 2401 Submitted Sep 26th…" at bounding box center [863, 418] width 715 height 35
click at [915, 397] on div "Ava Elle Briglevich abriglev@students.kennesaw.edu POLS 2401 Submitted Sep 26th…" at bounding box center [862, 418] width 745 height 56
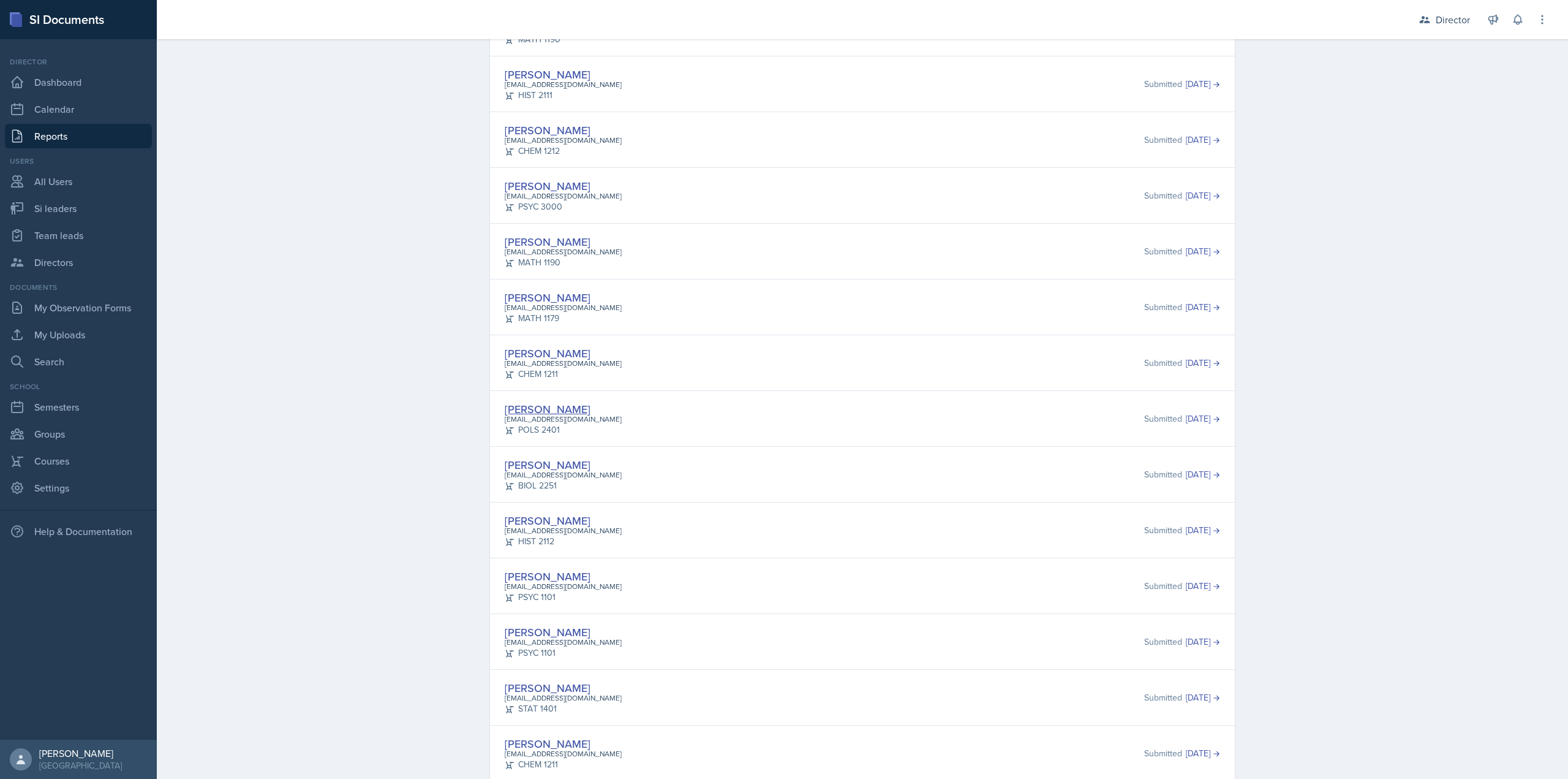
drag, startPoint x: 553, startPoint y: 414, endPoint x: 561, endPoint y: 408, distance: 10.0
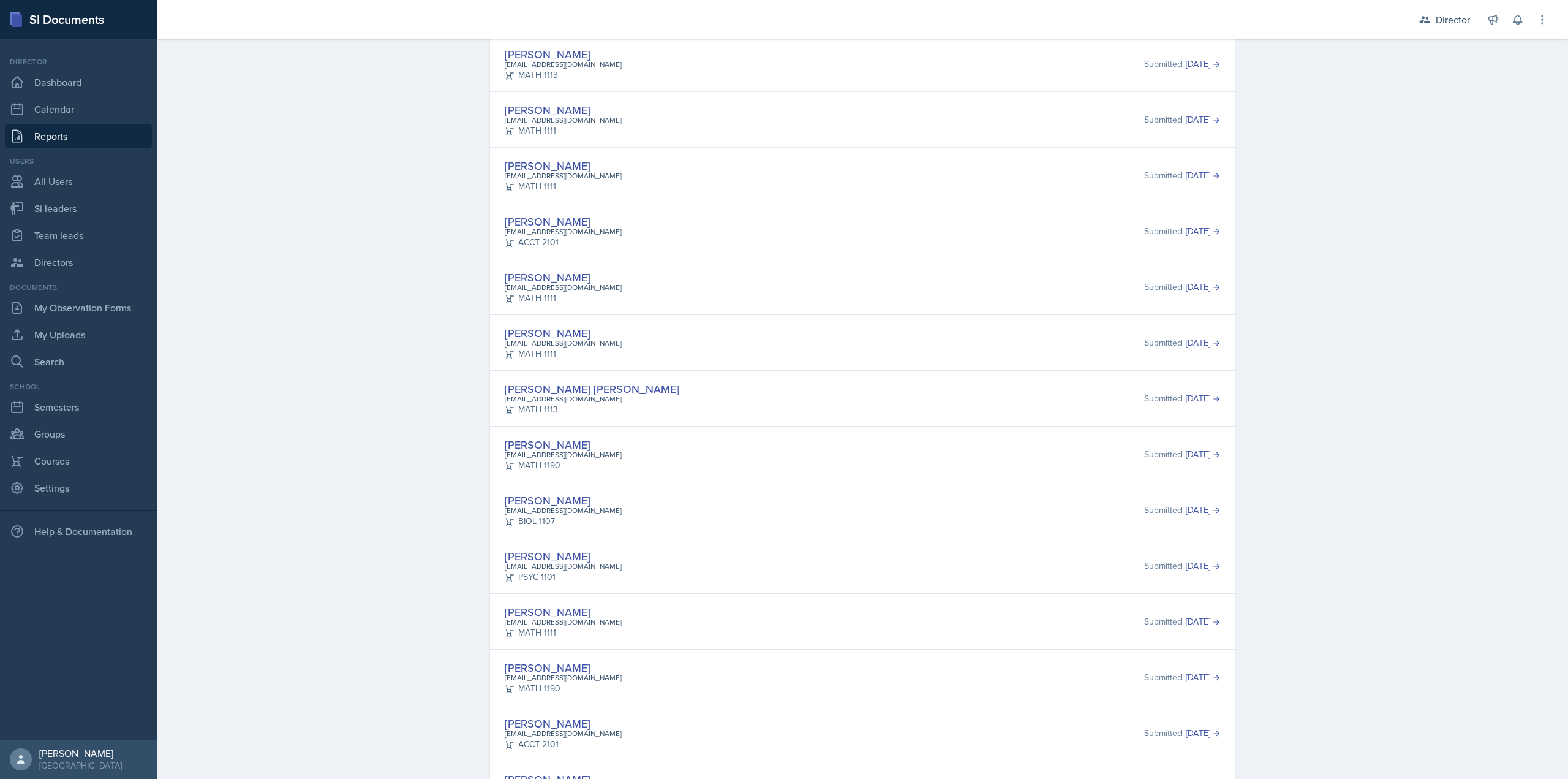
scroll to position [558, 0]
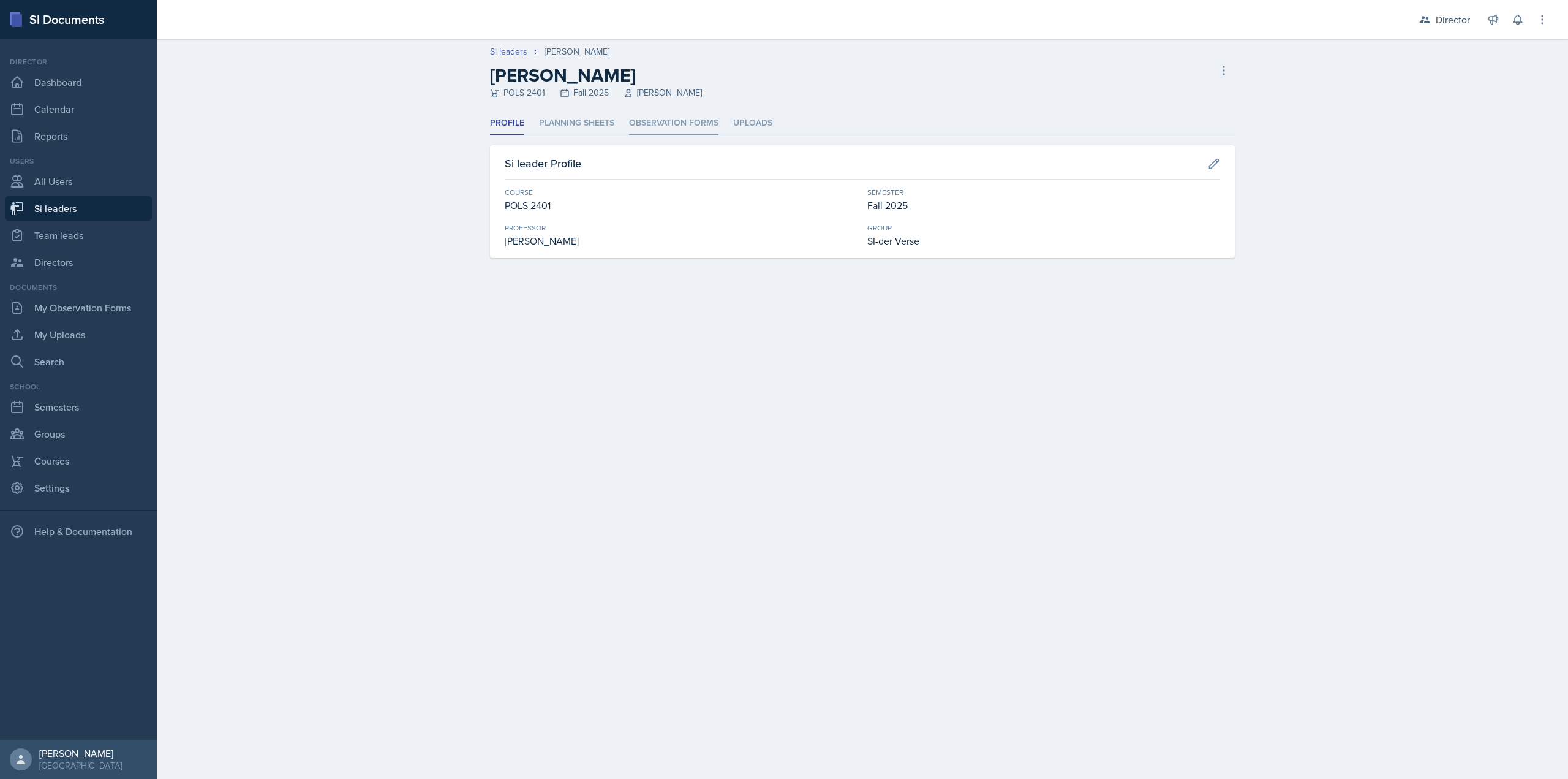
click at [641, 116] on li "Observation Forms" at bounding box center [674, 123] width 90 height 24
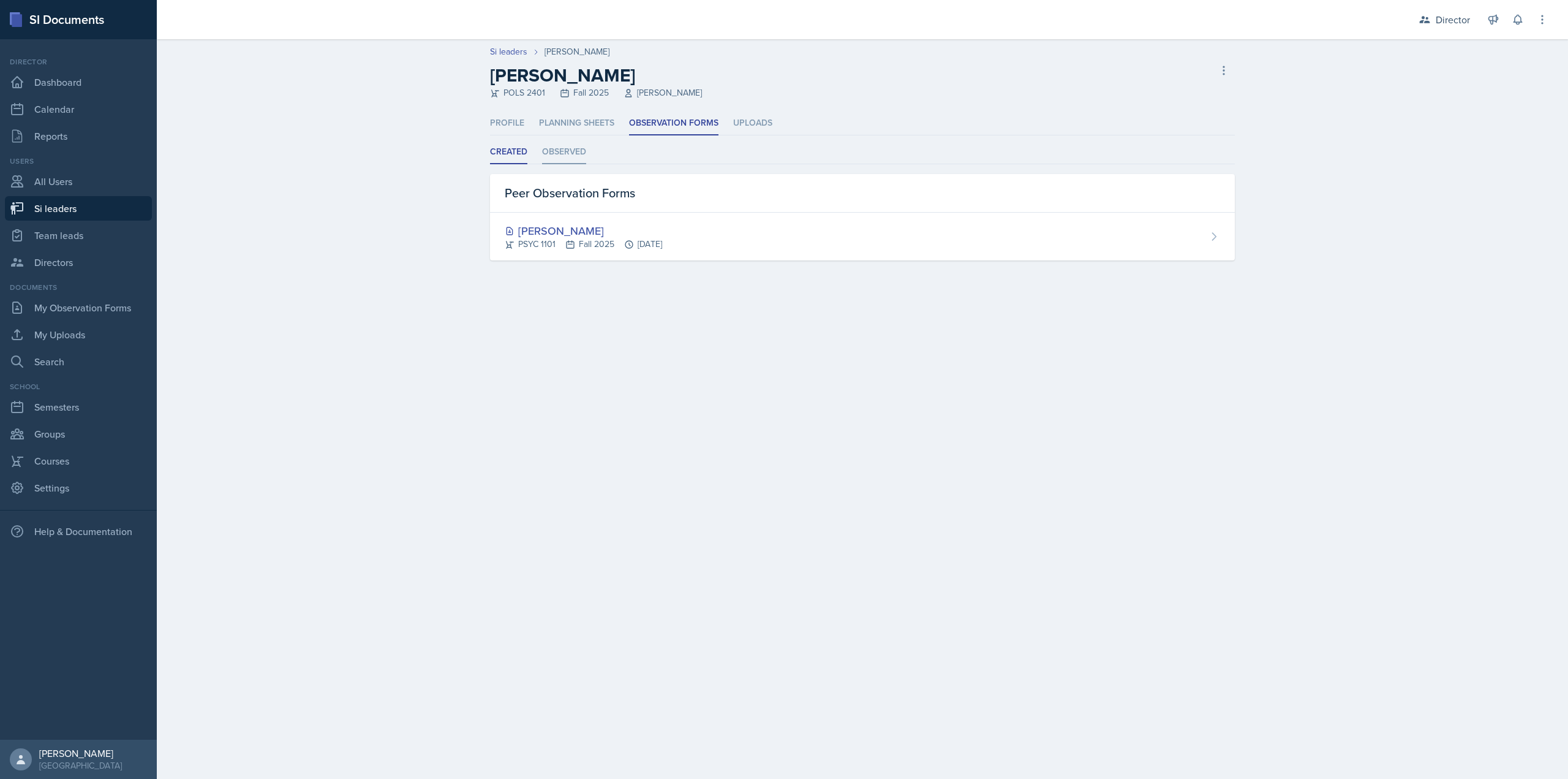
click at [582, 153] on li "Observed" at bounding box center [564, 152] width 44 height 24
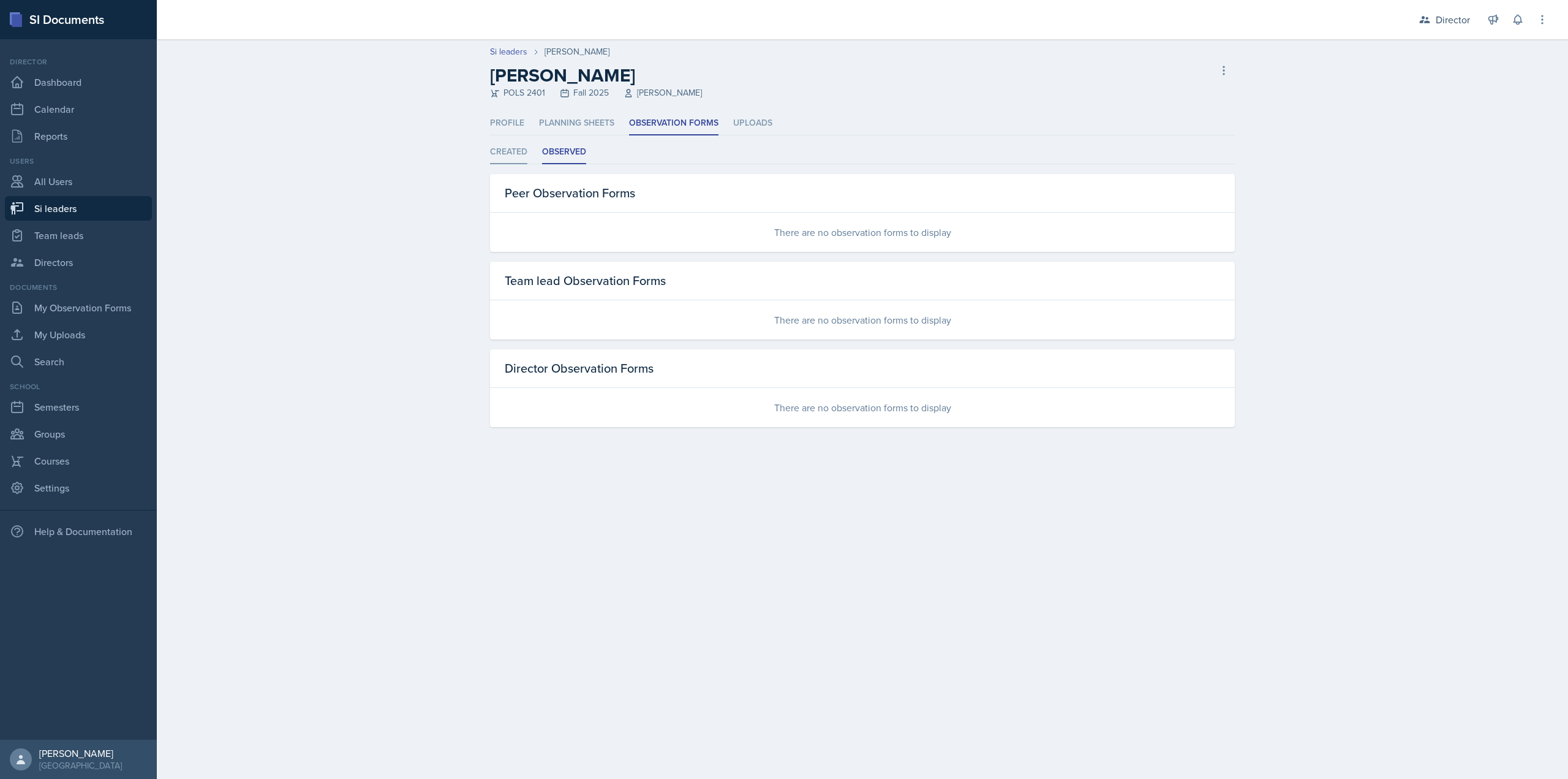
click at [507, 142] on li "Created" at bounding box center [509, 152] width 38 height 24
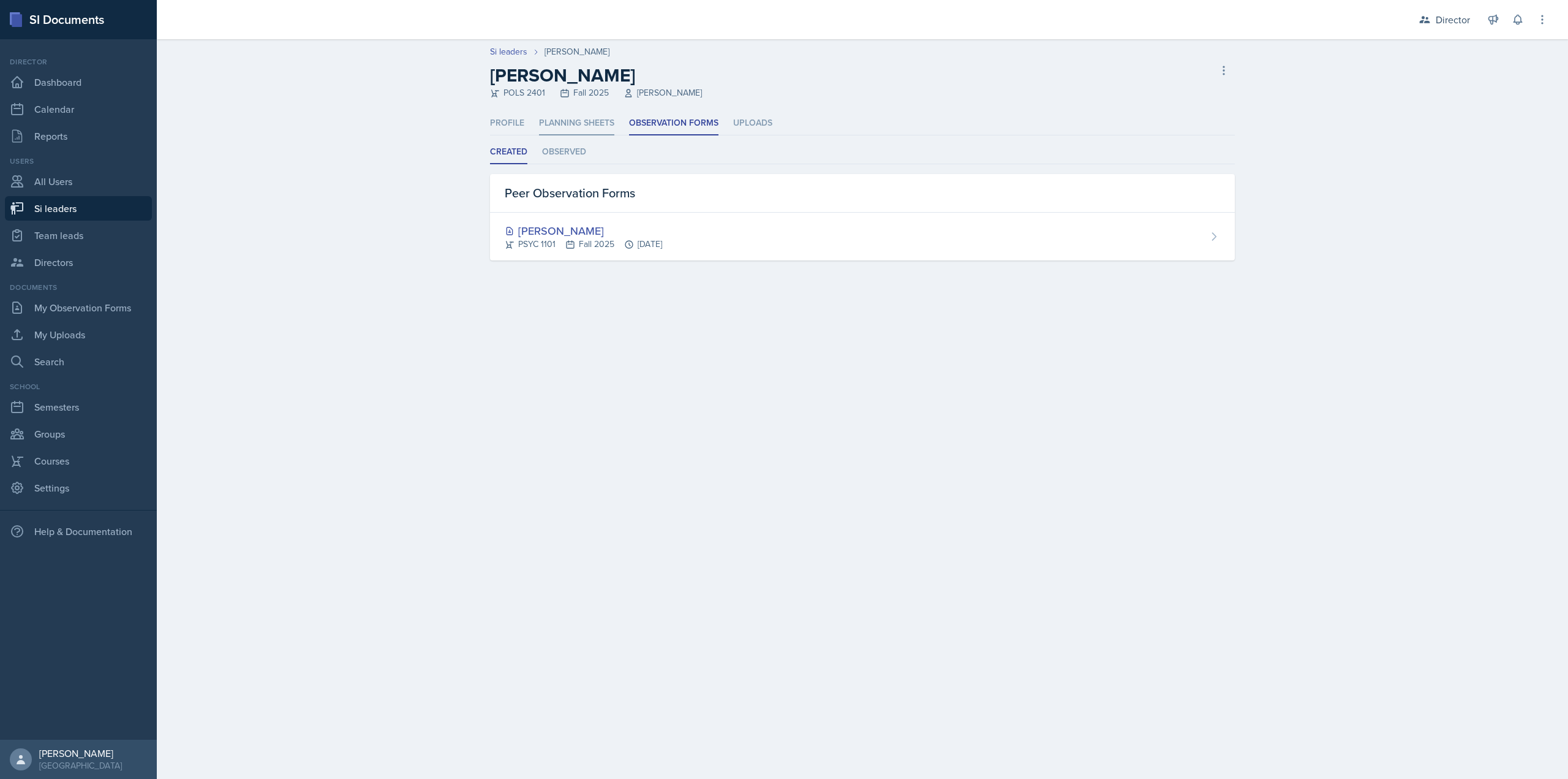
click at [574, 134] on li "Planning Sheets" at bounding box center [577, 123] width 75 height 24
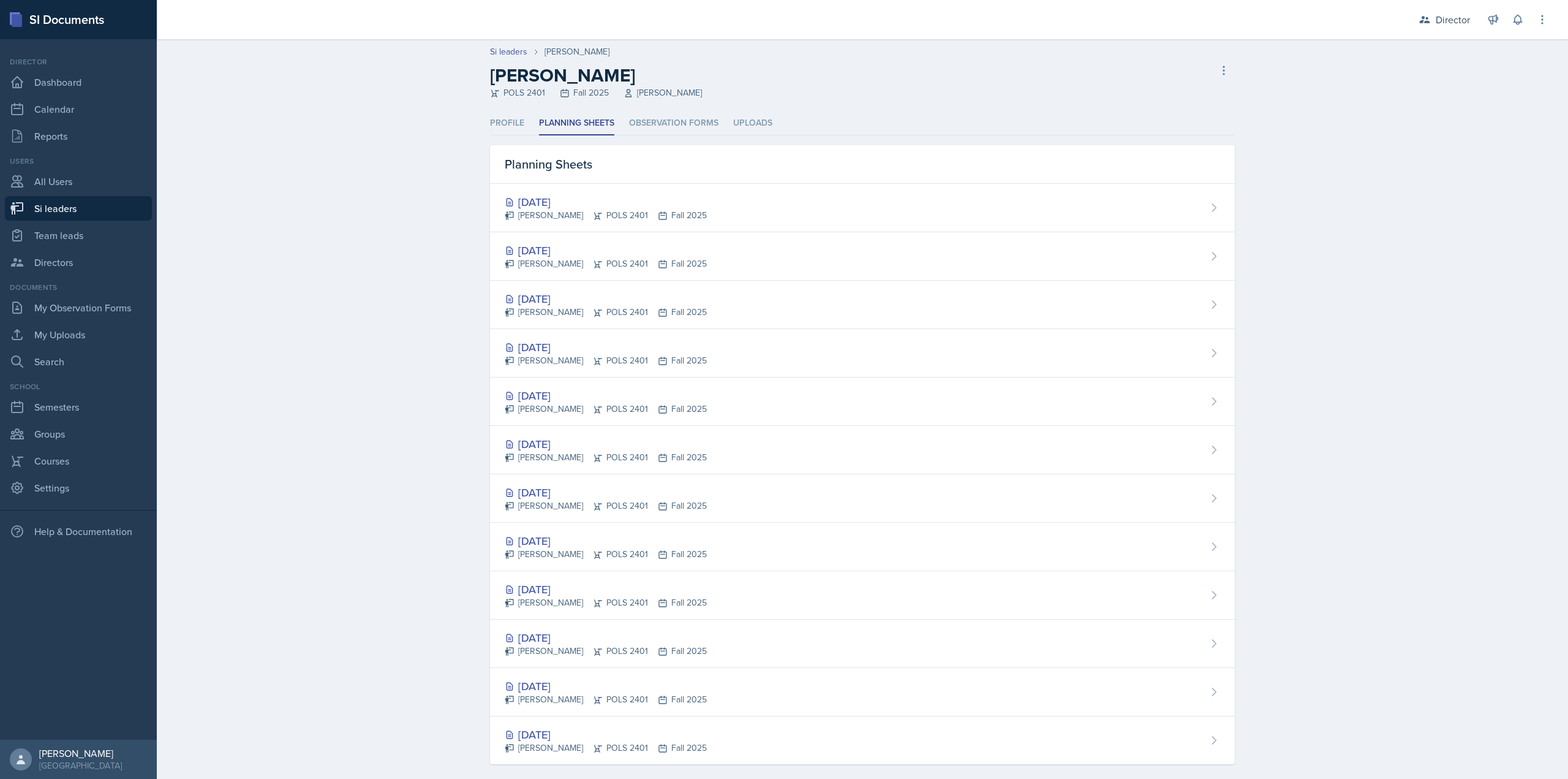
drag, startPoint x: 574, startPoint y: 134, endPoint x: 484, endPoint y: 169, distance: 96.6
click at [485, 168] on div "Profile Planning Sheets Observation Forms Uploads Profile Planning Sheets Obser…" at bounding box center [862, 452] width 784 height 682
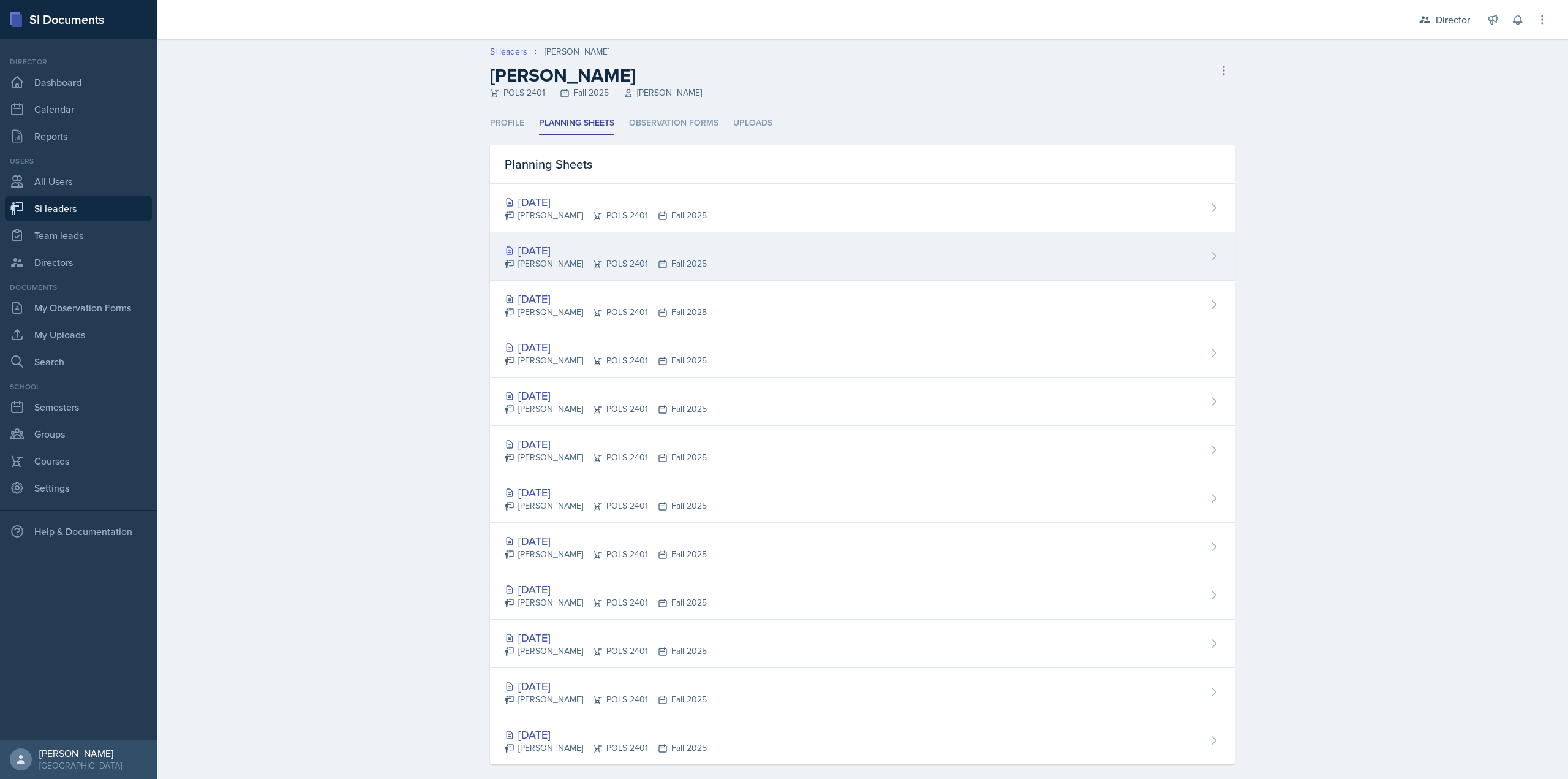
click at [546, 262] on div "Ava Elle Briglevich POLS 2401 Fall 2025" at bounding box center [606, 264] width 202 height 13
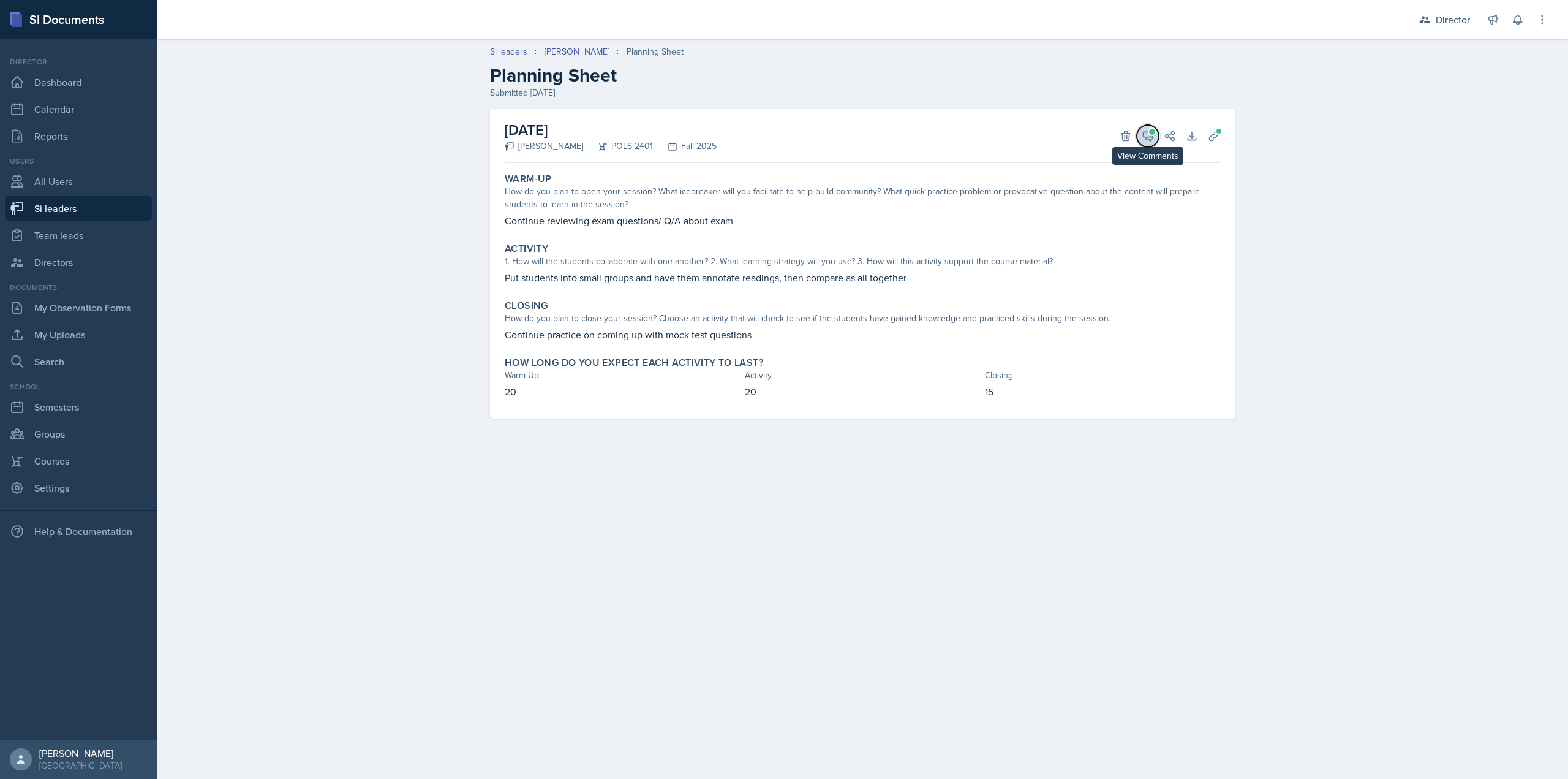
click at [1145, 133] on icon at bounding box center [1147, 136] width 12 height 12
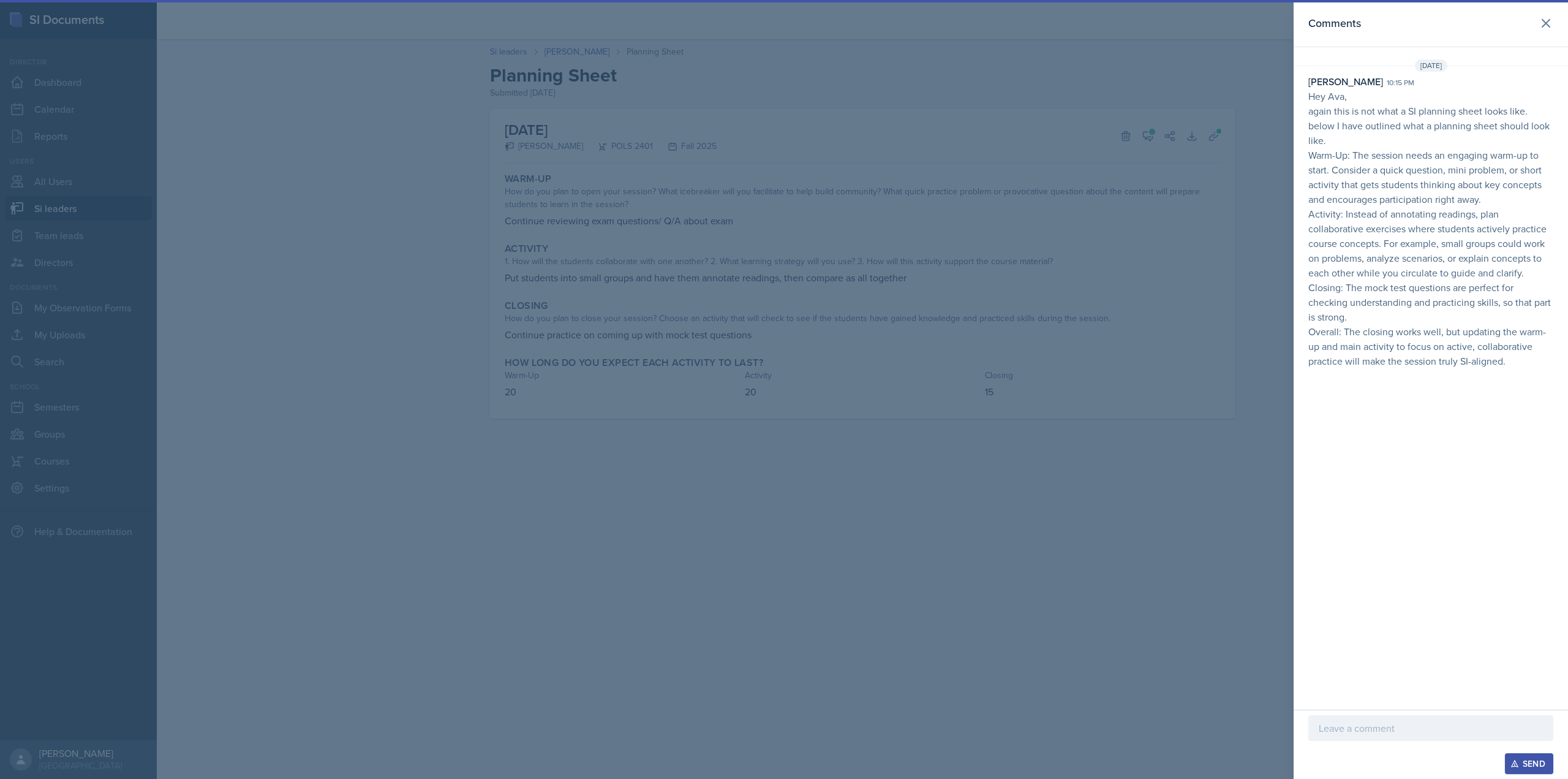
drag, startPoint x: 1145, startPoint y: 133, endPoint x: 1324, endPoint y: 88, distance: 184.6
click at [1324, 88] on div "[PERSON_NAME]" at bounding box center [1345, 82] width 74 height 14
click at [1551, 26] on icon at bounding box center [1546, 23] width 14 height 14
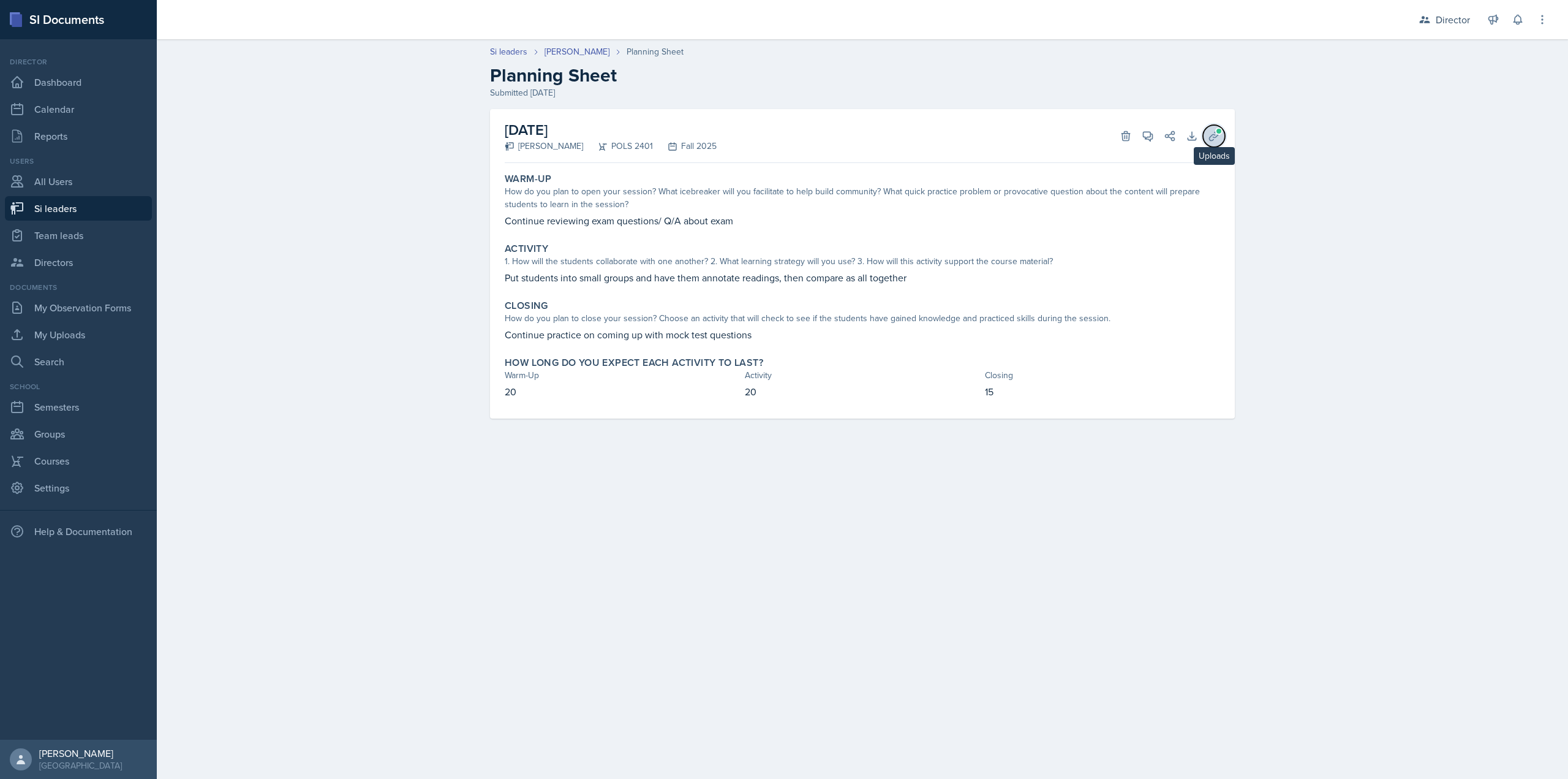
click at [1207, 137] on button "Uploads" at bounding box center [1214, 136] width 22 height 22
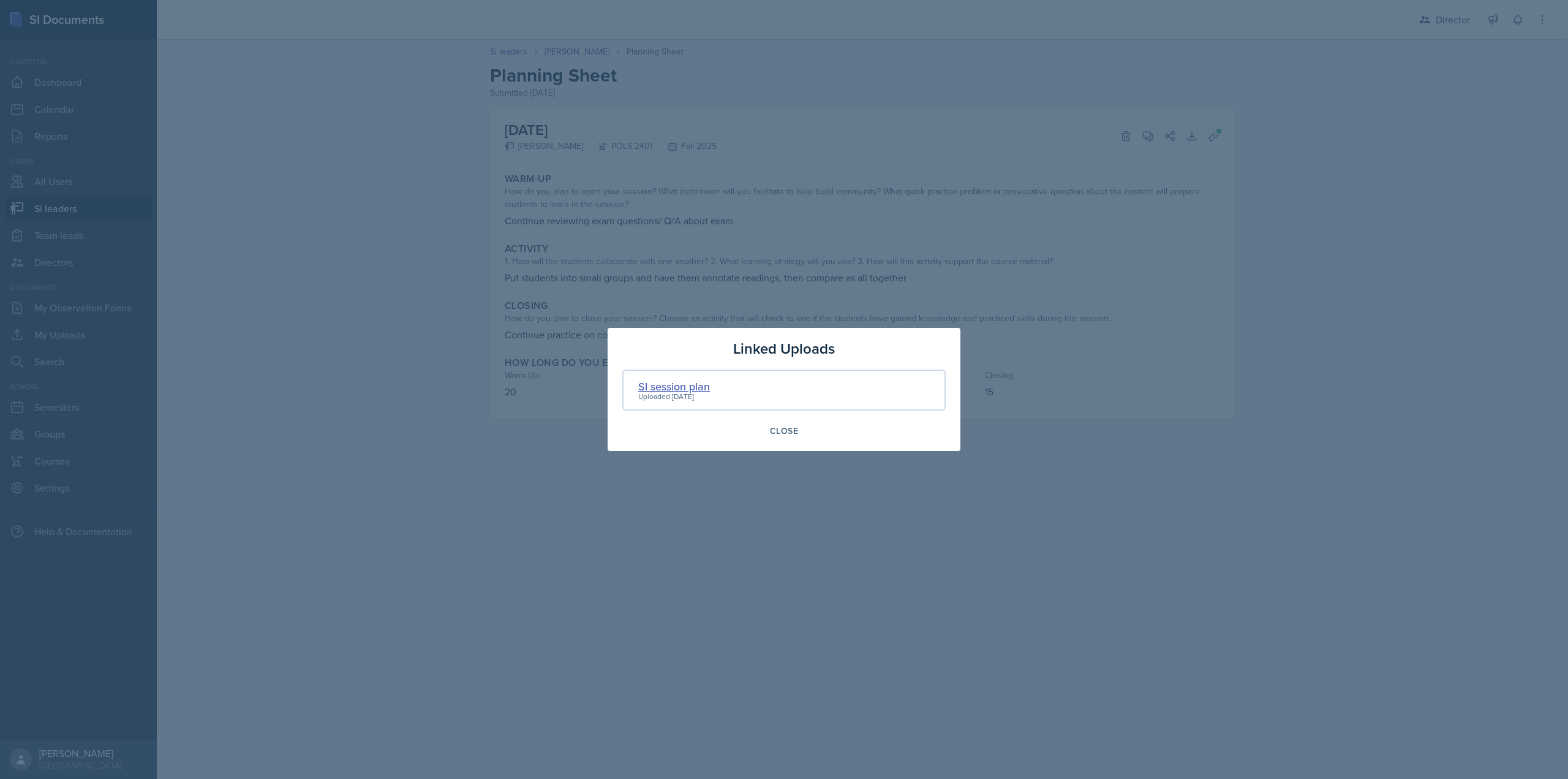
click at [693, 380] on div "SI session plan" at bounding box center [673, 386] width 72 height 17
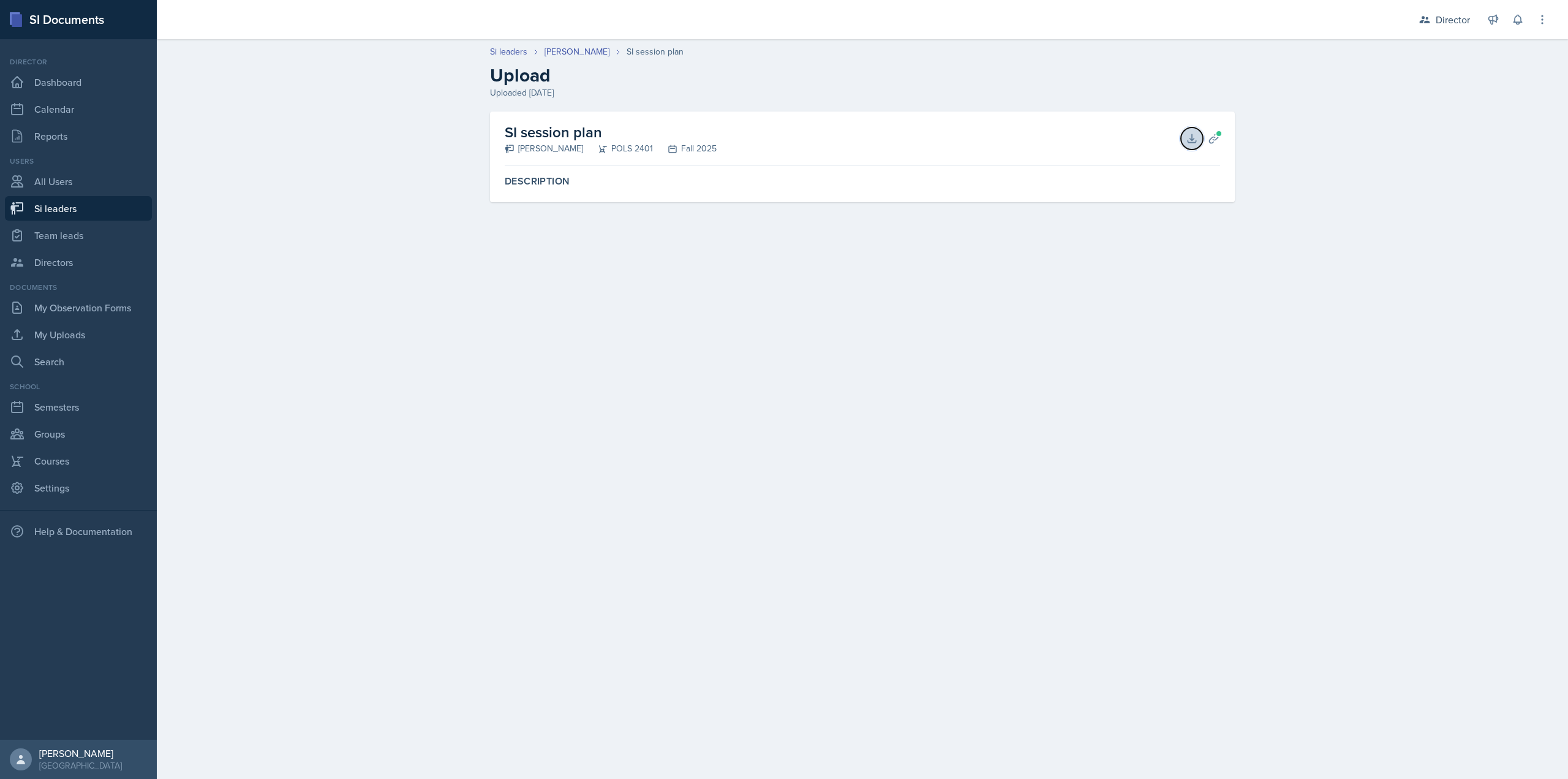
click at [1185, 143] on button "Download" at bounding box center [1192, 138] width 22 height 22
click at [1218, 137] on span at bounding box center [1219, 134] width 7 height 7
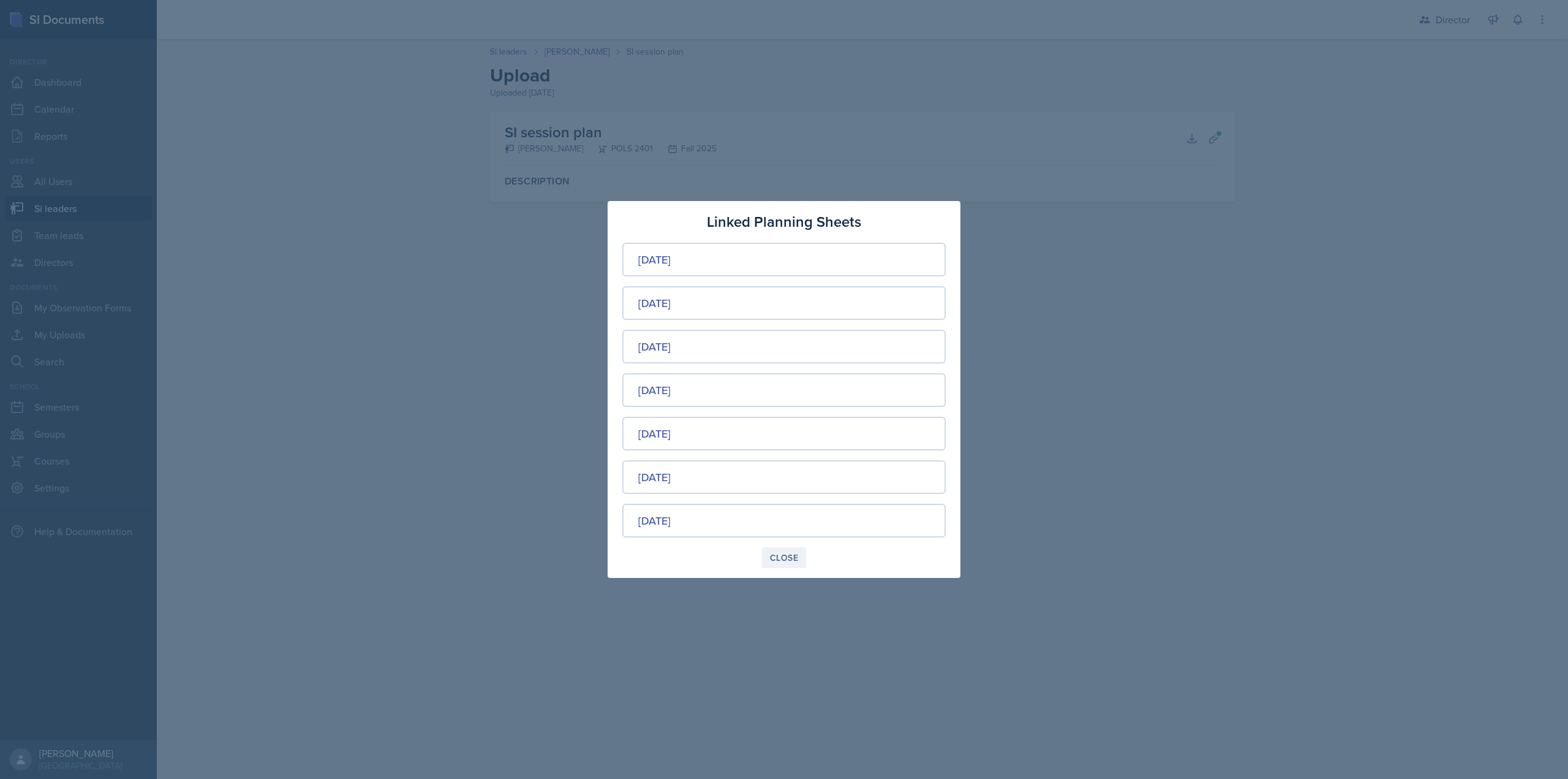
click at [784, 561] on div "Close" at bounding box center [784, 558] width 28 height 10
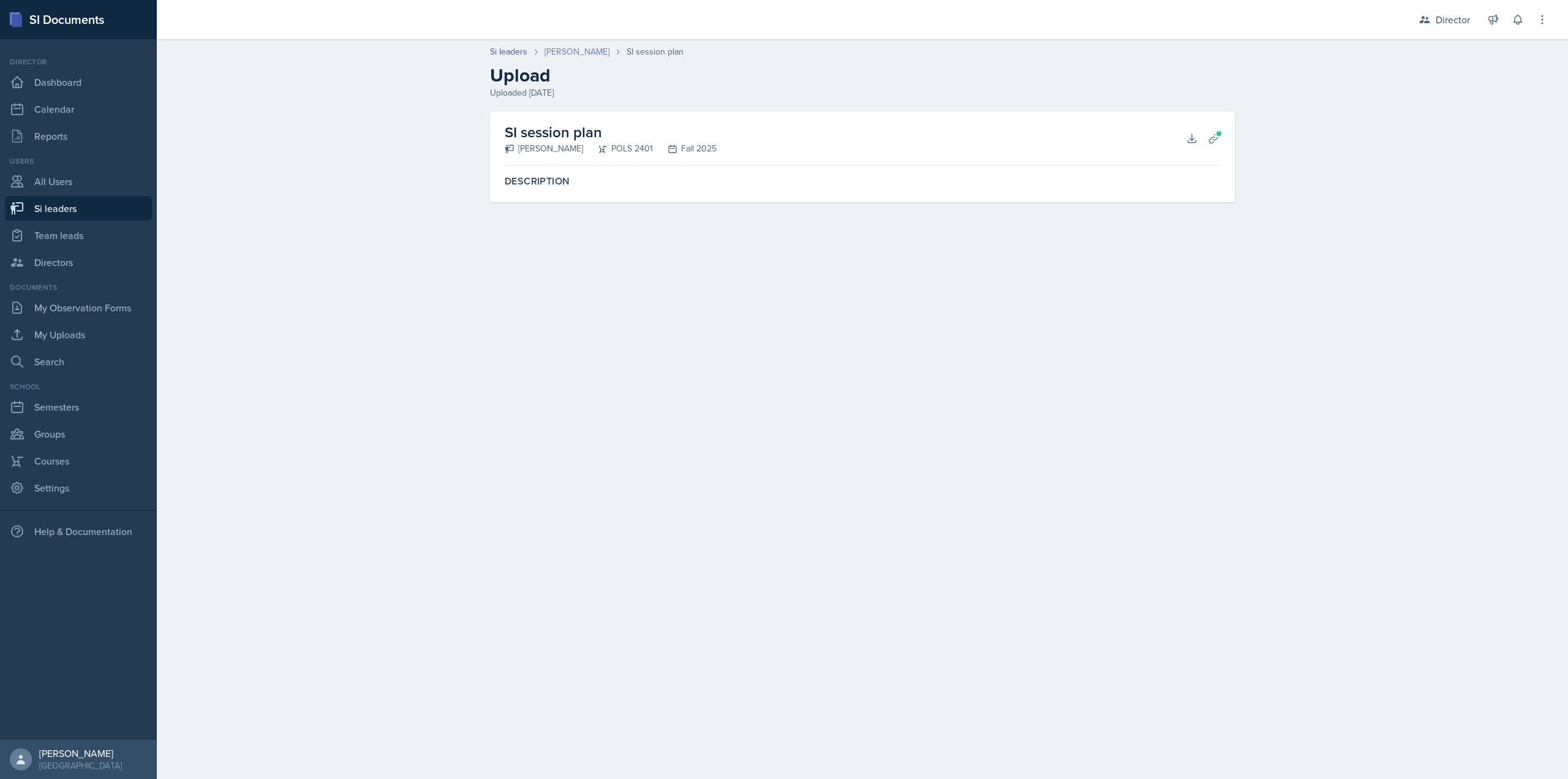
click at [585, 46] on header "Si leaders Ava Elle Briglevich SI session plan Upload Uploaded Aug 15th, 2025" at bounding box center [862, 72] width 1411 height 79
click at [585, 46] on link "[PERSON_NAME]" at bounding box center [577, 52] width 65 height 13
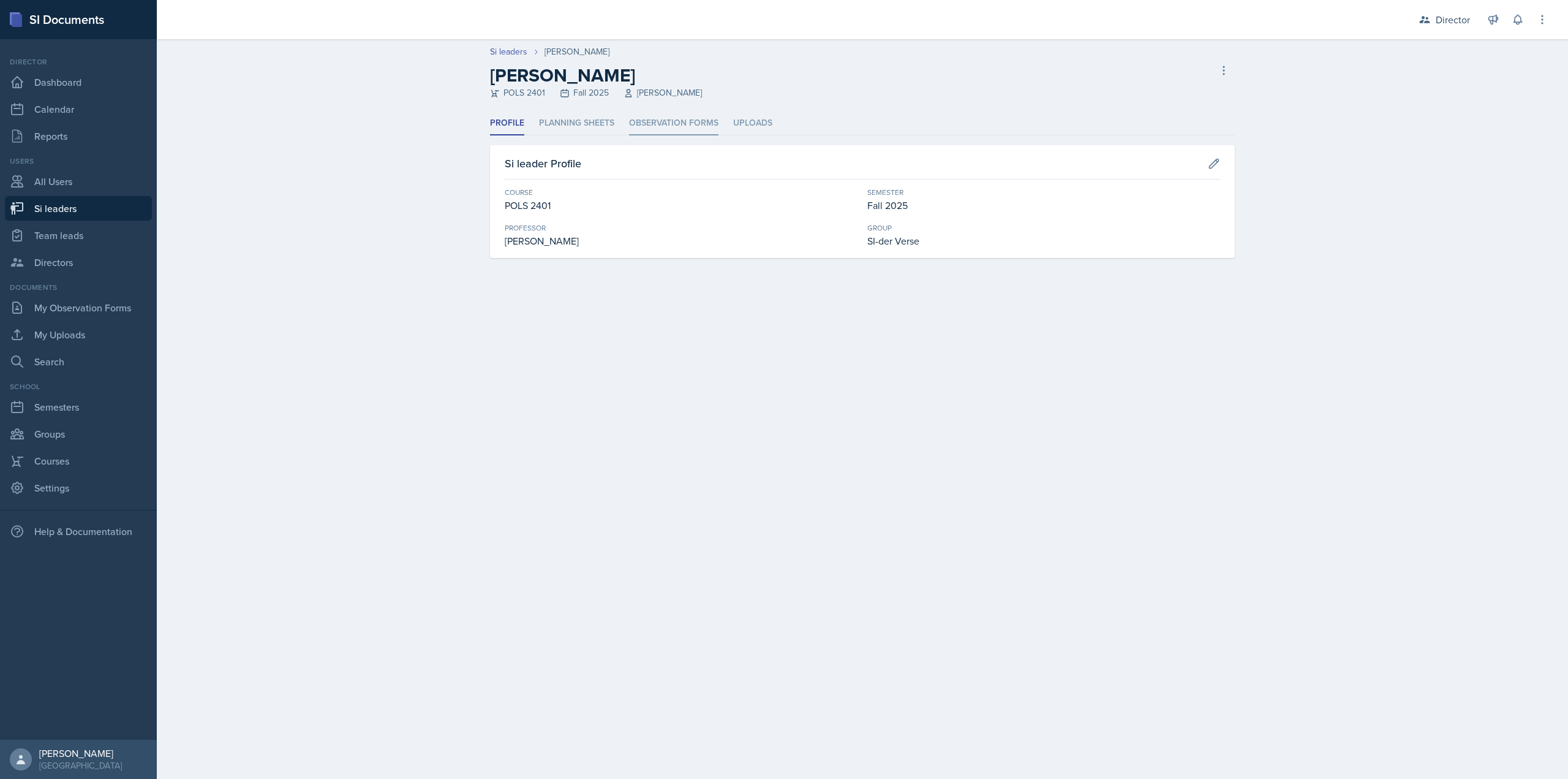
click at [661, 119] on li "Observation Forms" at bounding box center [674, 123] width 90 height 24
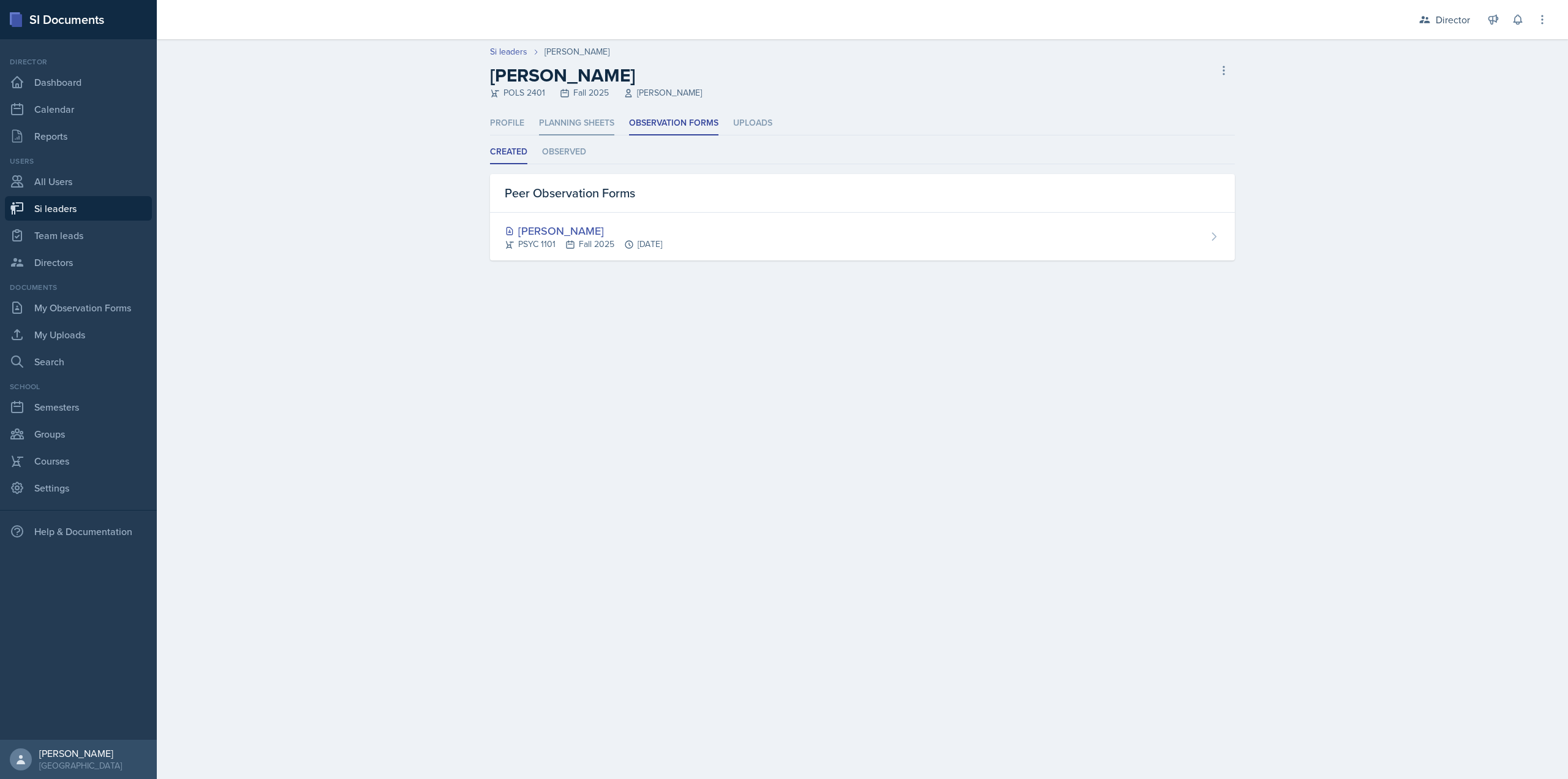
click at [608, 126] on li "Planning Sheets" at bounding box center [577, 123] width 75 height 24
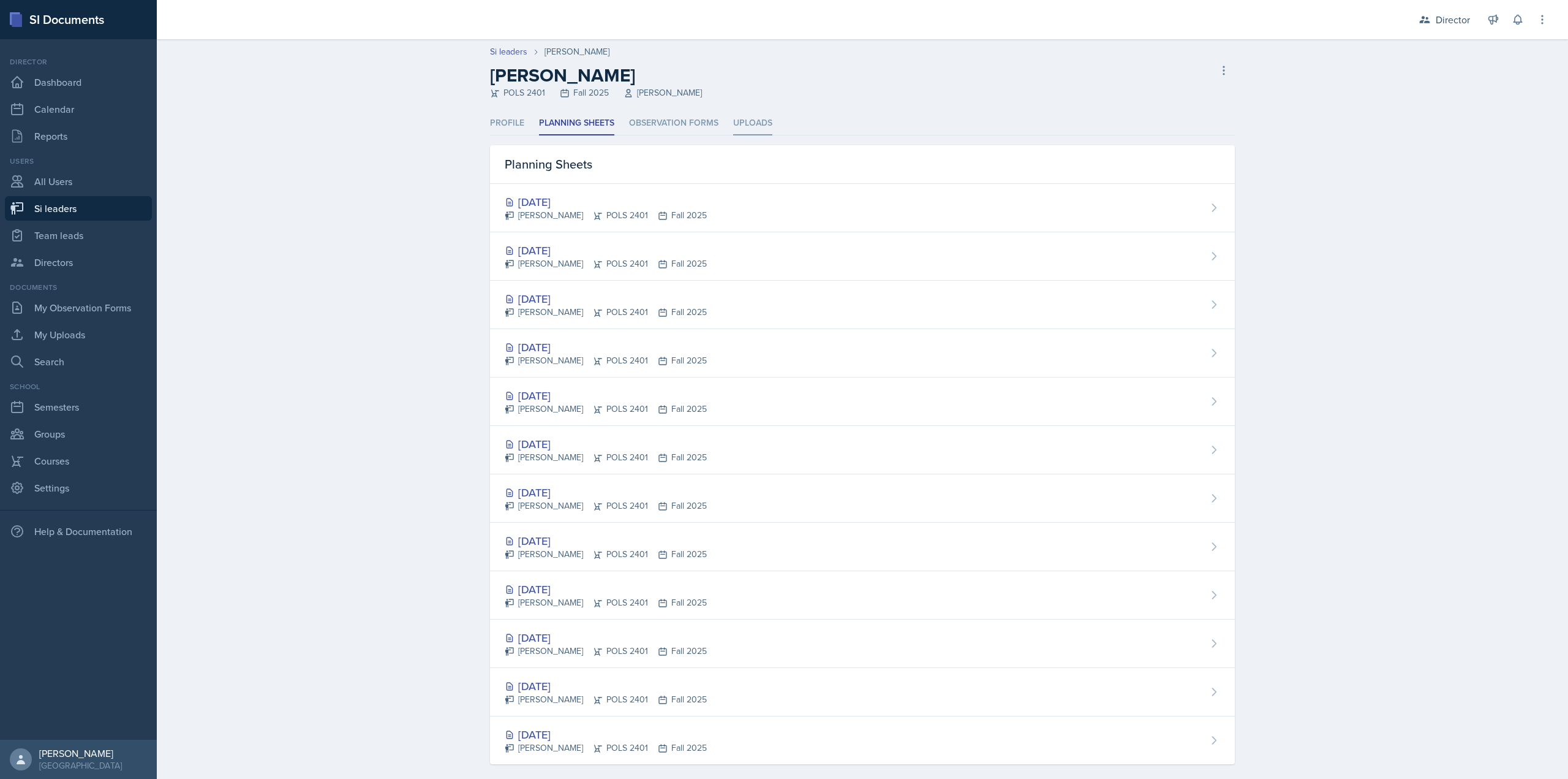
click at [747, 126] on li "Uploads" at bounding box center [753, 123] width 39 height 24
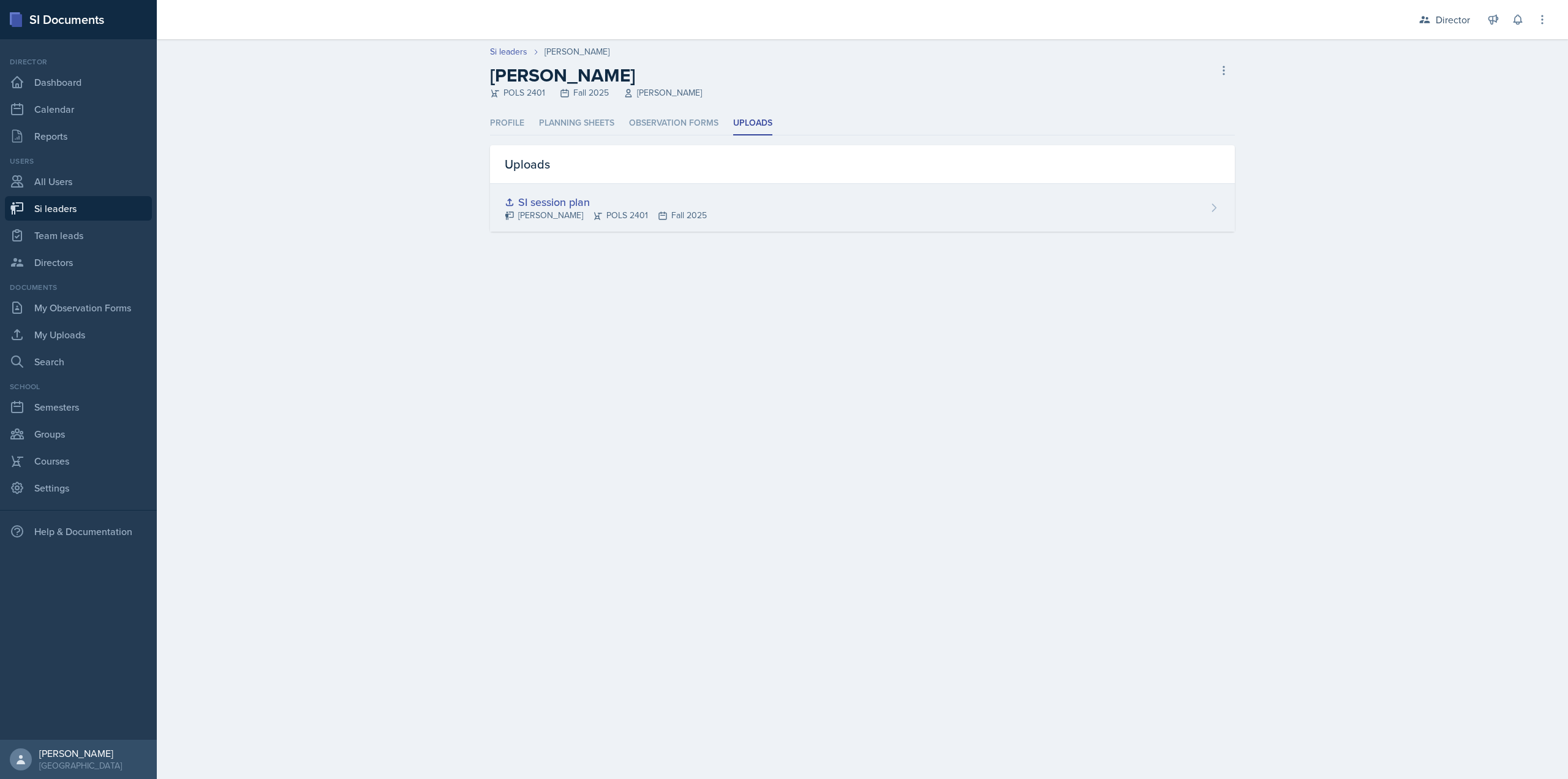
click at [726, 220] on div "SI session plan Ava Elle Briglevich POLS 2401 Fall 2025" at bounding box center [862, 207] width 745 height 48
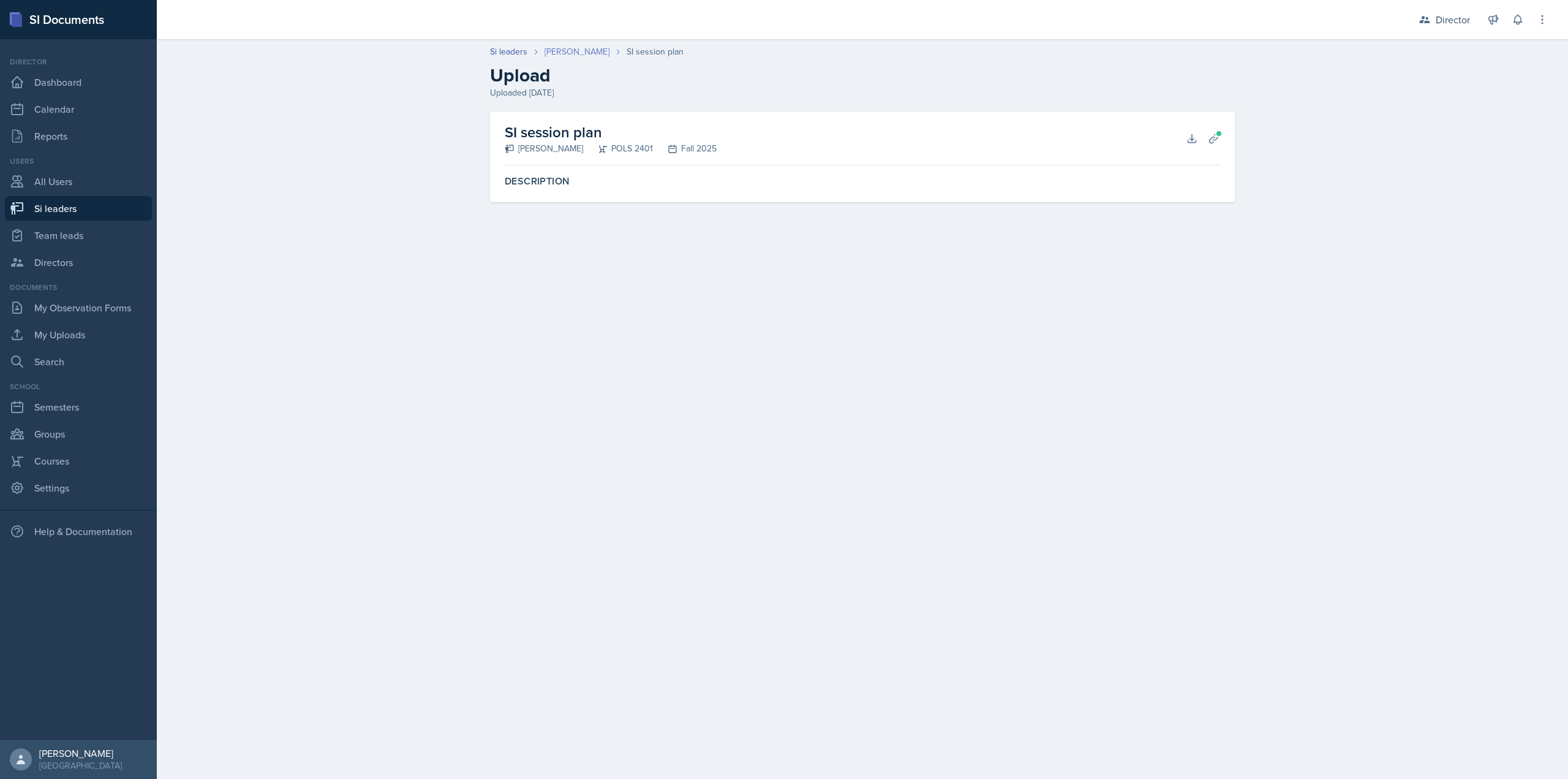
click at [556, 55] on link "[PERSON_NAME]" at bounding box center [577, 52] width 65 height 13
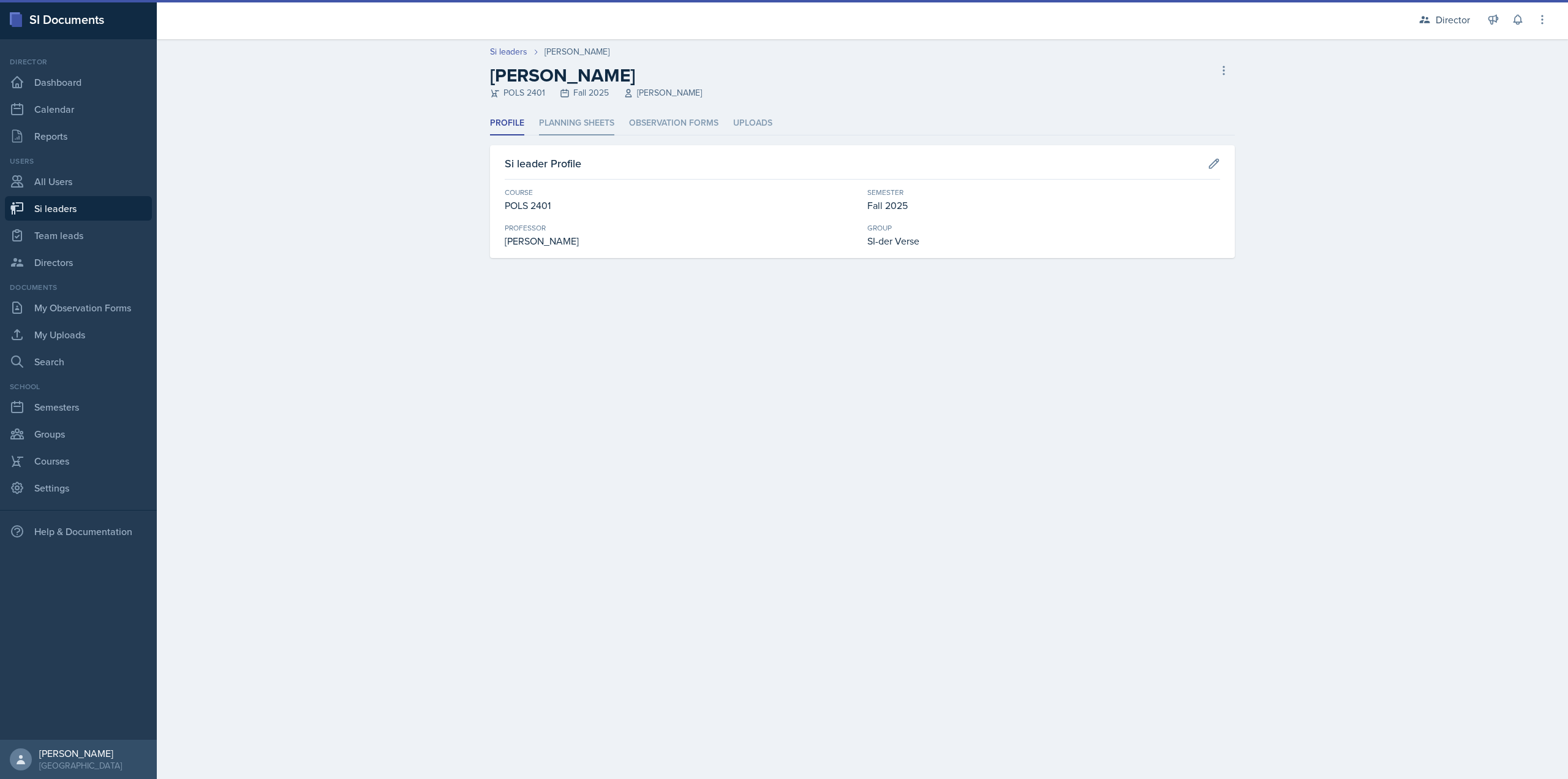
click at [582, 126] on li "Planning Sheets" at bounding box center [577, 123] width 75 height 24
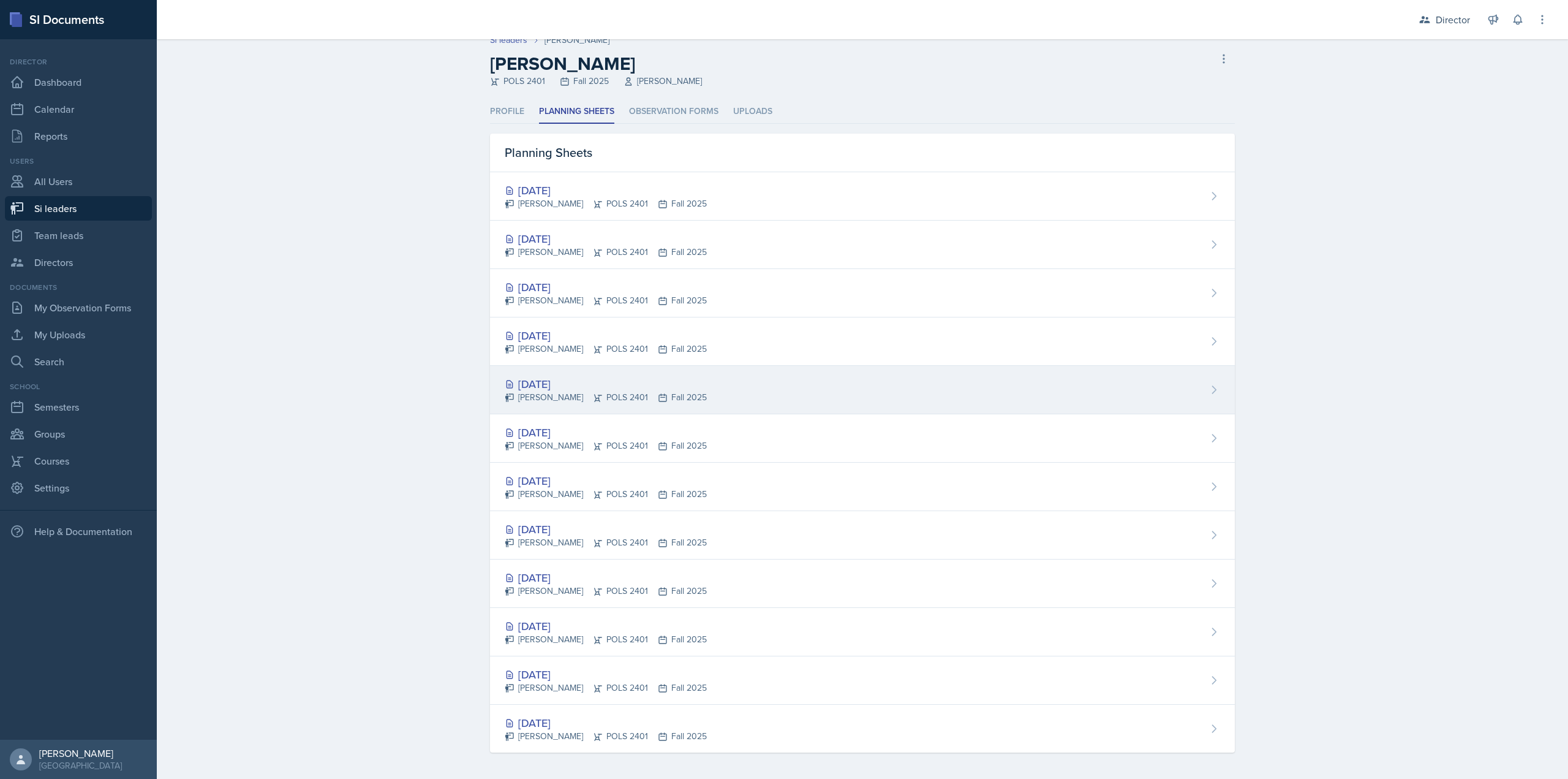
scroll to position [14, 0]
click at [671, 384] on div "[DATE]" at bounding box center [606, 380] width 202 height 17
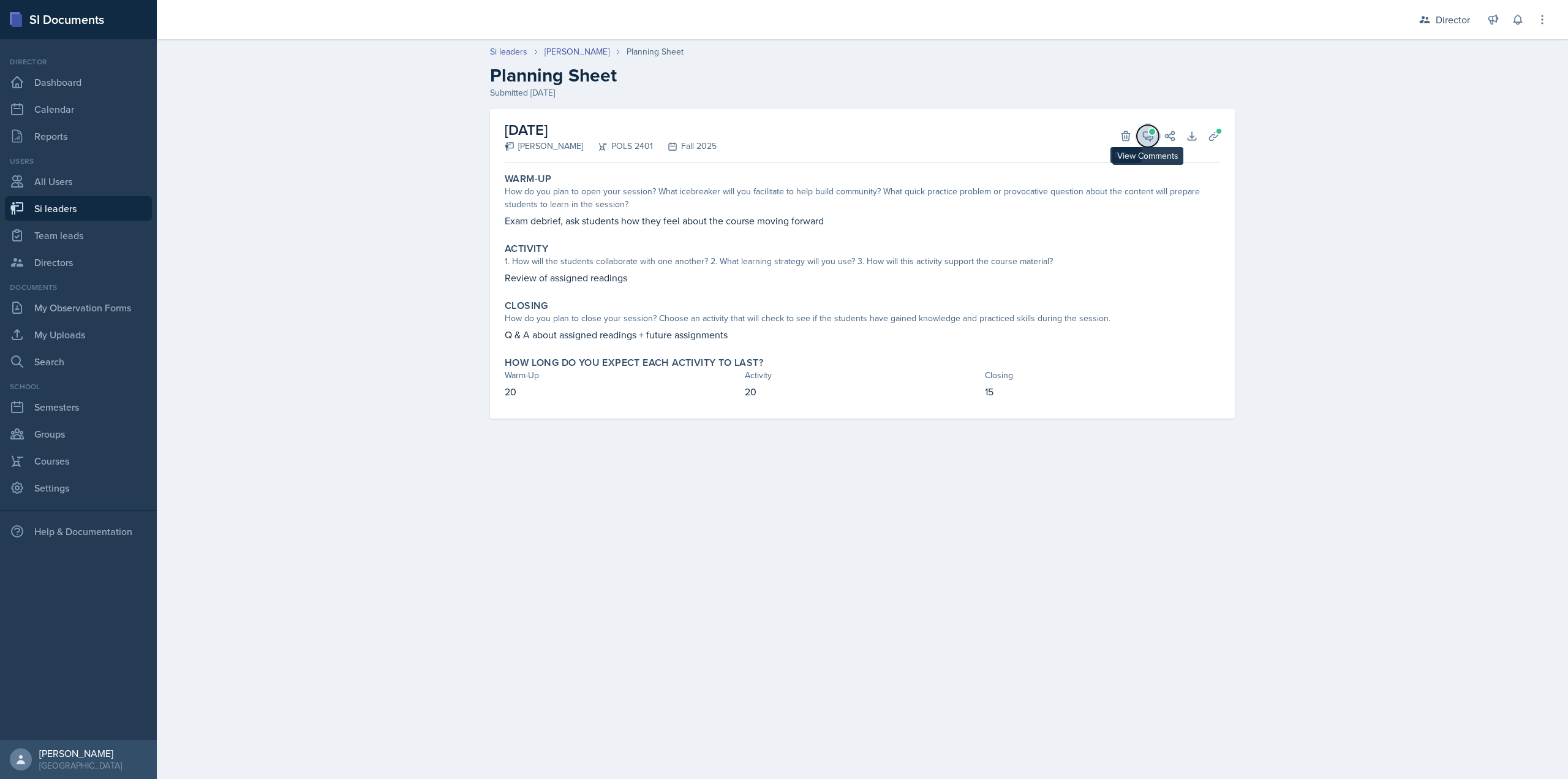
click at [1158, 137] on button "View Comments" at bounding box center [1147, 136] width 22 height 22
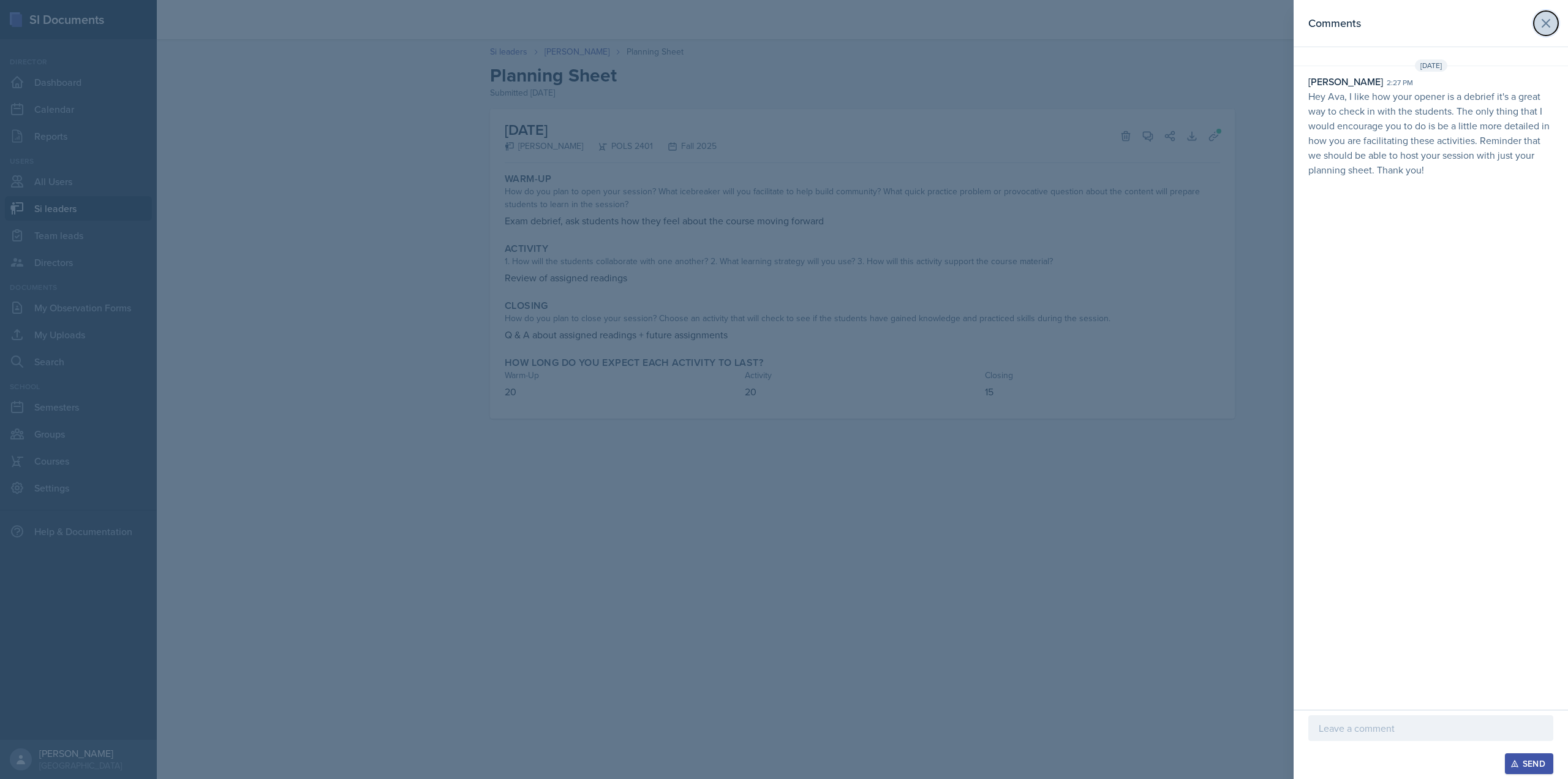
click at [1543, 22] on icon at bounding box center [1546, 23] width 14 height 14
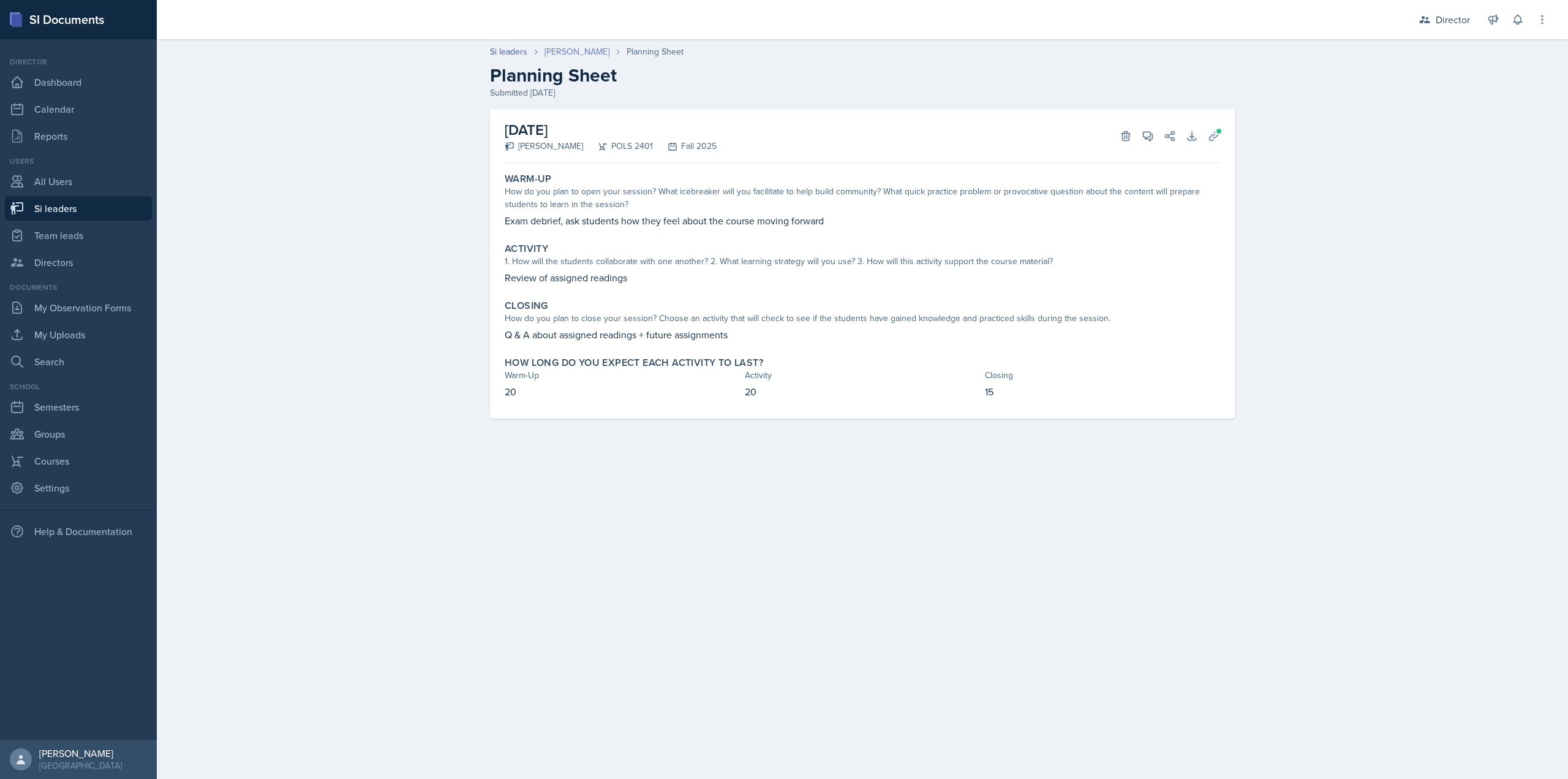
click at [598, 46] on link "[PERSON_NAME]" at bounding box center [577, 52] width 65 height 13
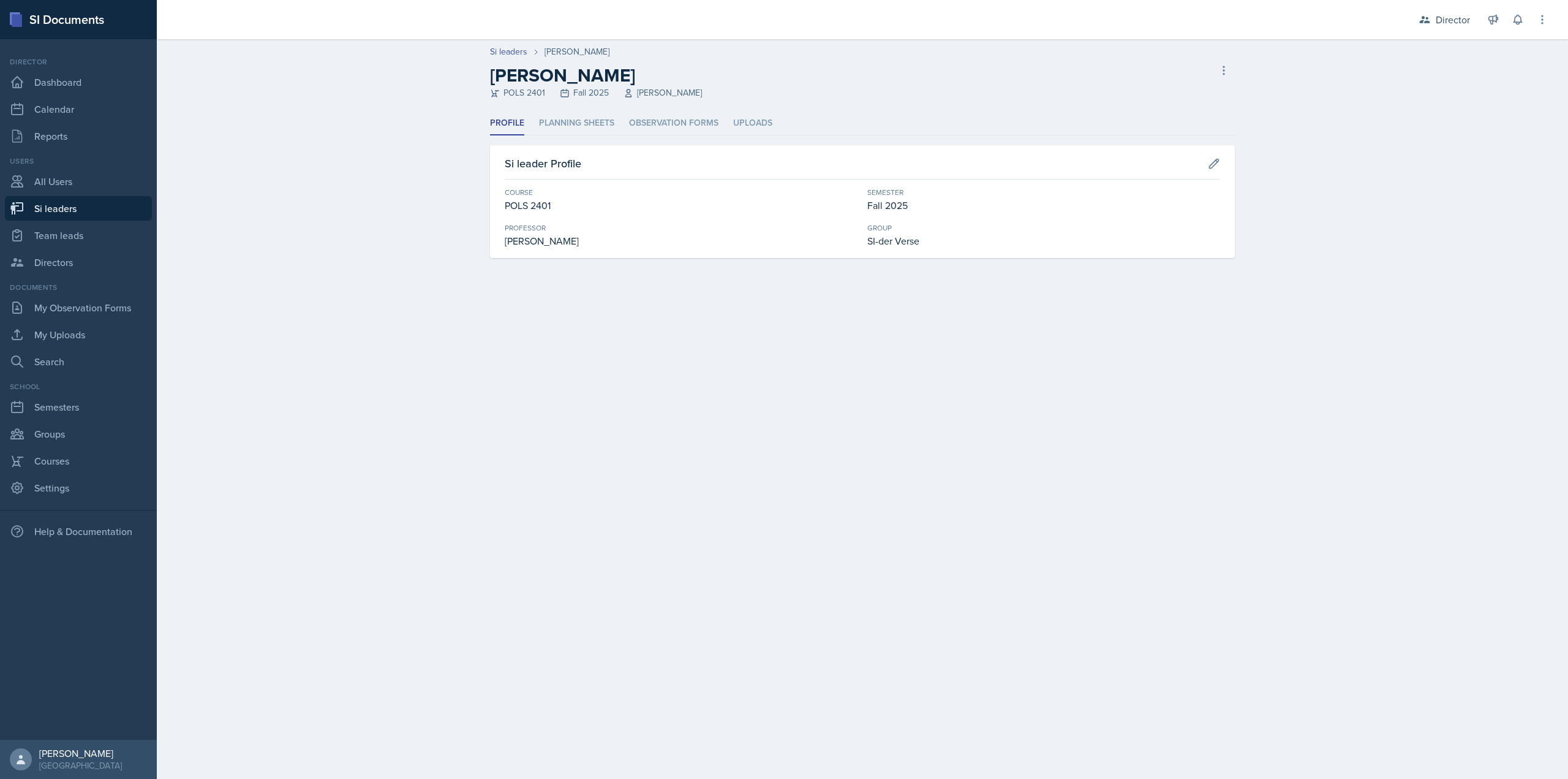
click at [603, 135] on div "Profile Planning Sheets Observation Forms Uploads Profile Planning Sheets Obser…" at bounding box center [862, 184] width 745 height 147
click at [602, 123] on li "Planning Sheets" at bounding box center [577, 123] width 75 height 24
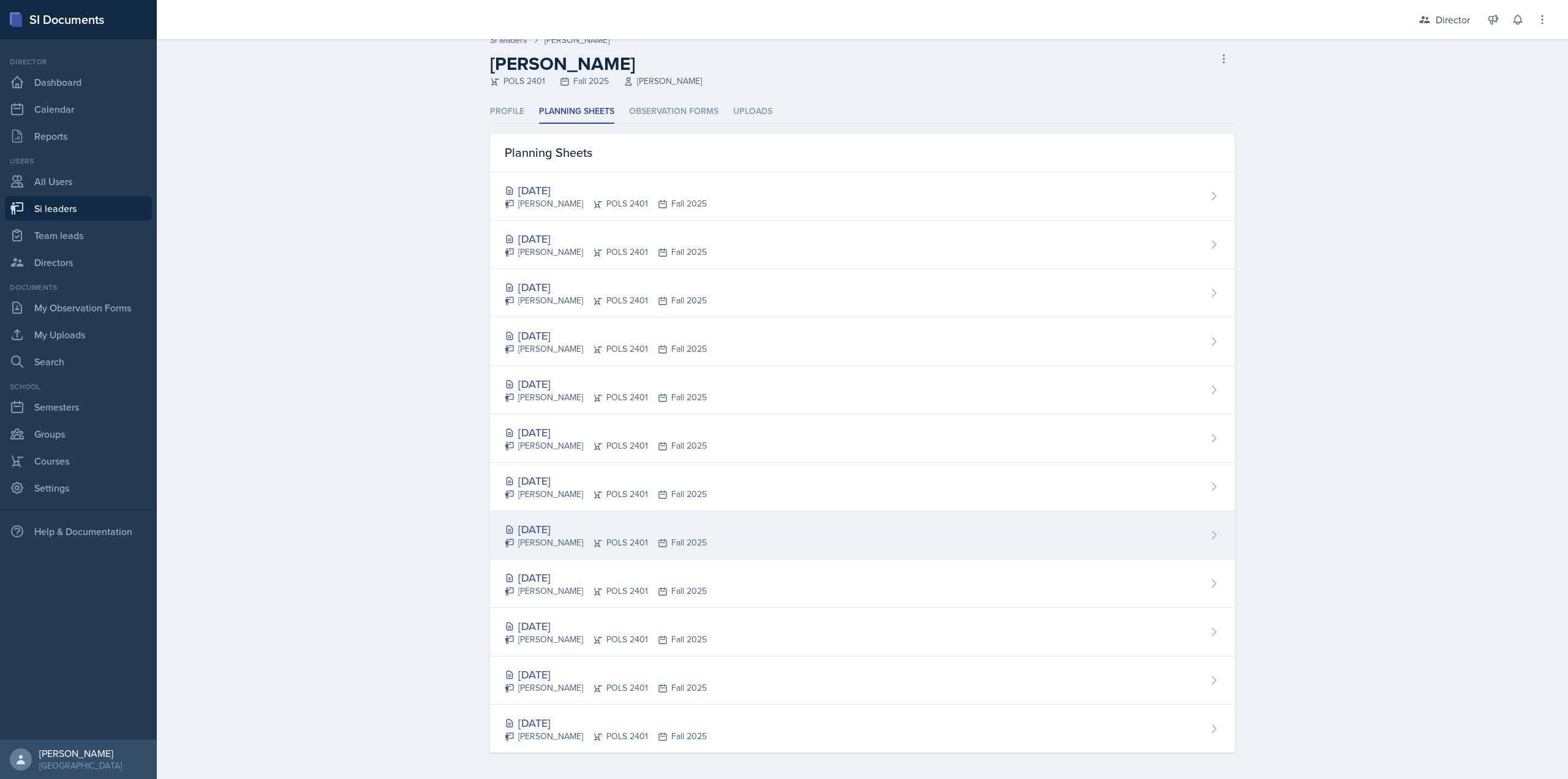
scroll to position [14, 0]
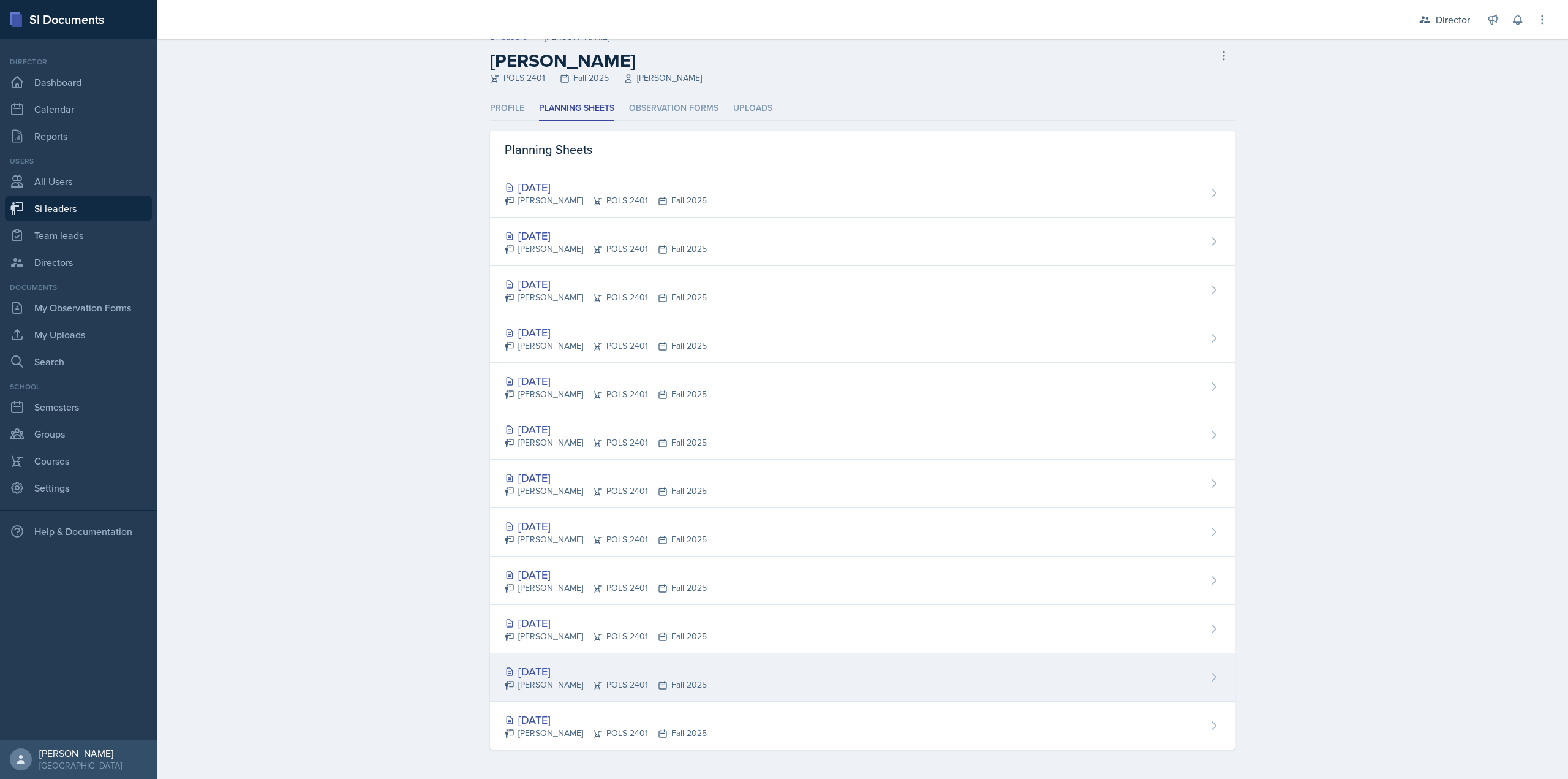
click at [664, 663] on div "[DATE]" at bounding box center [606, 671] width 202 height 17
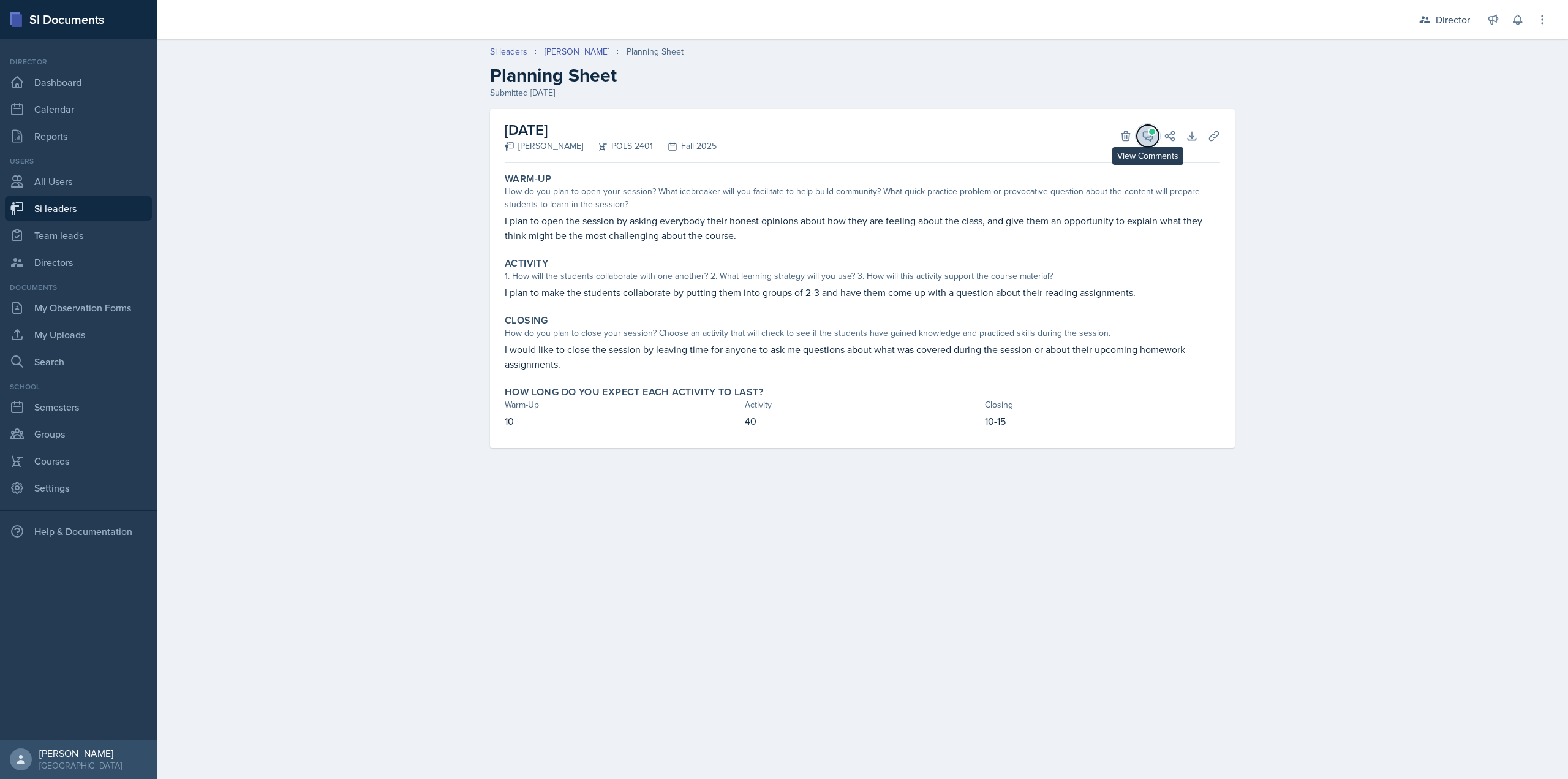
click at [1151, 139] on icon at bounding box center [1148, 136] width 9 height 9
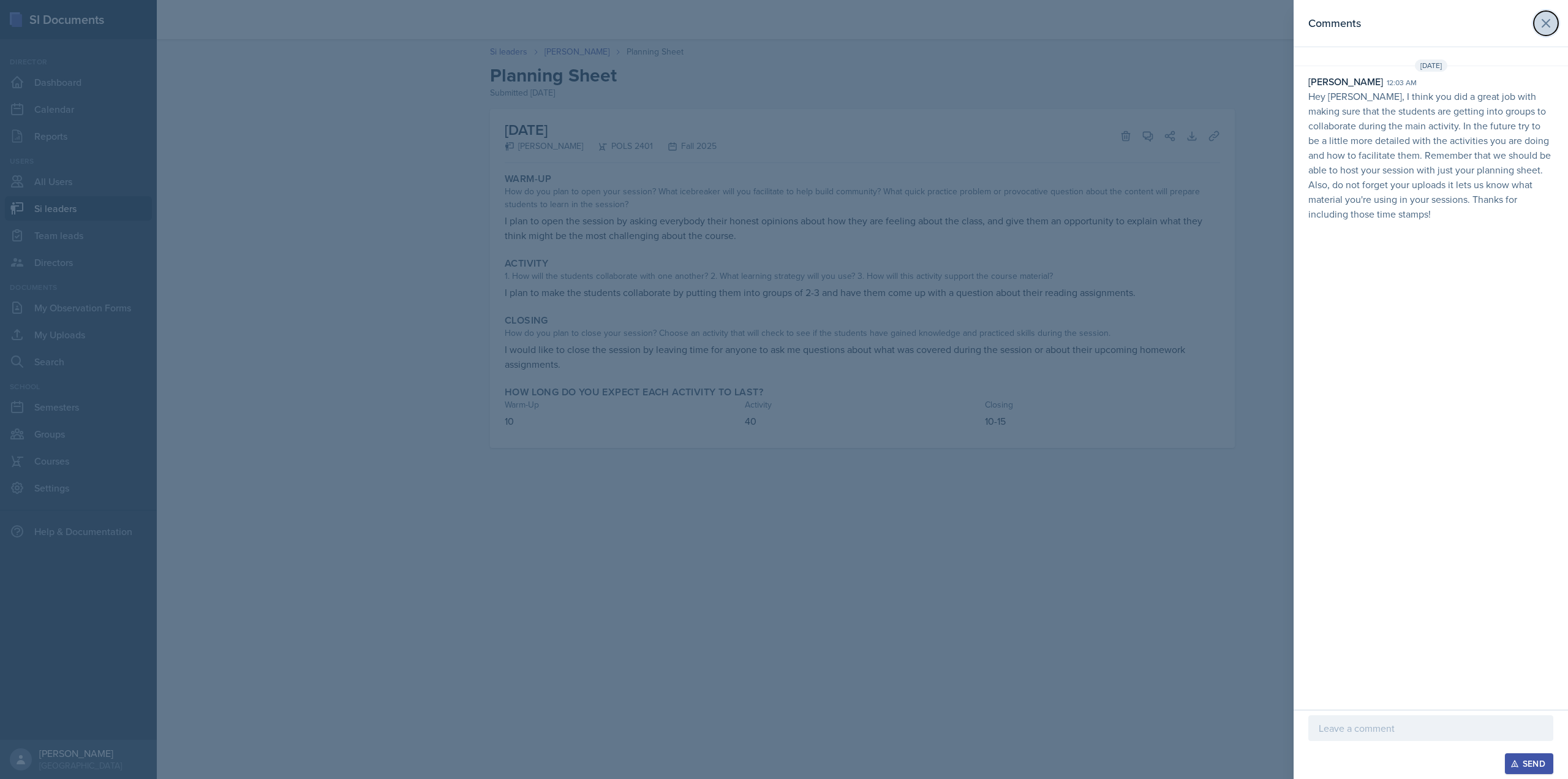
click at [1539, 30] on icon at bounding box center [1546, 23] width 14 height 14
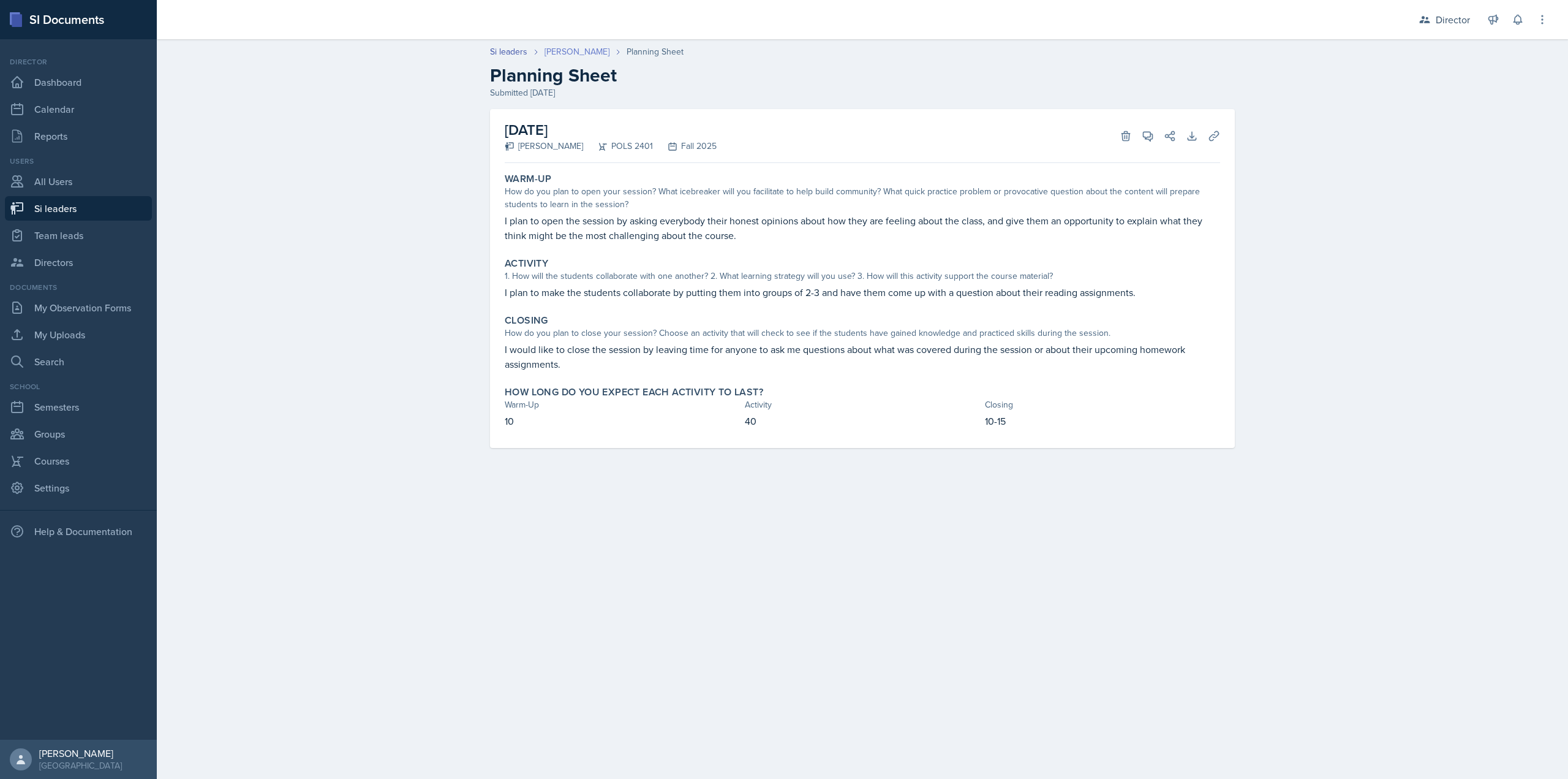
click at [590, 52] on link "[PERSON_NAME]" at bounding box center [577, 52] width 65 height 13
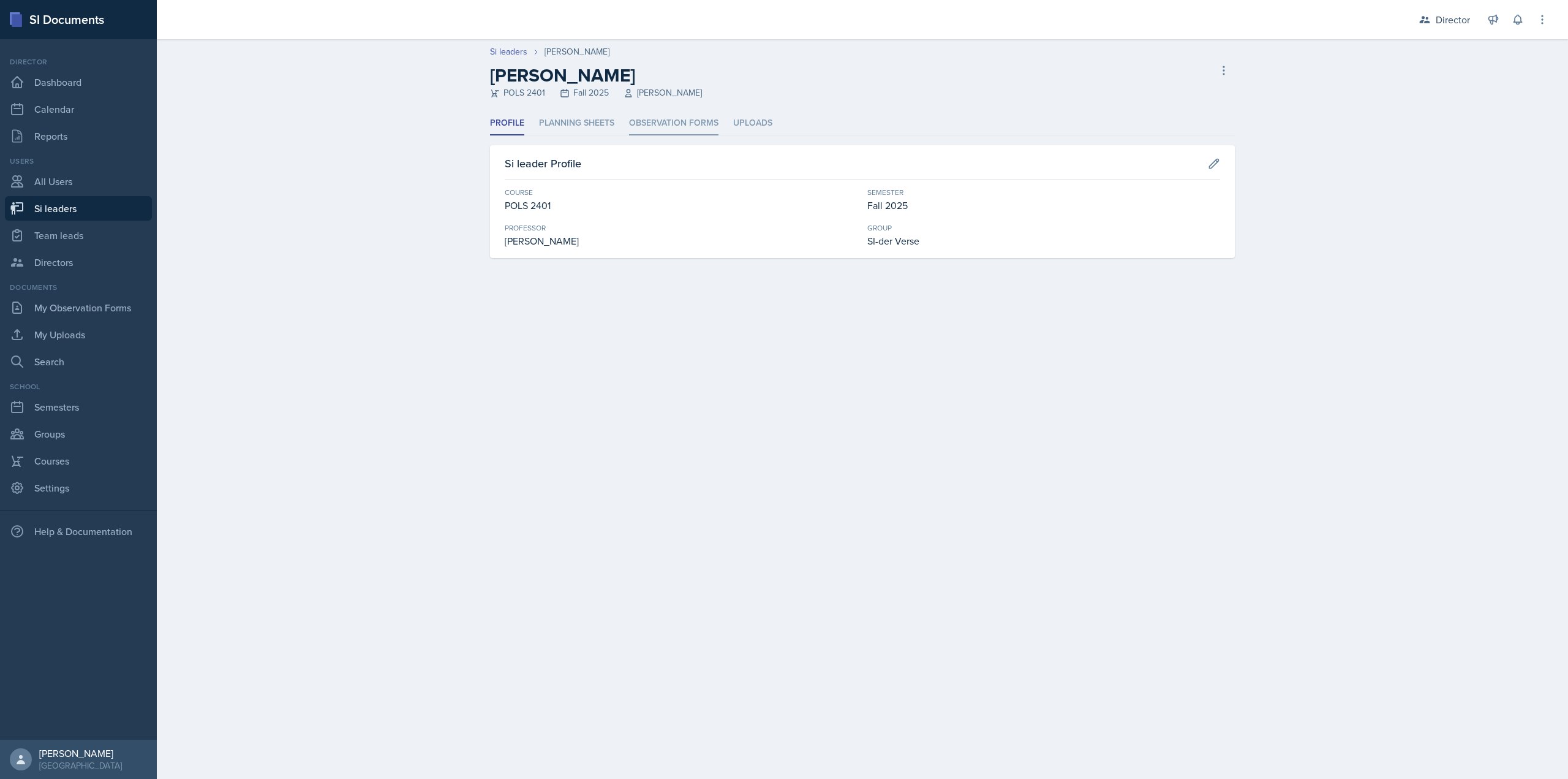
click at [651, 123] on li "Observation Forms" at bounding box center [674, 123] width 90 height 24
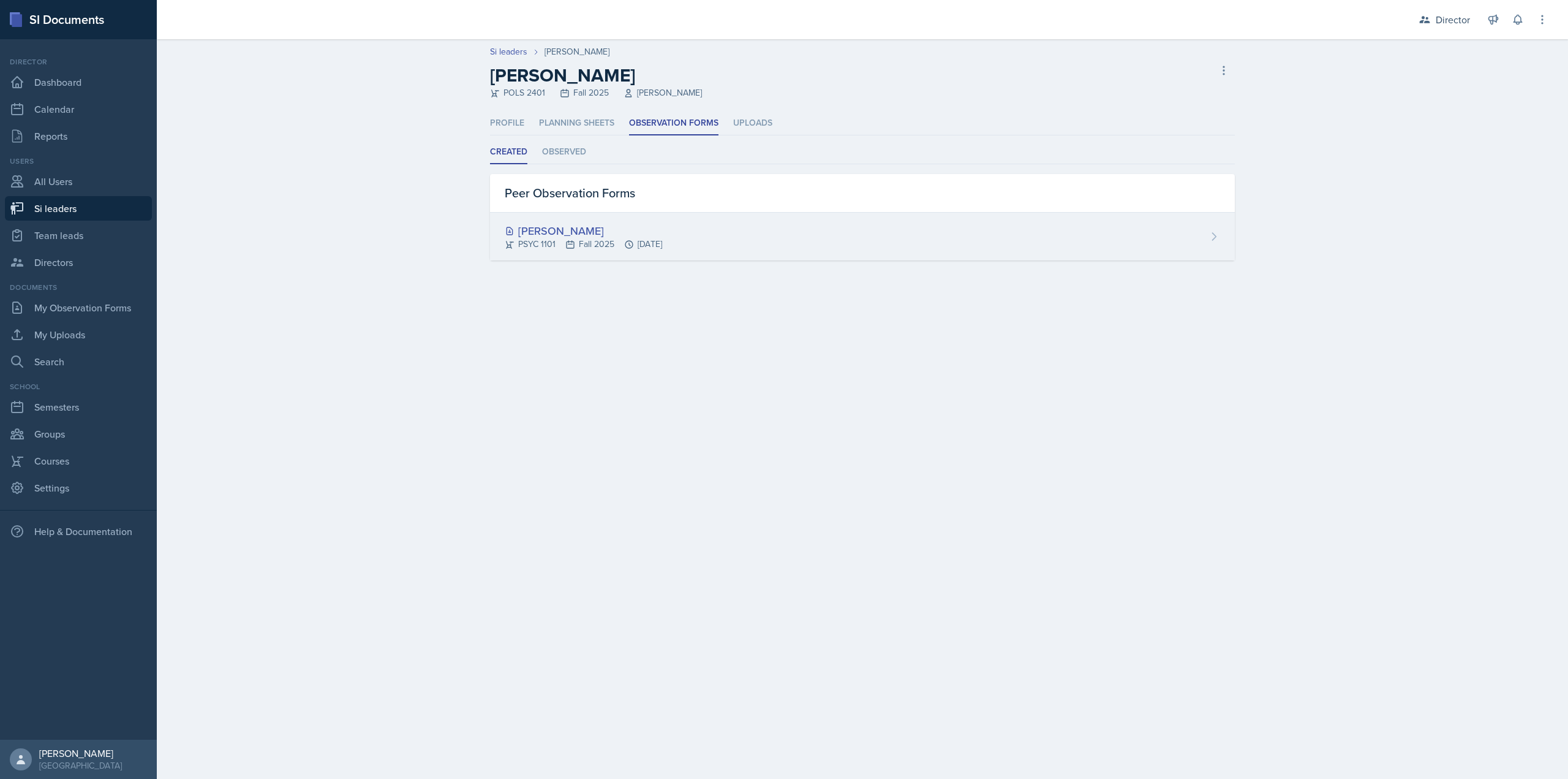
click at [577, 227] on div "[PERSON_NAME]" at bounding box center [584, 231] width 158 height 17
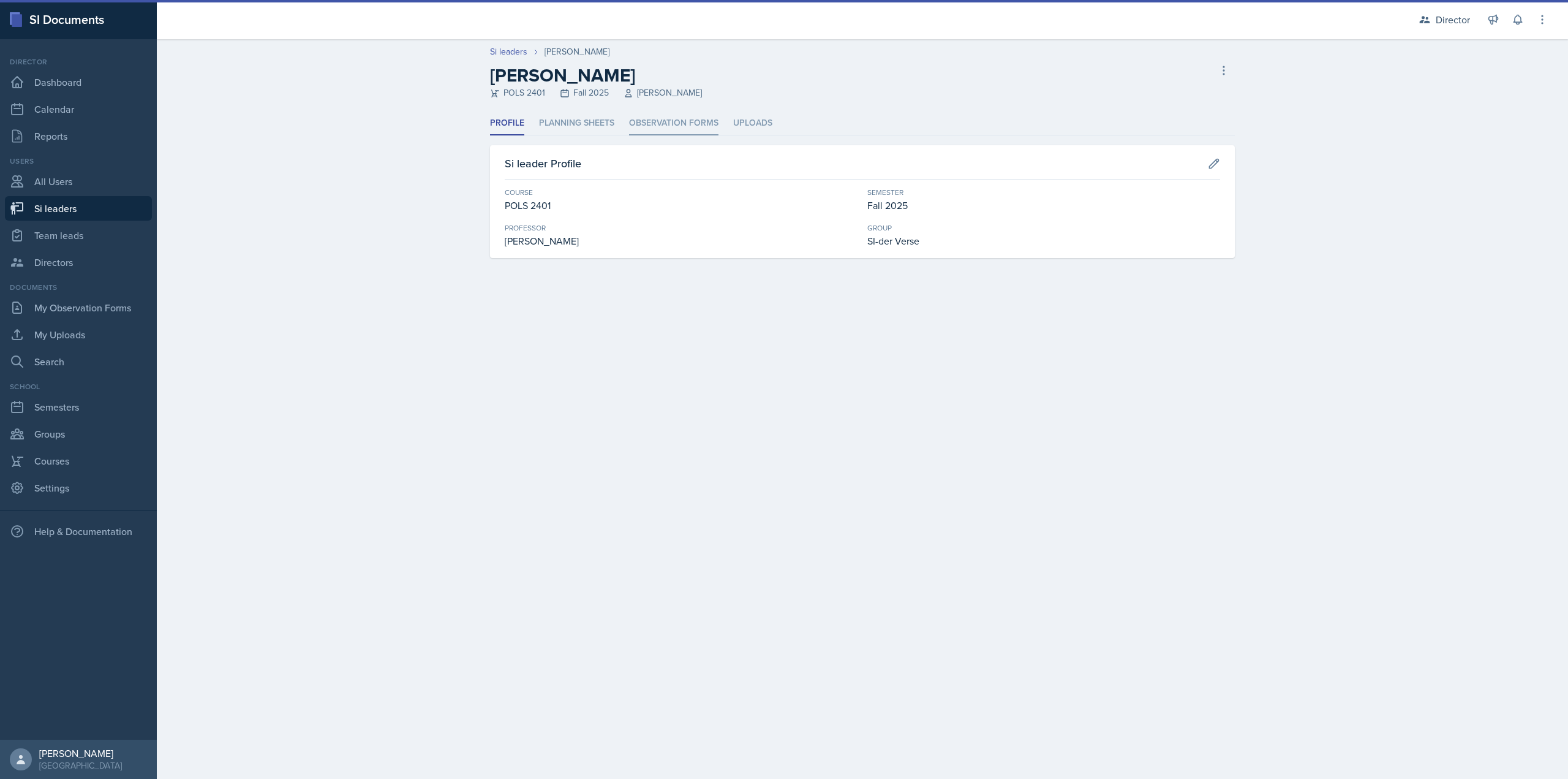
click at [673, 131] on li "Observation Forms" at bounding box center [674, 123] width 90 height 24
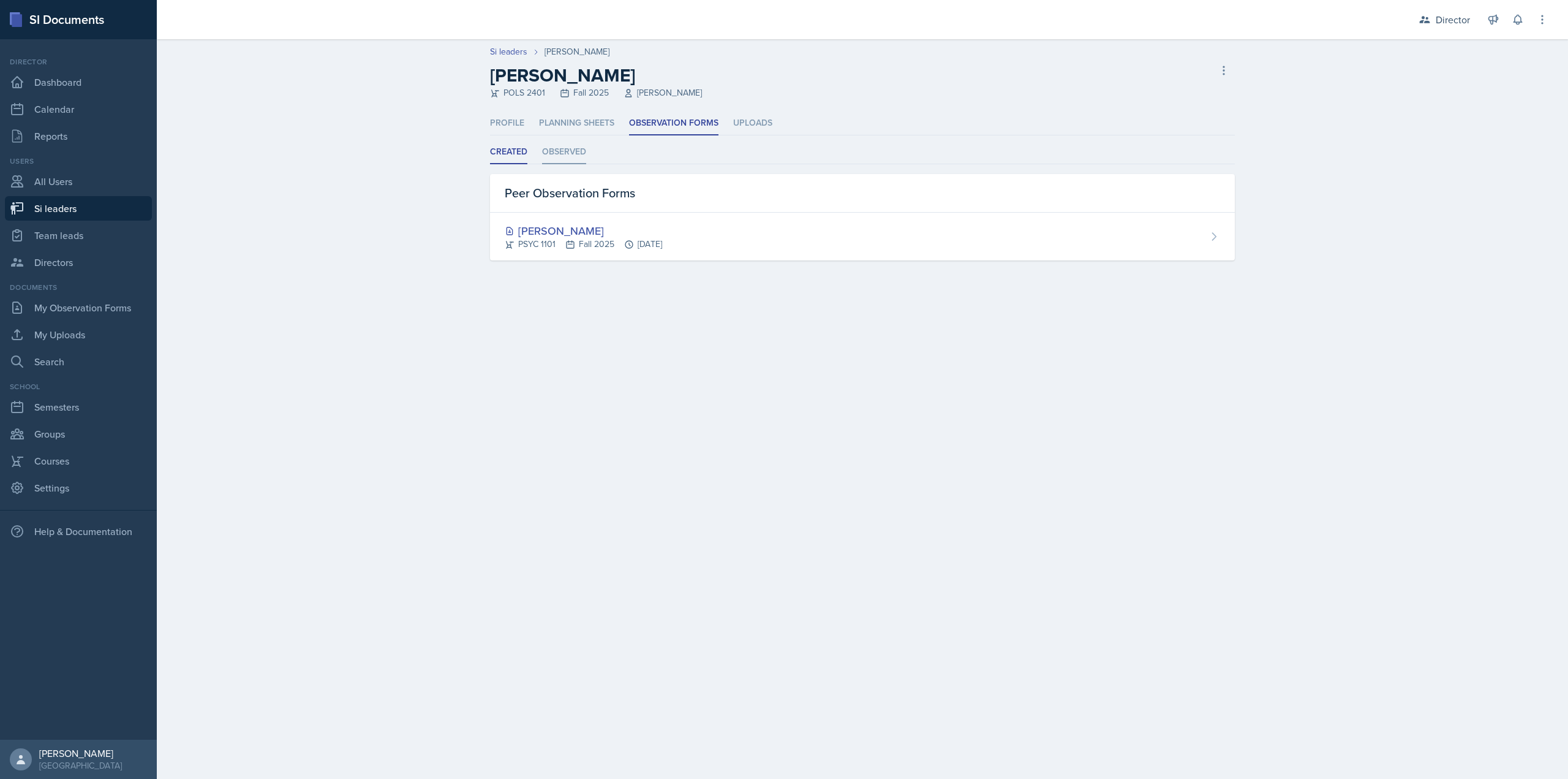
click at [564, 160] on li "Observed" at bounding box center [564, 152] width 44 height 24
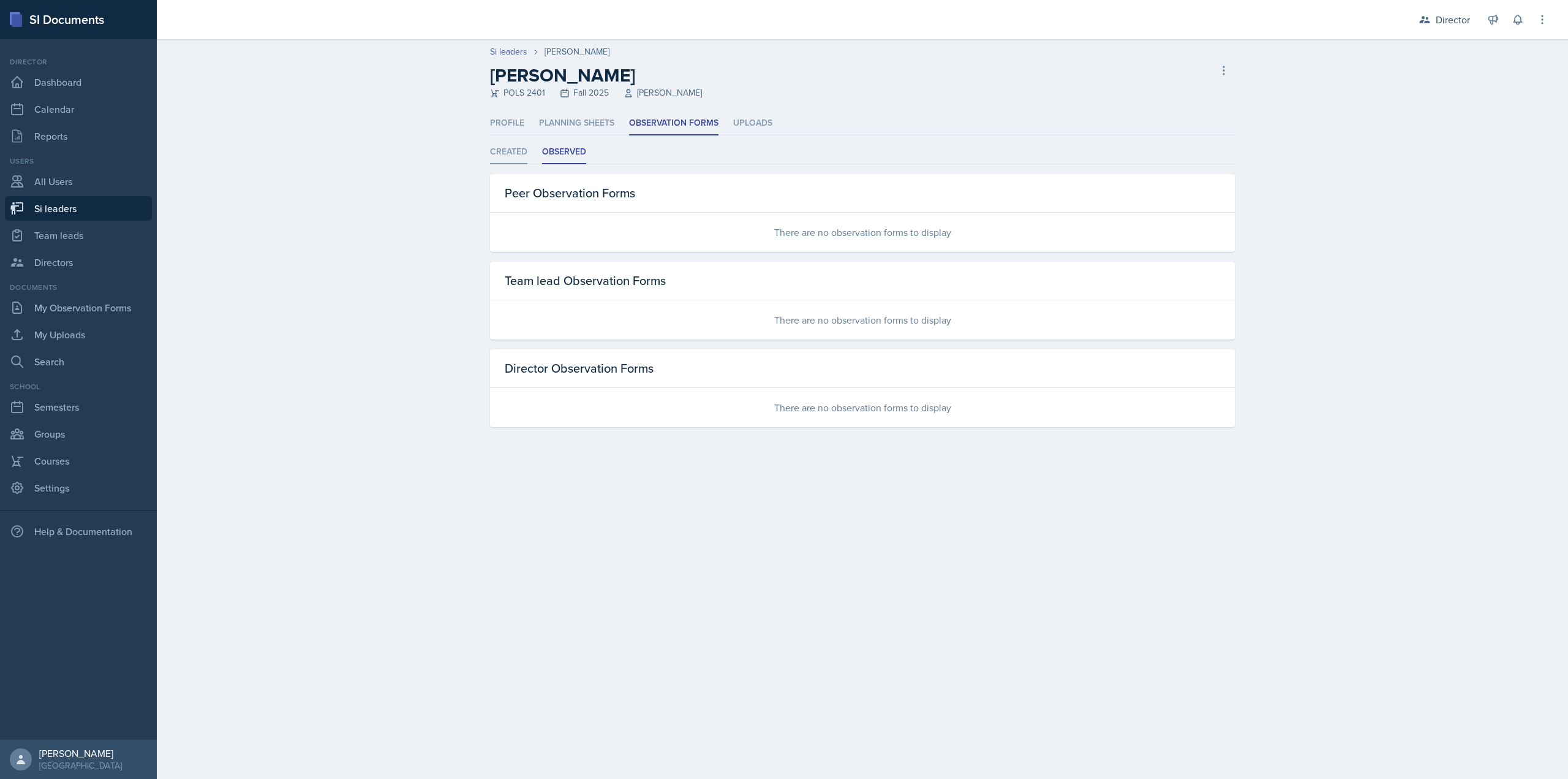
click at [494, 148] on li "Created" at bounding box center [509, 152] width 38 height 24
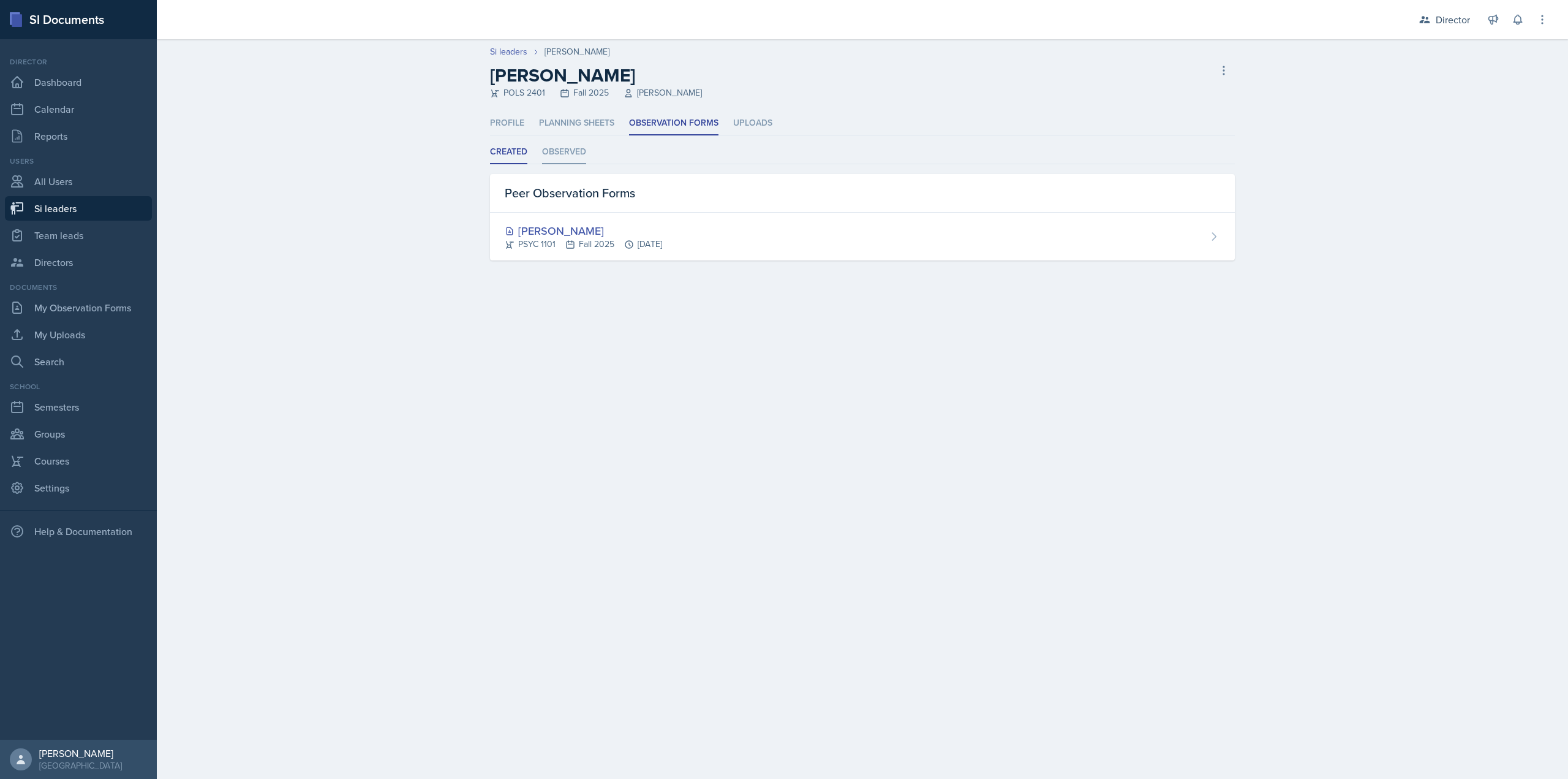
click at [567, 156] on li "Observed" at bounding box center [564, 152] width 44 height 24
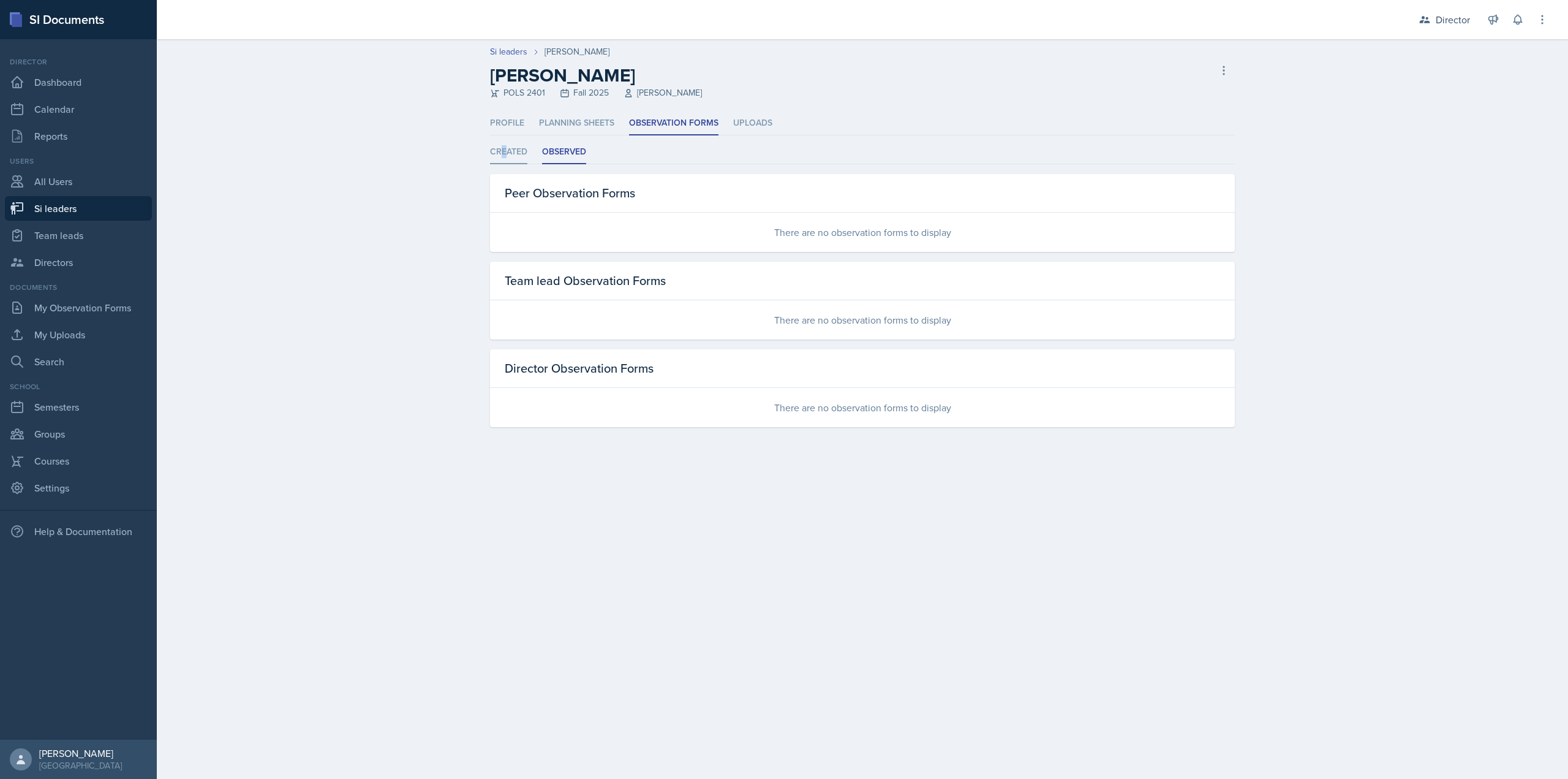
click at [504, 150] on li "Created" at bounding box center [509, 152] width 38 height 24
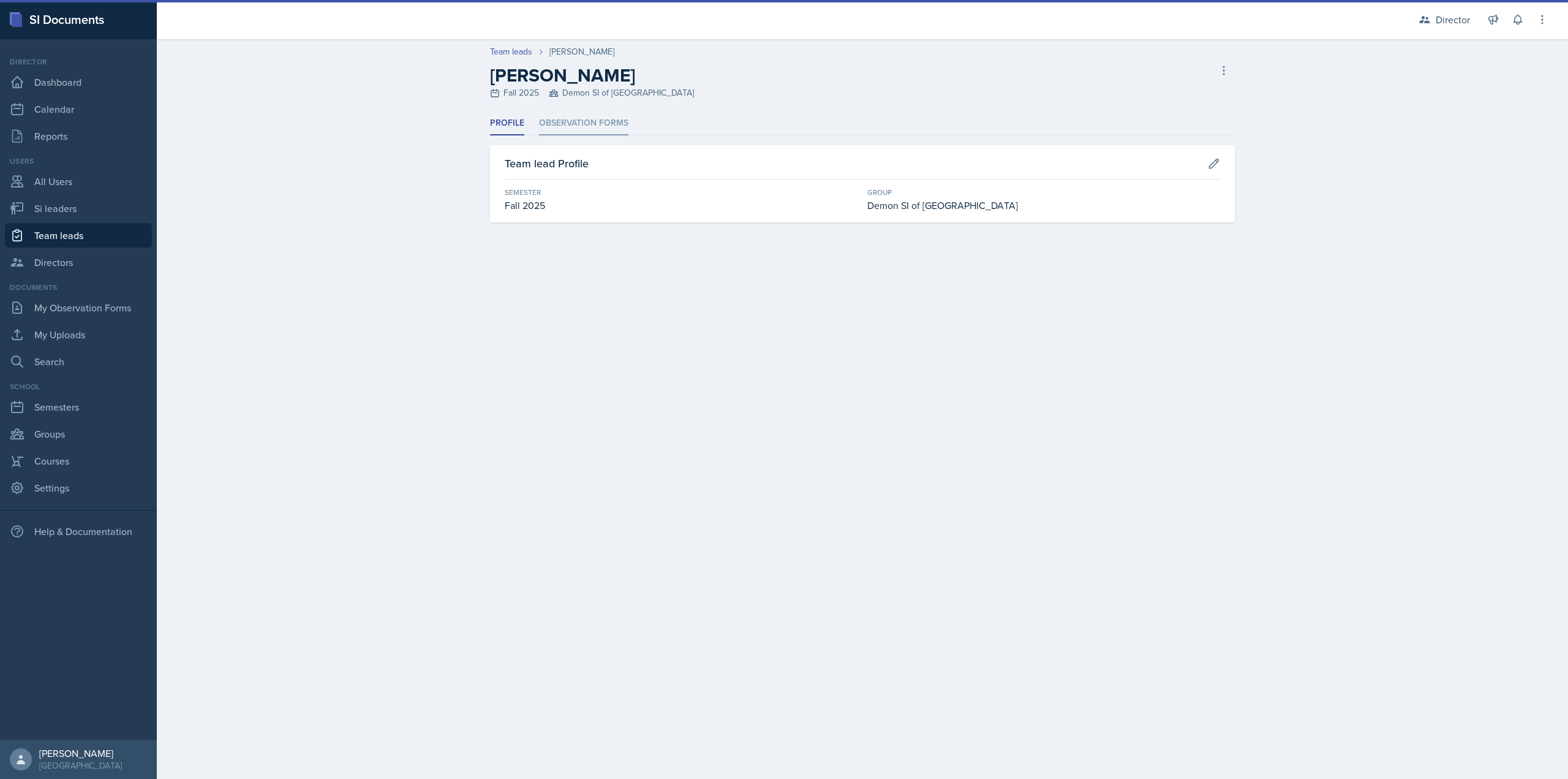
click at [626, 121] on li "Observation Forms" at bounding box center [584, 123] width 90 height 24
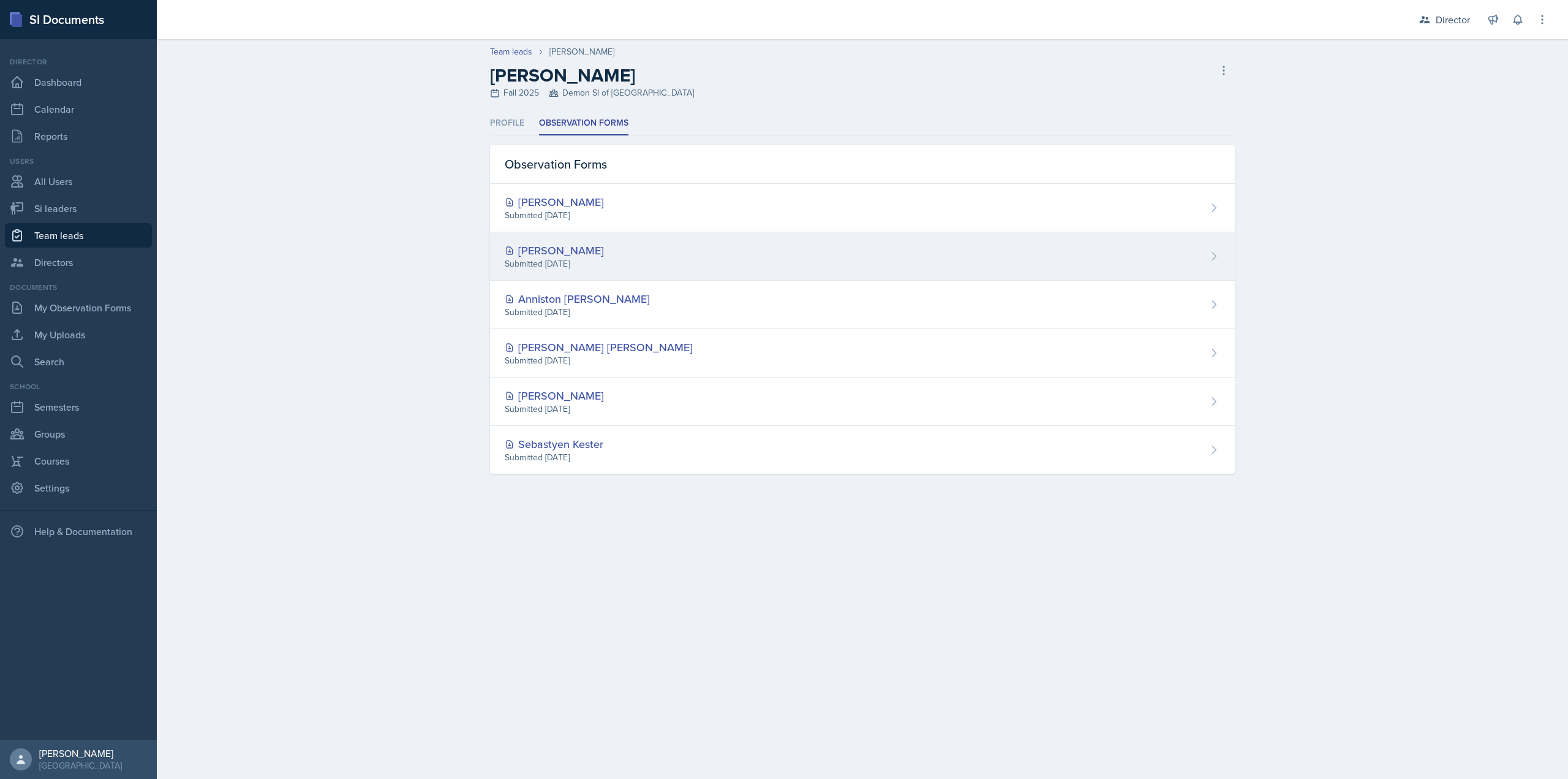
click at [596, 255] on div "Artemas Souder" at bounding box center [554, 250] width 99 height 17
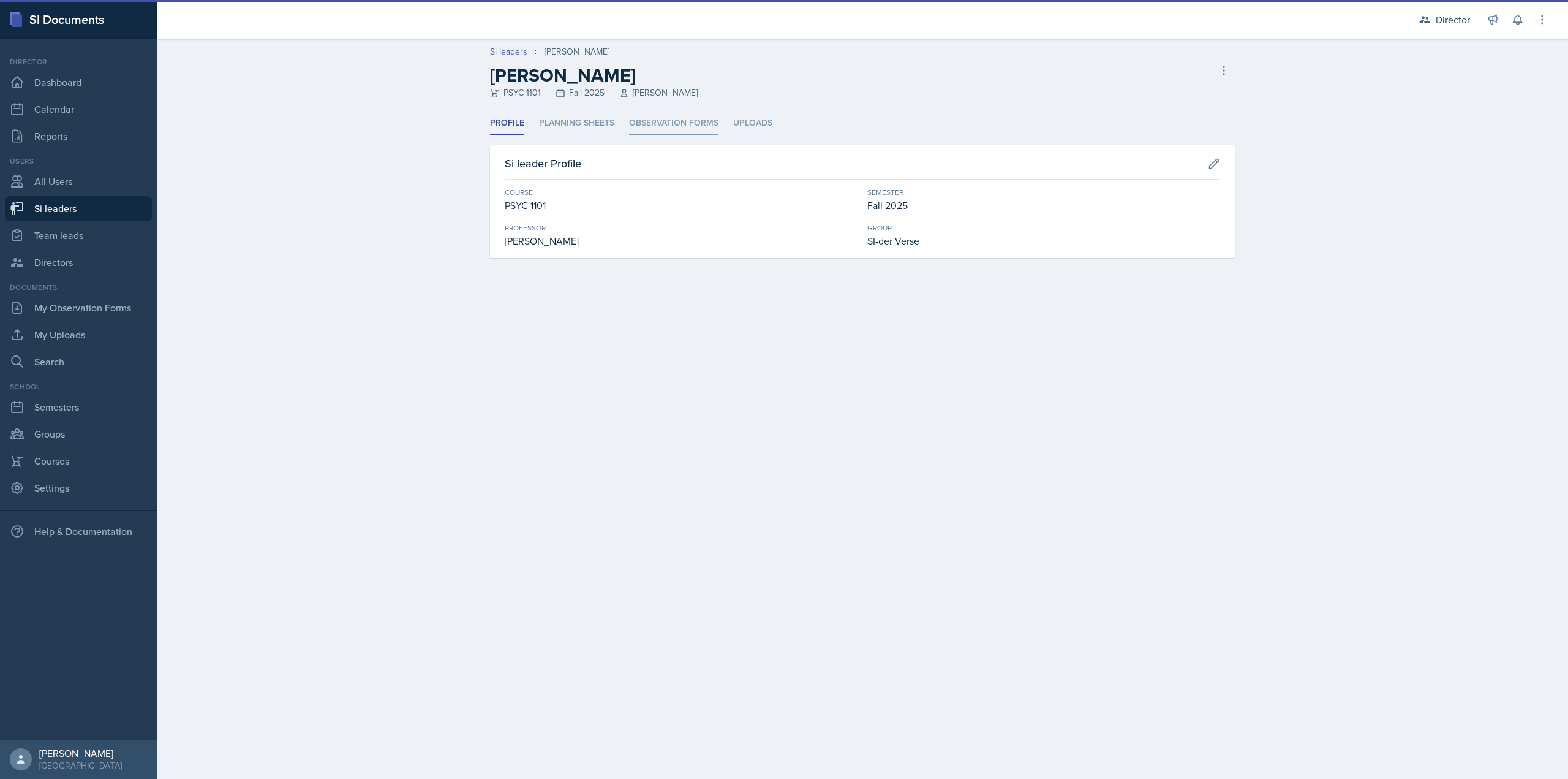
click at [674, 125] on li "Observation Forms" at bounding box center [674, 123] width 90 height 24
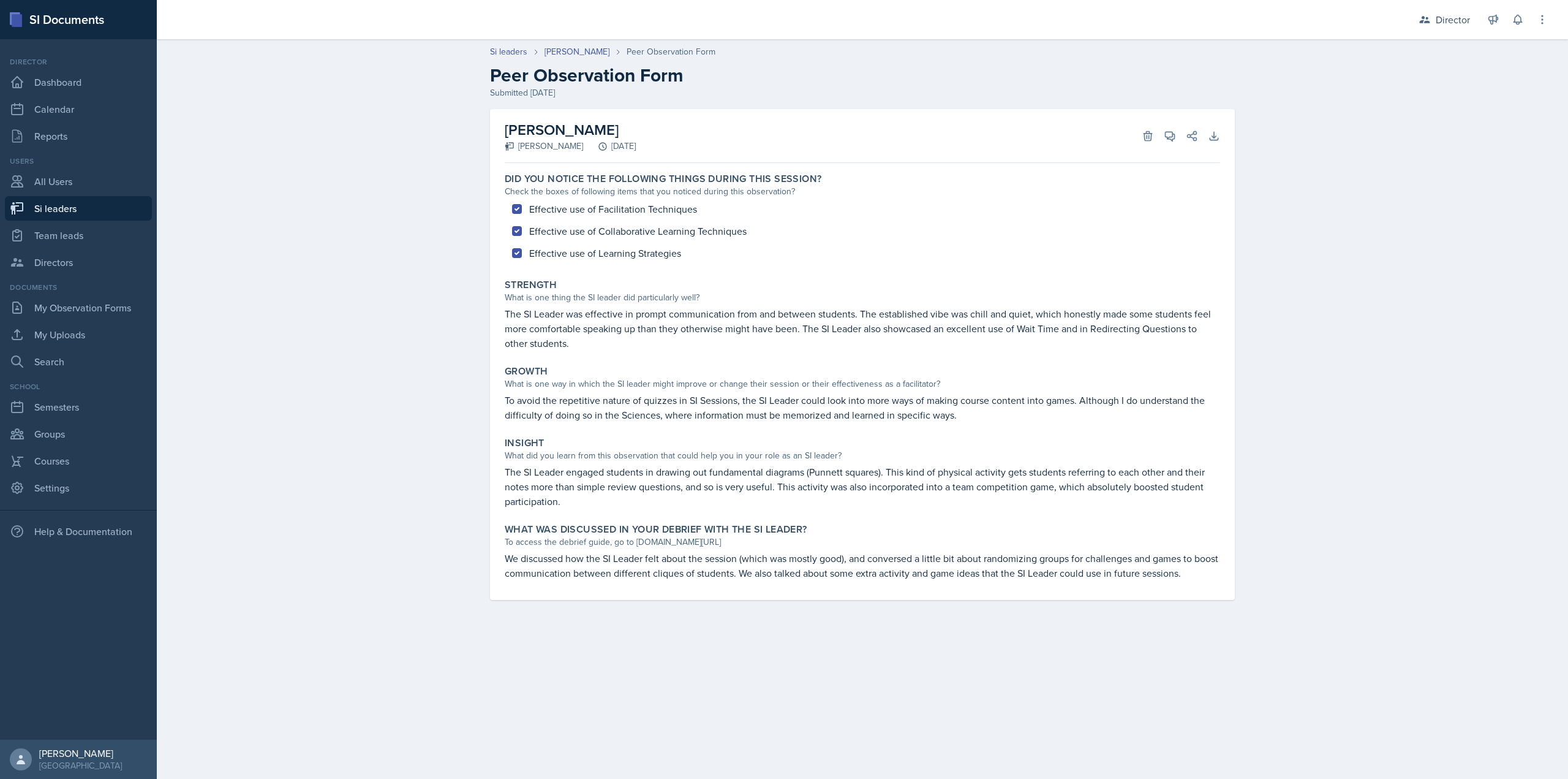
click at [818, 319] on p "The SI Leader was effective in prompt communication from and between students. …" at bounding box center [863, 328] width 715 height 44
